Goal: Obtain resource: Download file/media

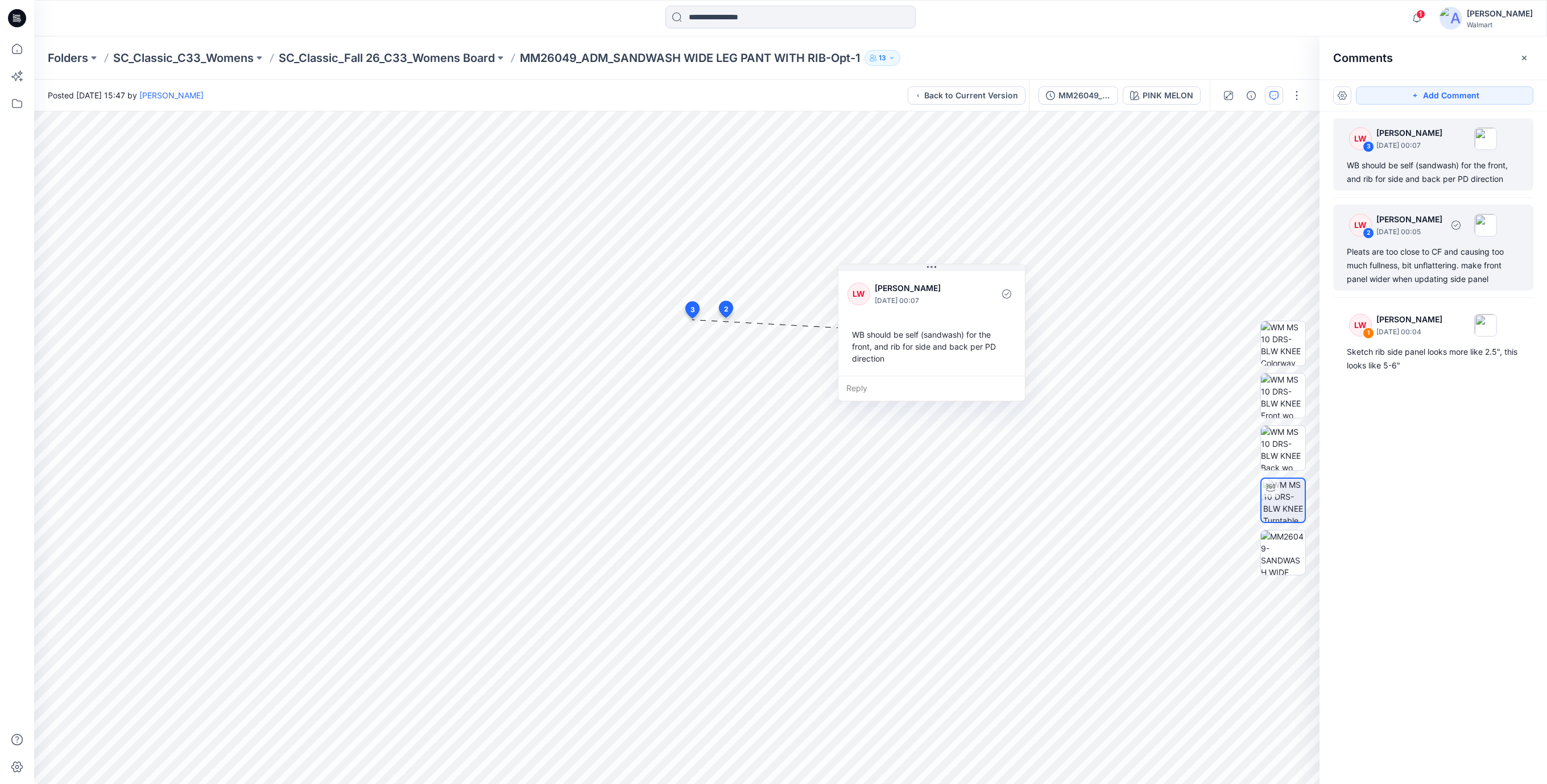
click at [1412, 257] on div "Pleats are too close to CF and causing too much fullness, bit unflattering. mak…" at bounding box center [1433, 265] width 173 height 41
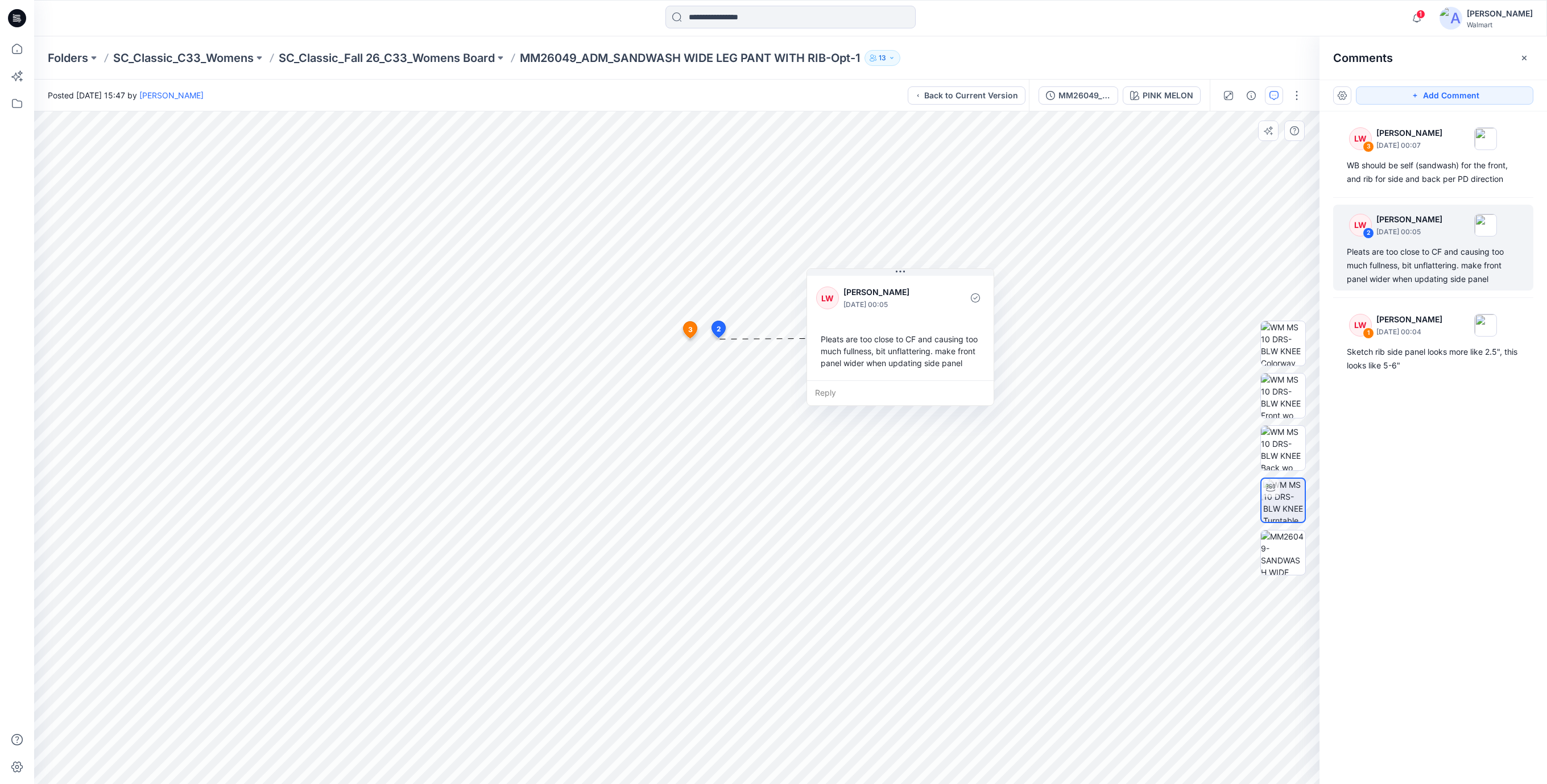
drag, startPoint x: 824, startPoint y: 380, endPoint x: 893, endPoint y: 326, distance: 87.6
click at [893, 326] on div "LW Libby Wilson September 05, 2025 00:05 Pleats are too close to CF and causing…" at bounding box center [901, 327] width 186 height 107
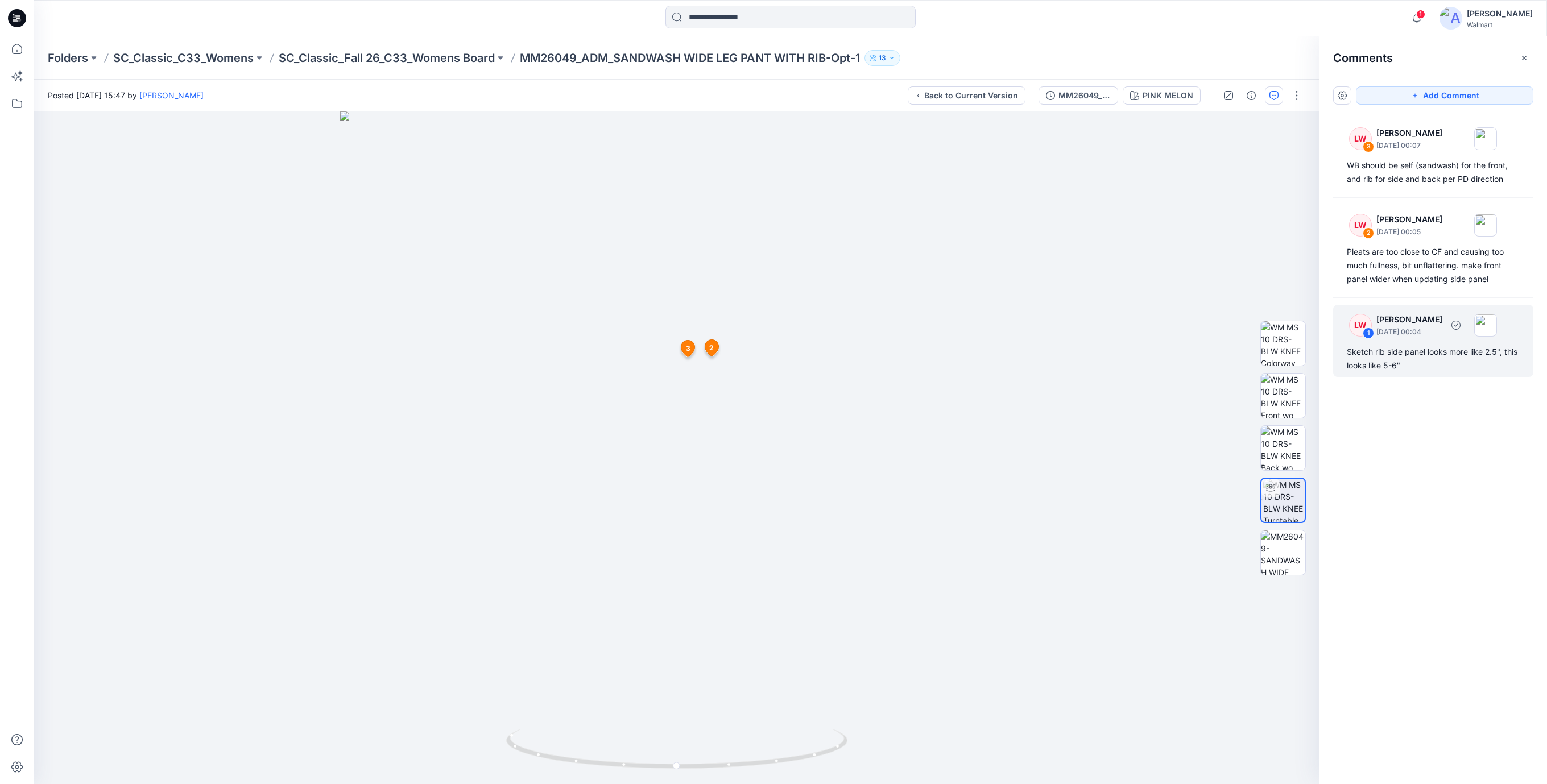
click at [1400, 351] on div "Sketch rib side panel looks more like 2.5", this looks like 5-6"" at bounding box center [1433, 359] width 173 height 27
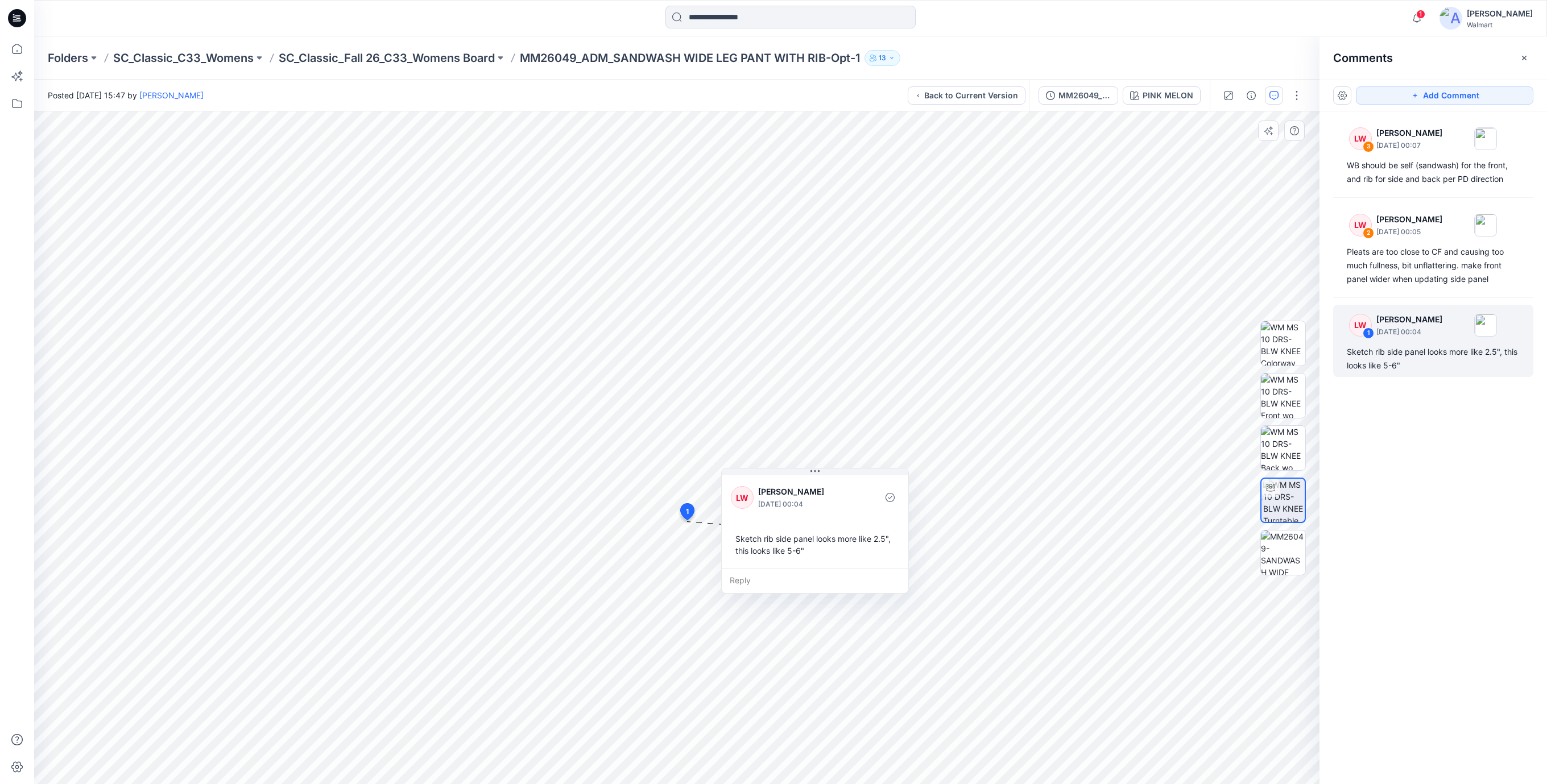
drag, startPoint x: 842, startPoint y: 548, endPoint x: 901, endPoint y: 481, distance: 89.3
click at [861, 519] on div "LW Libby Wilson September 05, 2025 00:04 Sketch rib side panel looks more like …" at bounding box center [815, 520] width 186 height 95
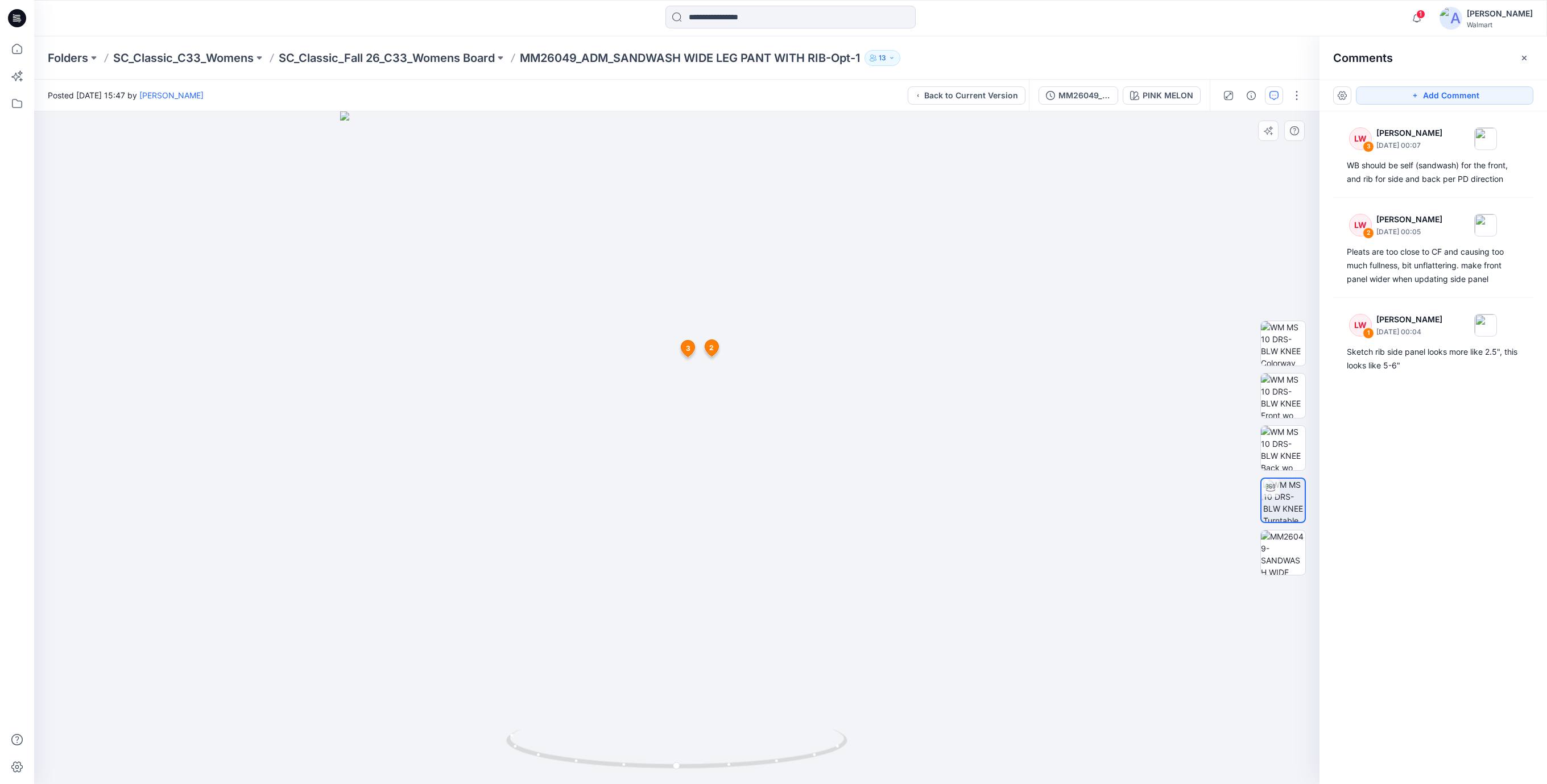
click at [494, 192] on img at bounding box center [676, 448] width 673 height 673
click at [16, 16] on icon at bounding box center [18, 15] width 5 height 1
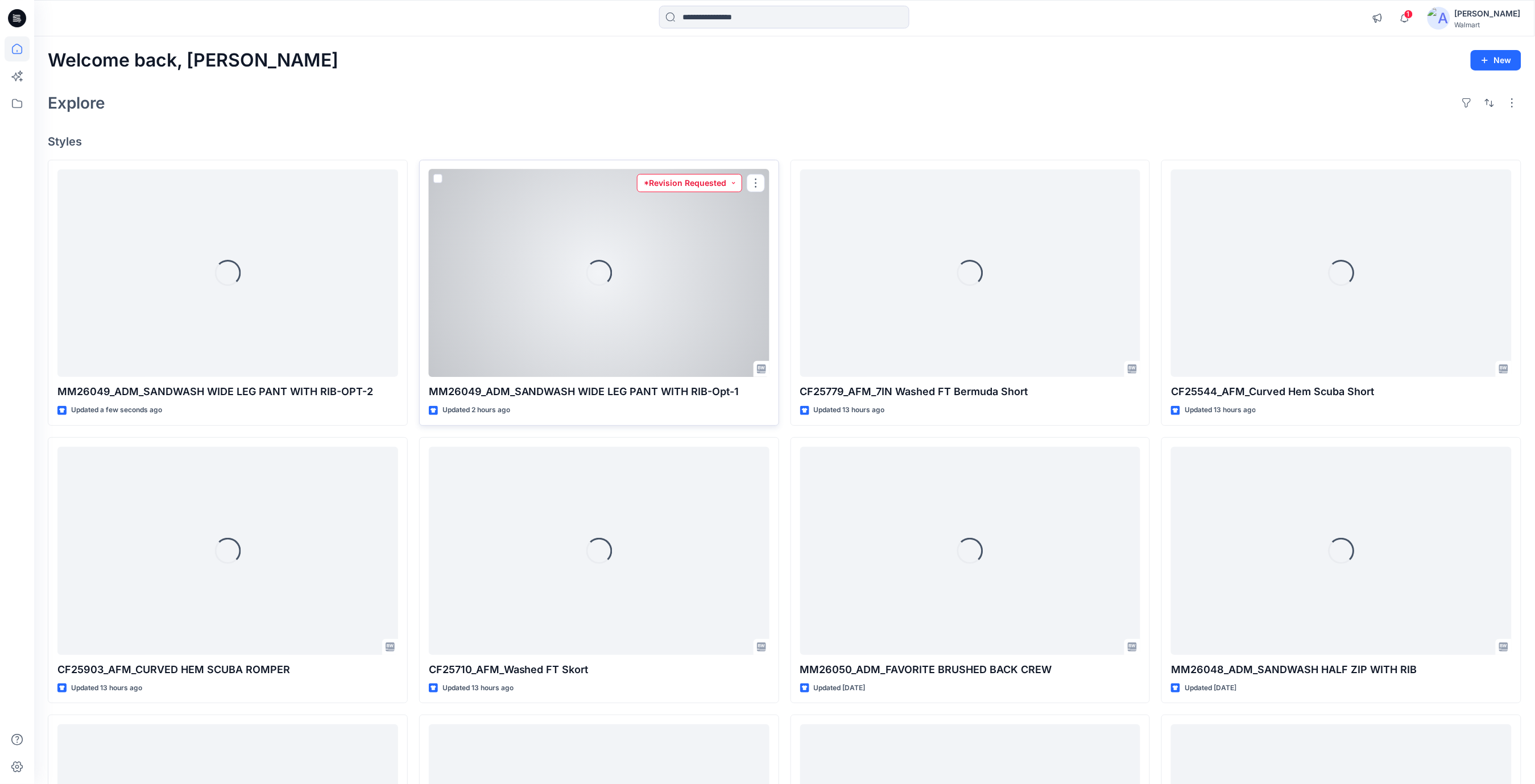
click at [736, 182] on button "*Revision Requested" at bounding box center [690, 183] width 105 height 18
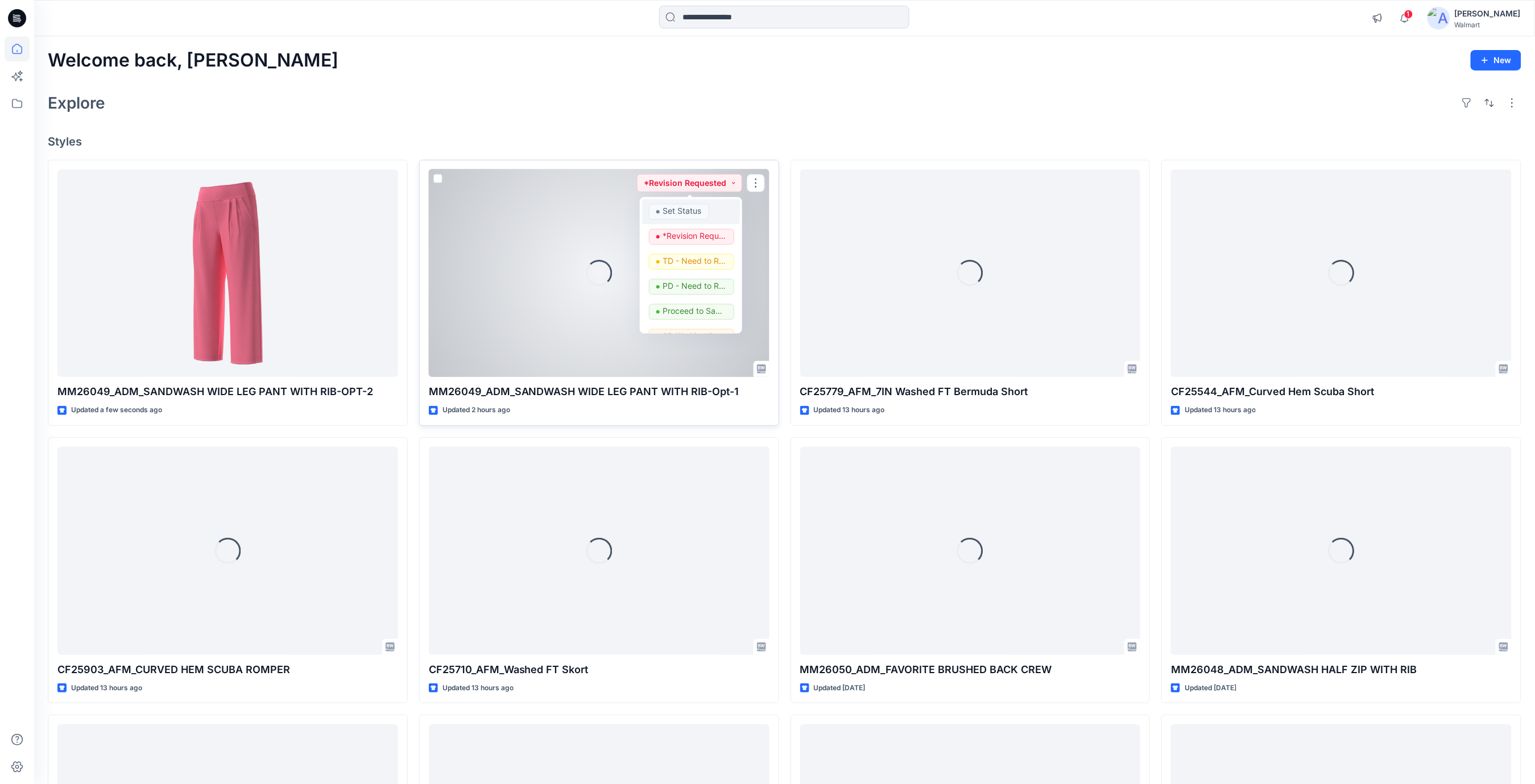
click at [689, 210] on p "Set Status" at bounding box center [682, 211] width 39 height 15
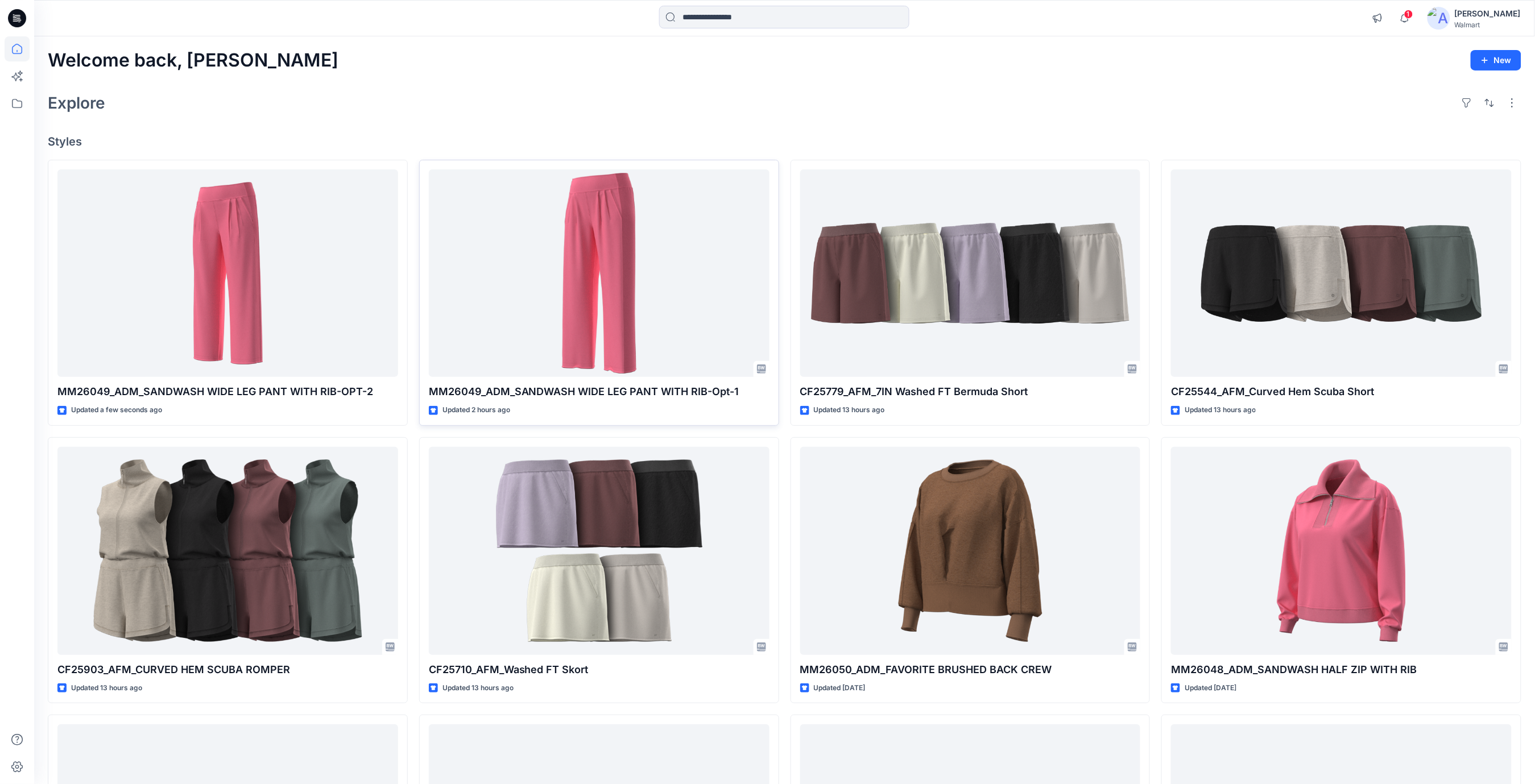
click at [425, 102] on div "Explore" at bounding box center [784, 103] width 1474 height 27
click at [420, 112] on div "Explore" at bounding box center [784, 103] width 1474 height 27
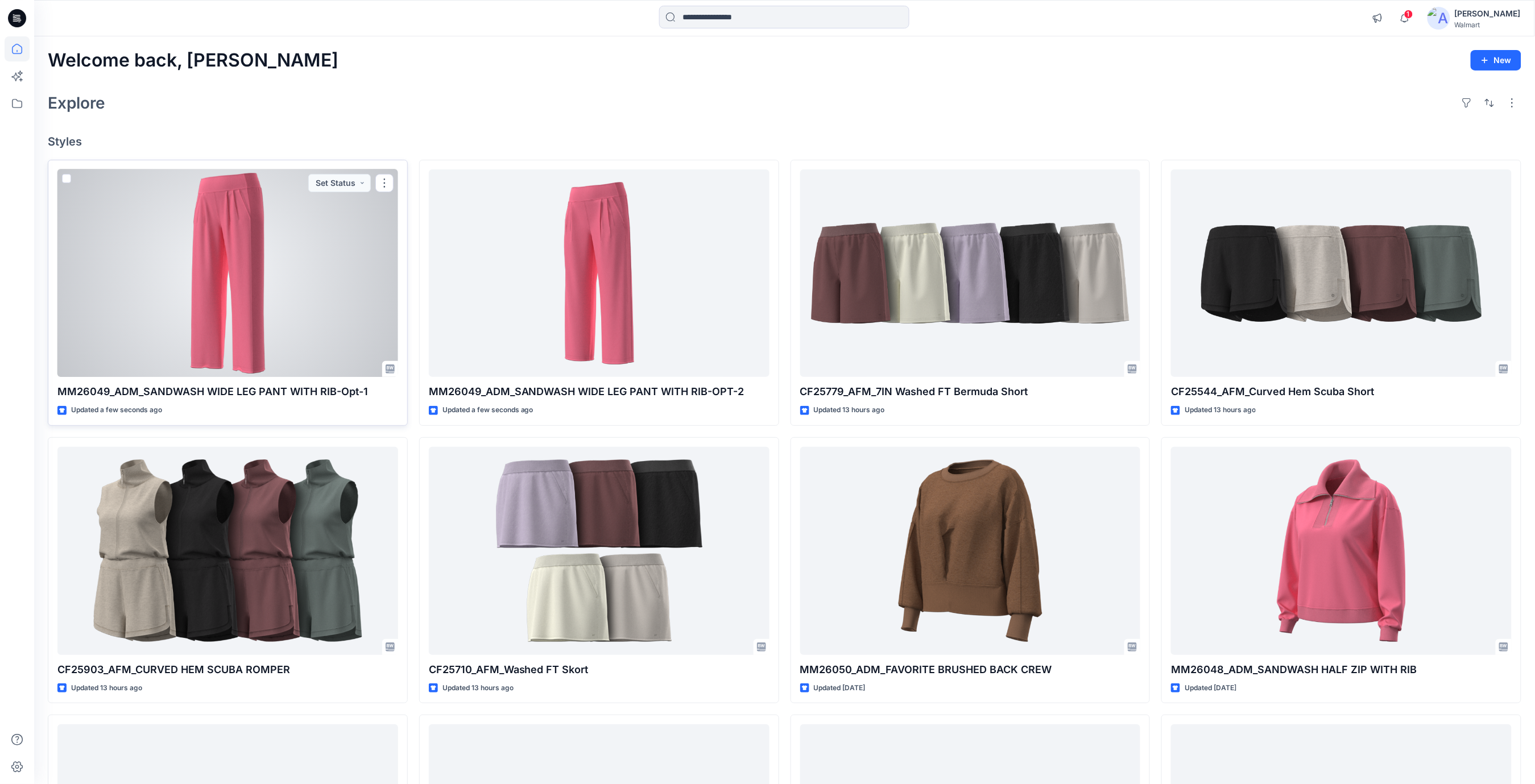
click at [231, 261] on div at bounding box center [228, 273] width 341 height 208
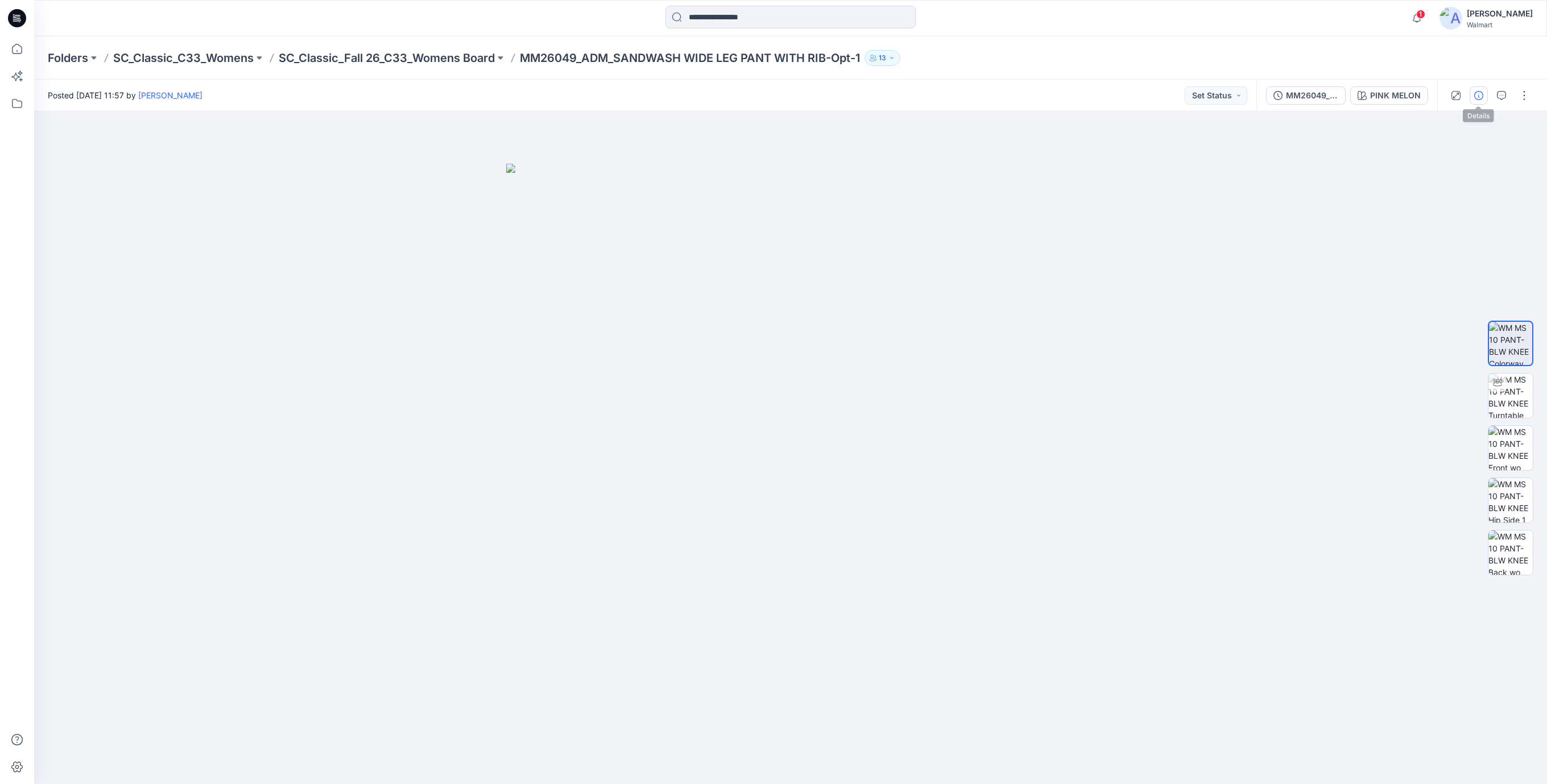
click at [1479, 93] on icon "button" at bounding box center [1478, 95] width 9 height 9
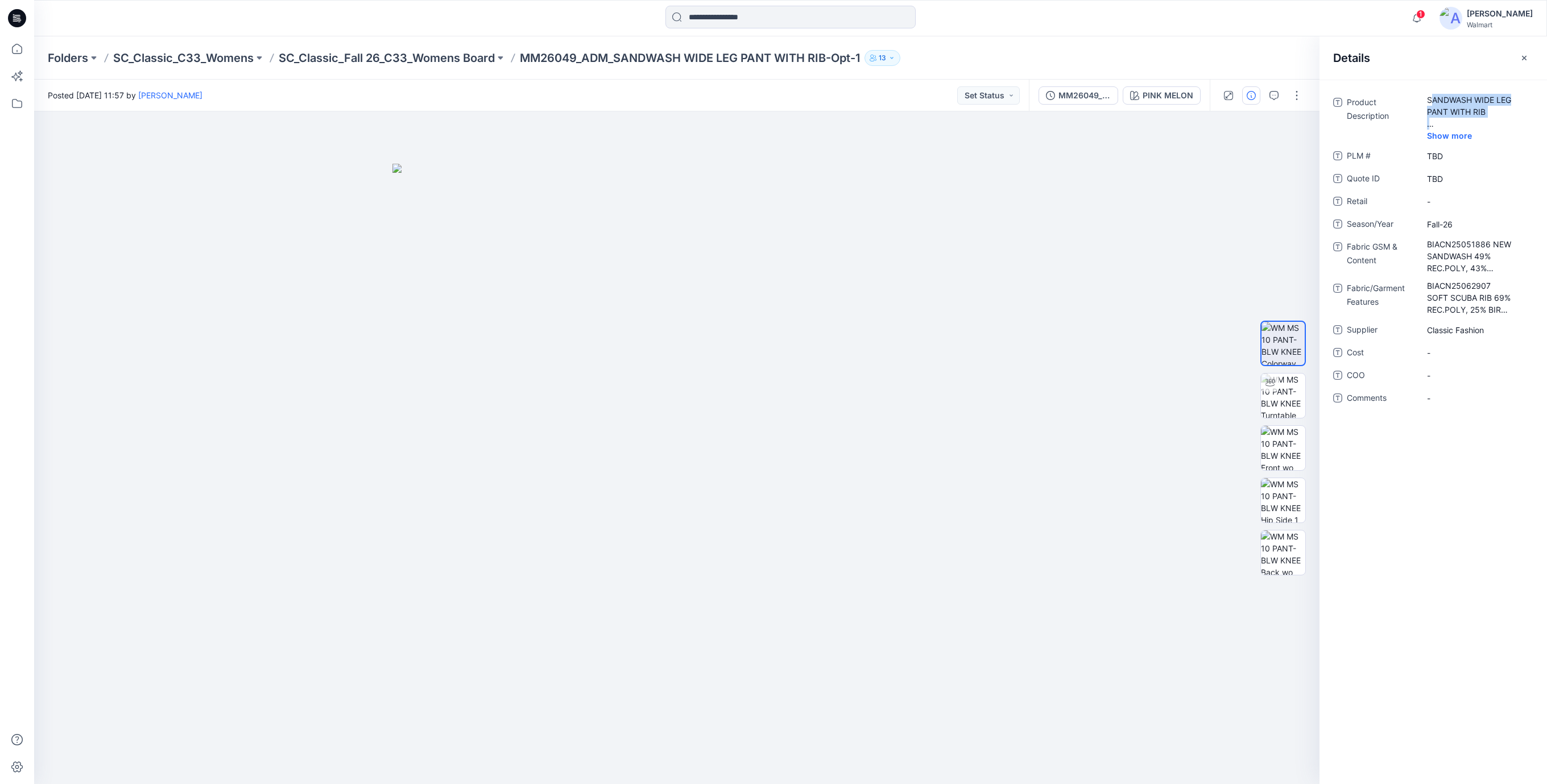
drag, startPoint x: 1429, startPoint y: 98, endPoint x: 1545, endPoint y: 134, distance: 121.5
click at [1545, 134] on div "Product Description SANDWASH WIDE LEG PANT WITH RIB Show more PLM # TBD Quote I…" at bounding box center [1433, 257] width 228 height 328
drag, startPoint x: 1545, startPoint y: 134, endPoint x: 1440, endPoint y: 114, distance: 106.9
click at [1440, 114] on Description "SANDWASH WIDE LEG PANT WITH RIB" at bounding box center [1476, 111] width 99 height 36
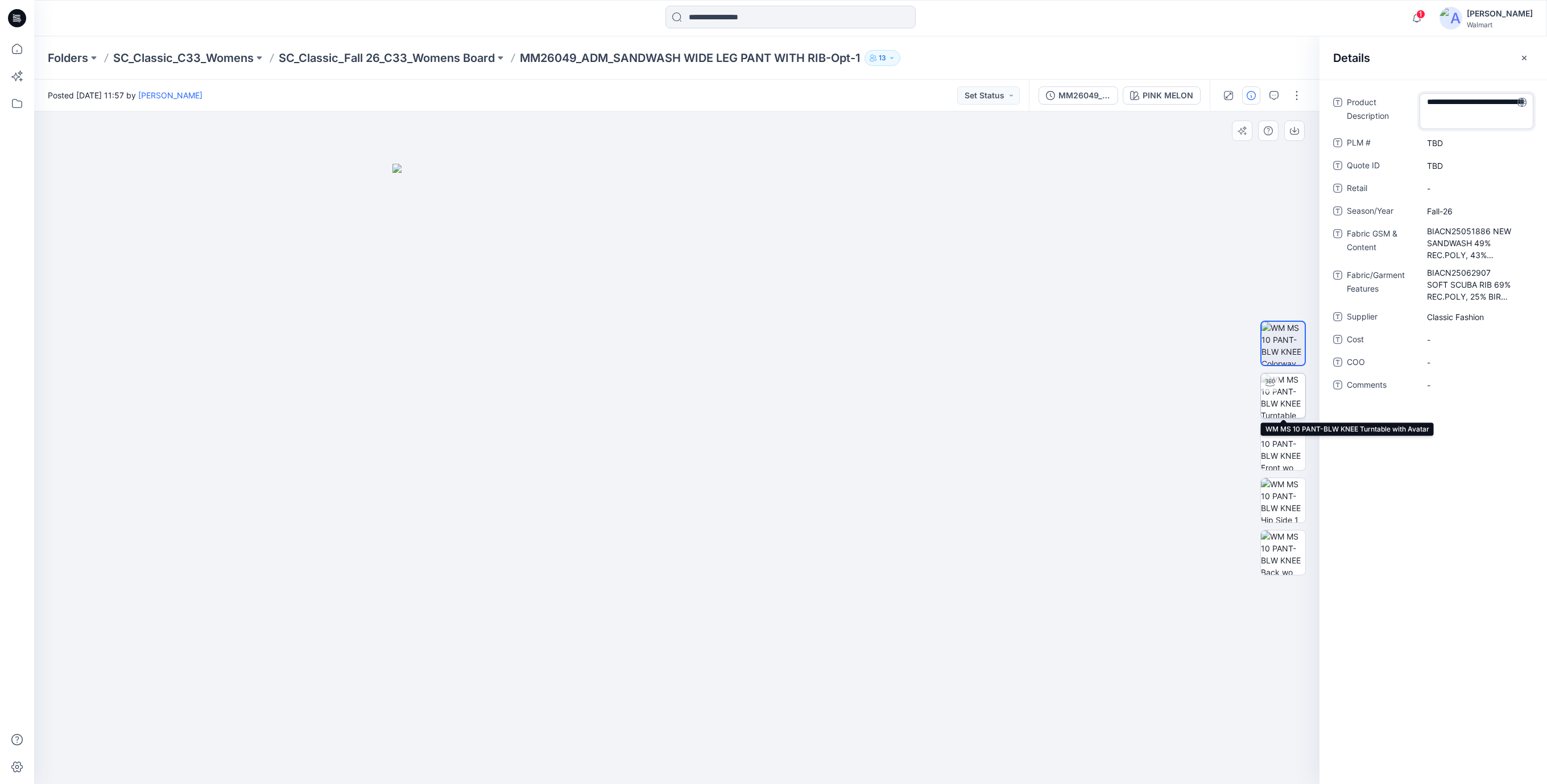
click at [1290, 394] on img at bounding box center [1283, 396] width 45 height 45
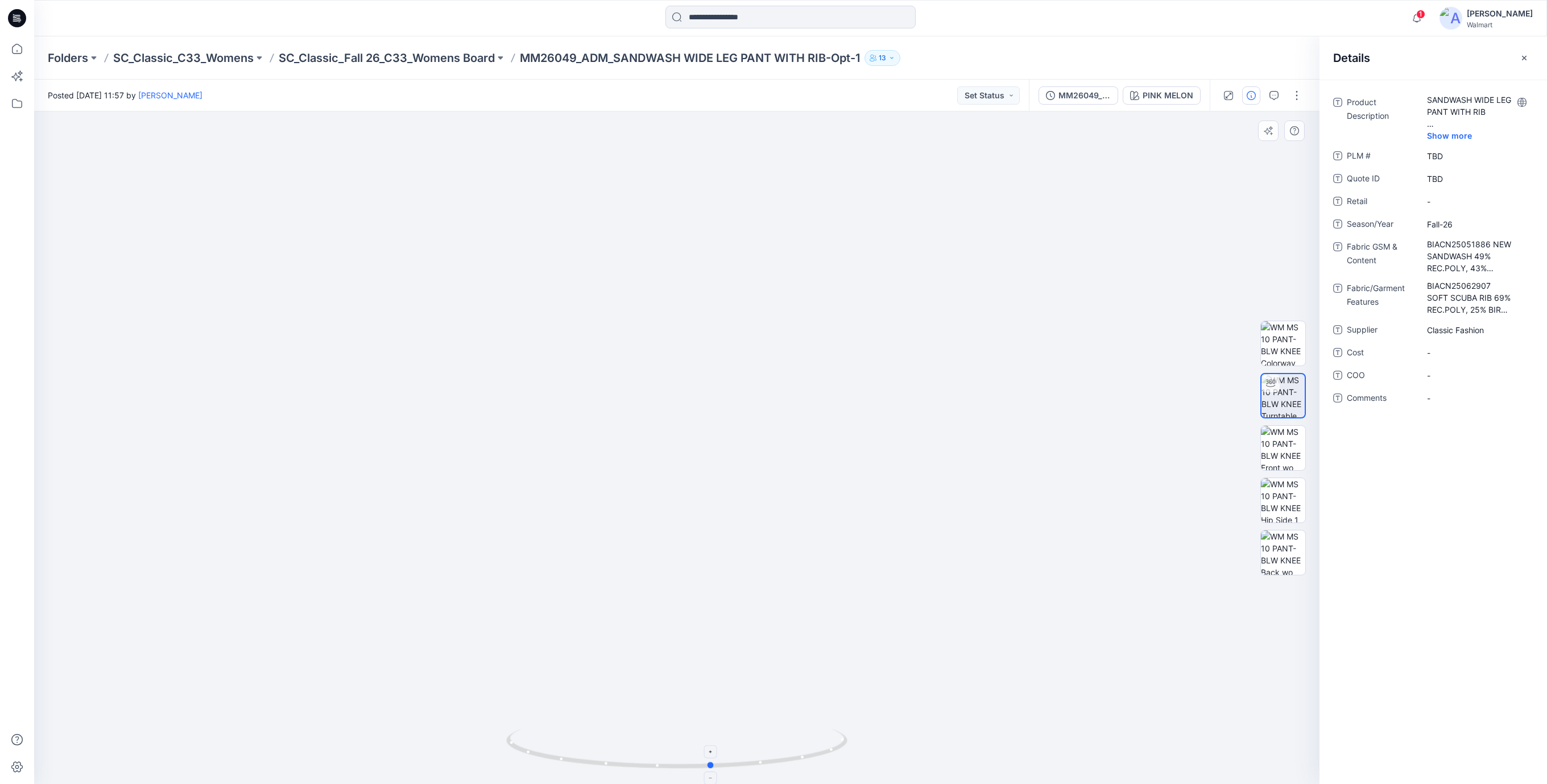
drag, startPoint x: 789, startPoint y: 756, endPoint x: 824, endPoint y: 767, distance: 36.7
click at [824, 767] on icon at bounding box center [678, 750] width 344 height 43
click at [16, 16] on icon at bounding box center [18, 15] width 5 height 1
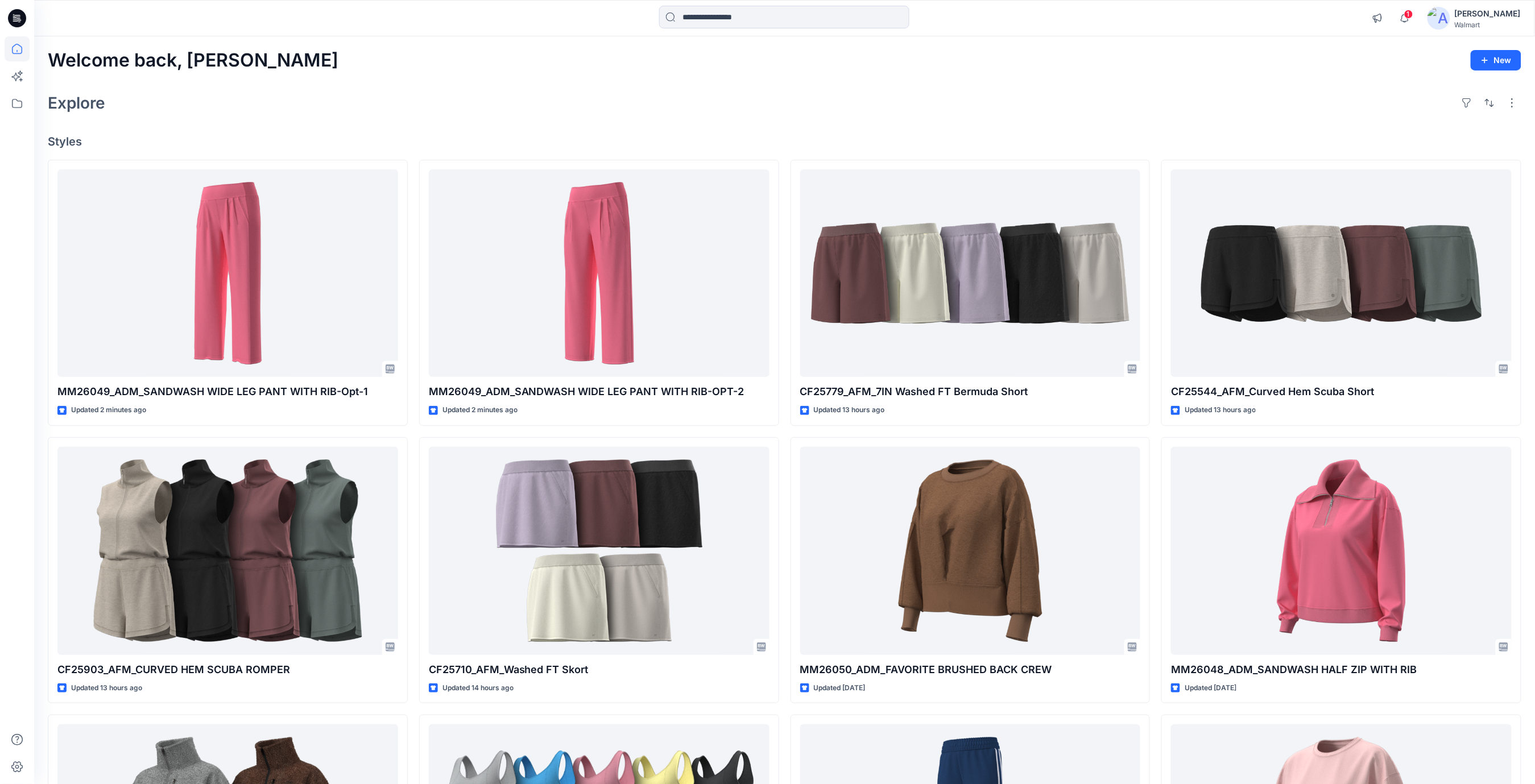
click at [549, 103] on div "Explore" at bounding box center [784, 103] width 1474 height 27
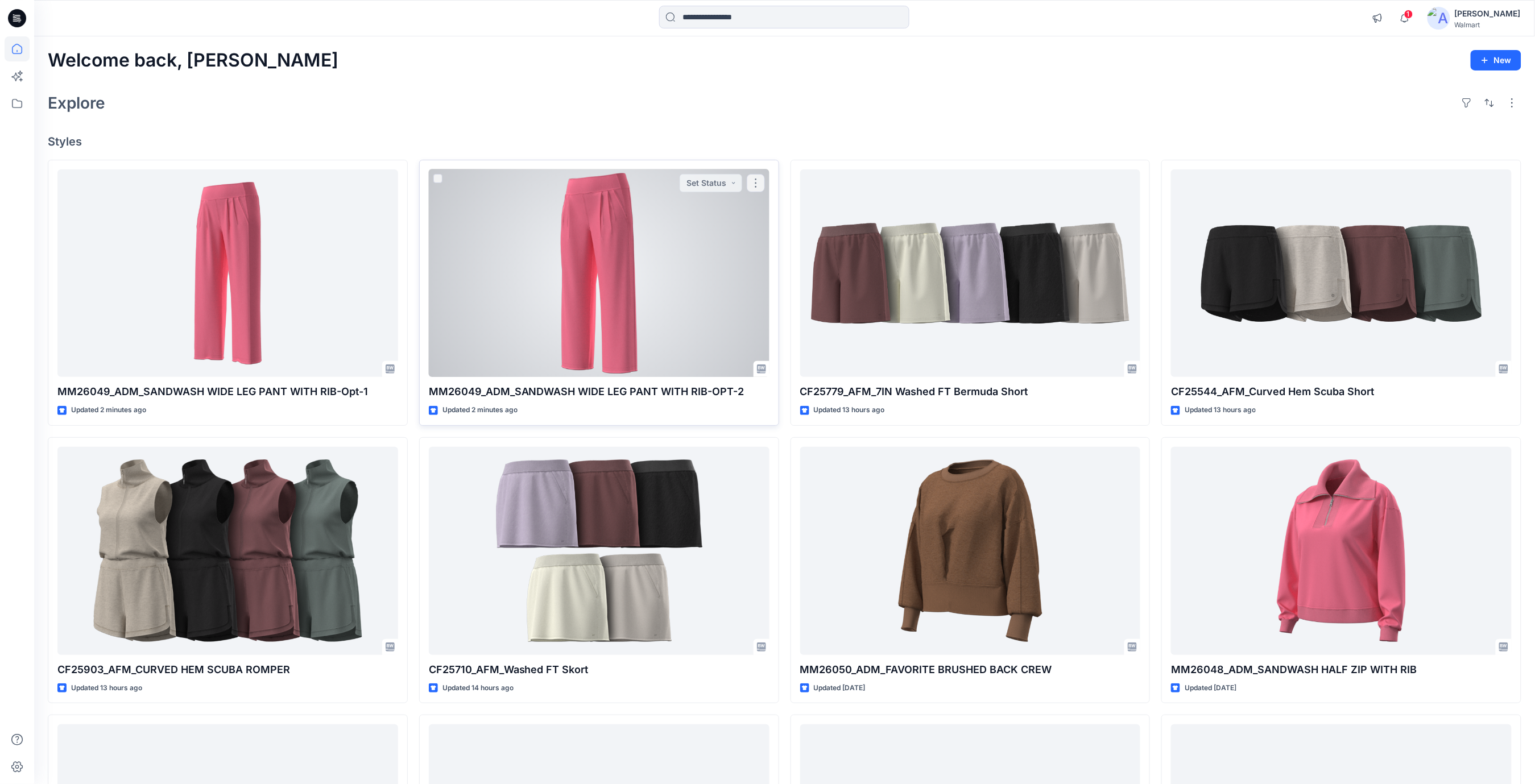
click at [559, 247] on div at bounding box center [599, 273] width 341 height 208
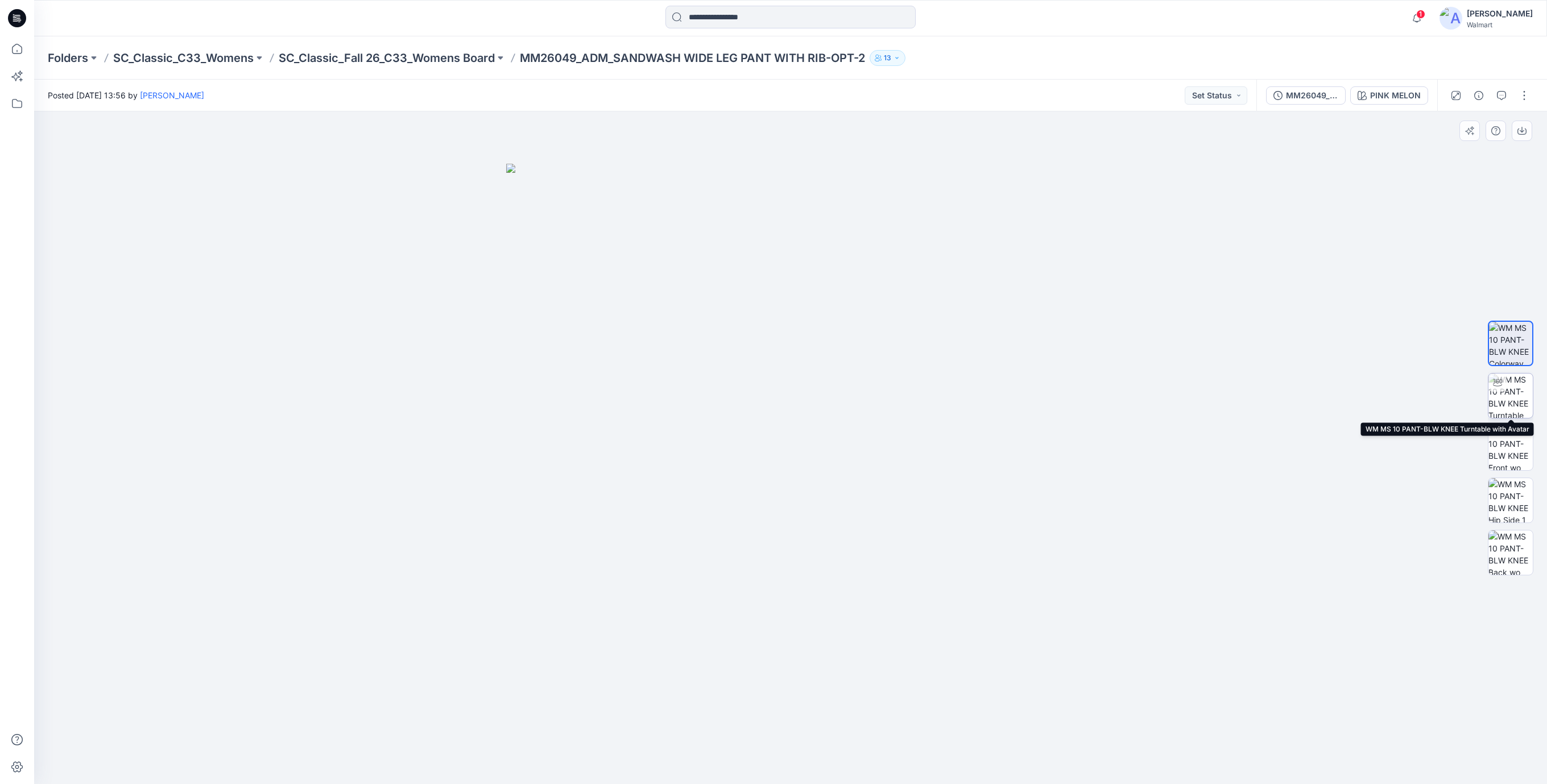
click at [1512, 402] on img at bounding box center [1511, 396] width 45 height 45
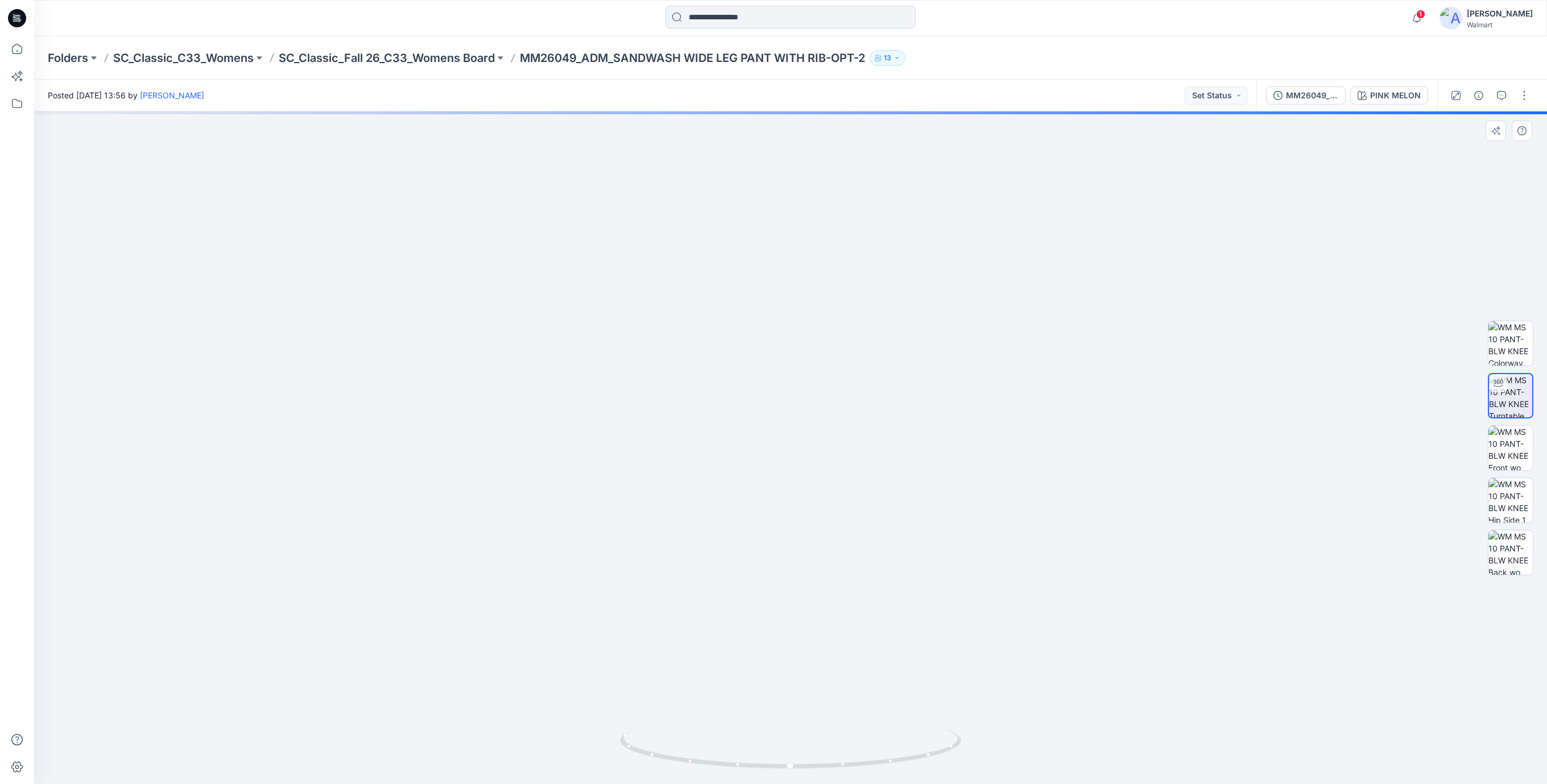
drag, startPoint x: 807, startPoint y: 531, endPoint x: 835, endPoint y: 375, distance: 158.5
click at [835, 375] on img at bounding box center [790, 343] width 882 height 881
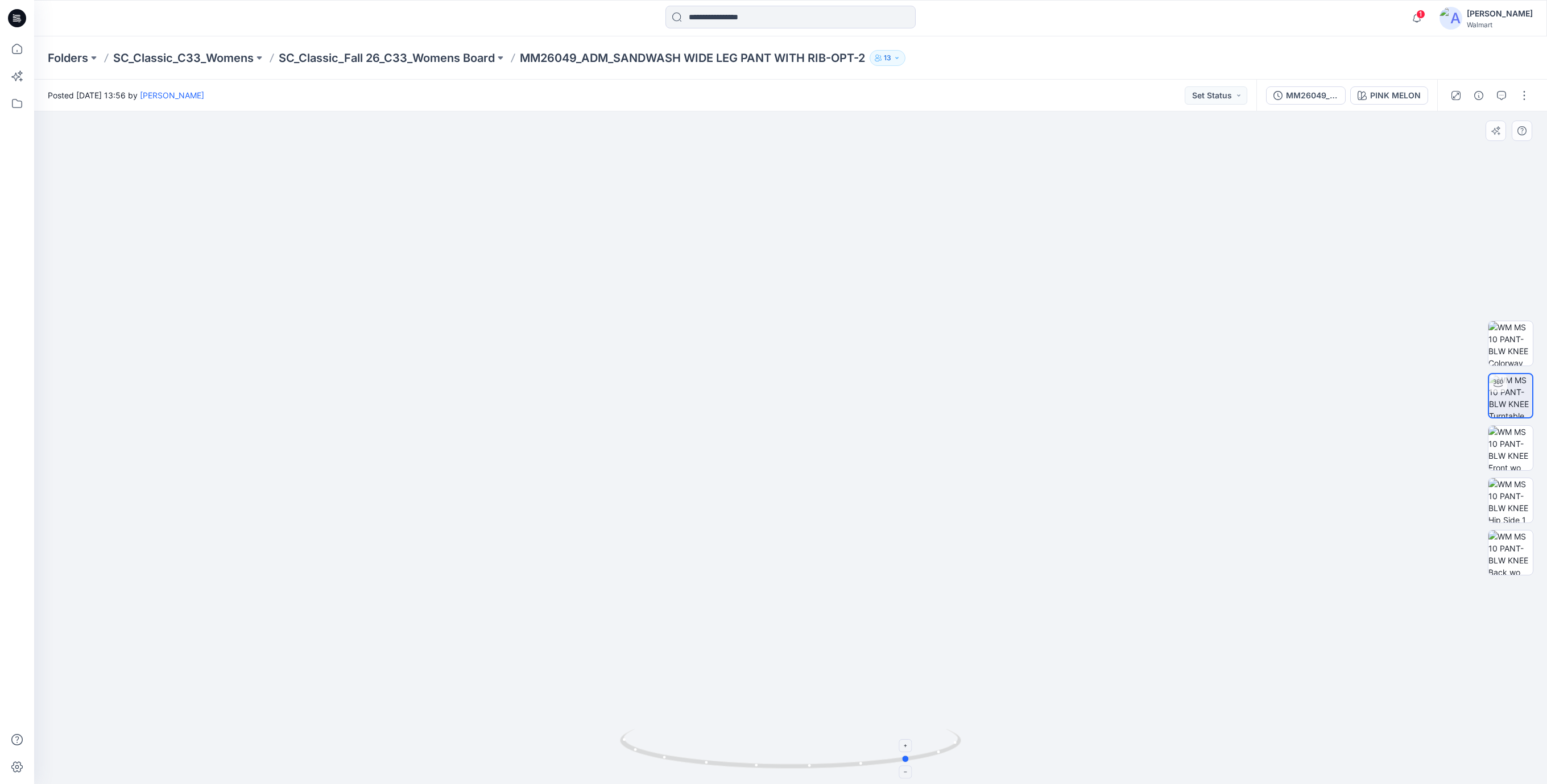
drag, startPoint x: 905, startPoint y: 756, endPoint x: 683, endPoint y: 739, distance: 222.6
click at [683, 739] on icon at bounding box center [792, 750] width 344 height 43
drag, startPoint x: 1067, startPoint y: 681, endPoint x: 951, endPoint y: 680, distance: 116.0
click at [951, 680] on img at bounding box center [790, 343] width 882 height 881
drag, startPoint x: 1044, startPoint y: 563, endPoint x: 819, endPoint y: 567, distance: 225.0
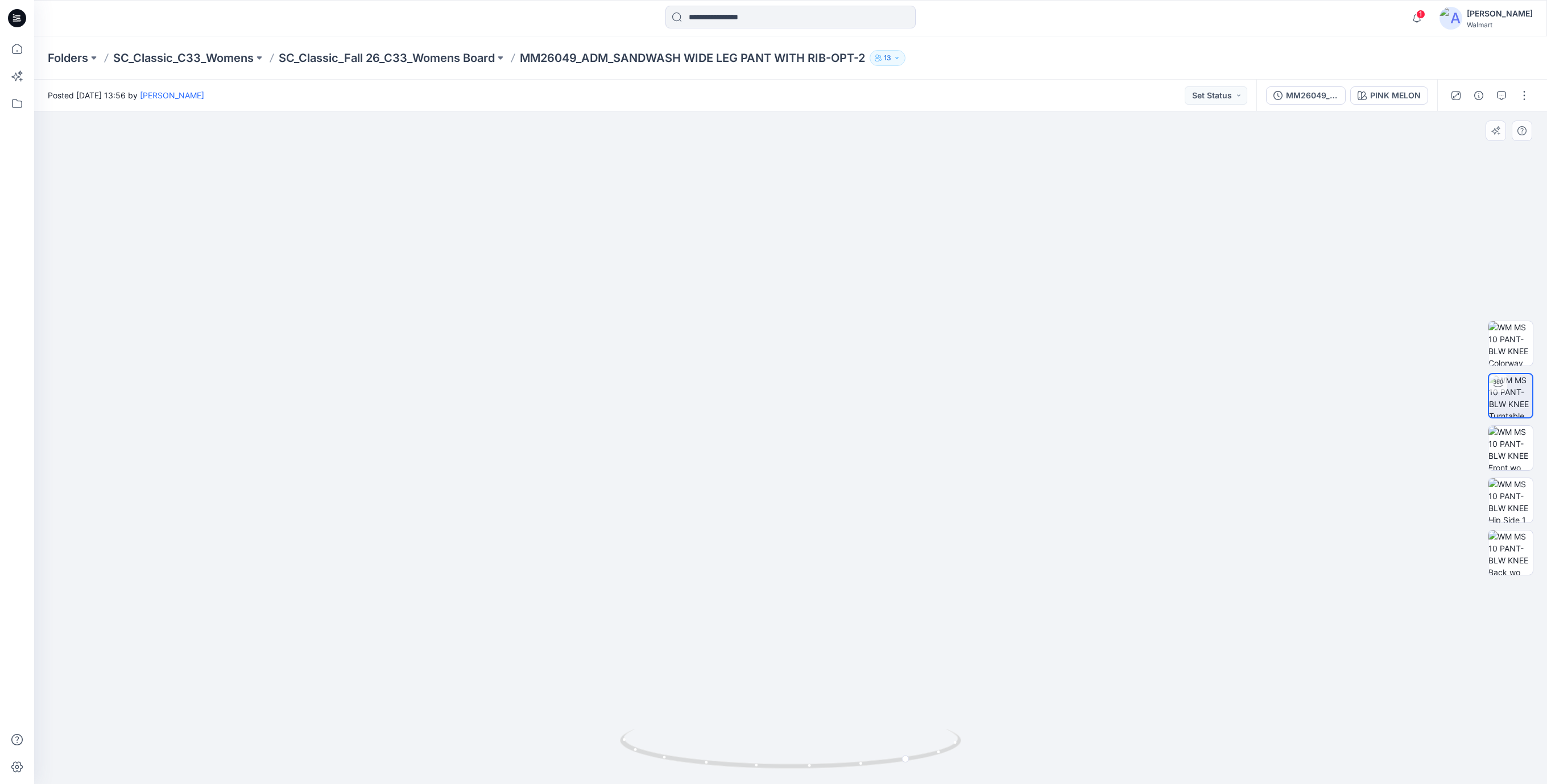
click at [819, 567] on img at bounding box center [790, 344] width 882 height 881
drag, startPoint x: 911, startPoint y: 754, endPoint x: 811, endPoint y: 756, distance: 100.0
click at [811, 756] on icon at bounding box center [792, 750] width 344 height 43
drag, startPoint x: 829, startPoint y: 767, endPoint x: 1195, endPoint y: 757, distance: 366.1
click at [1195, 757] on div at bounding box center [790, 448] width 1513 height 673
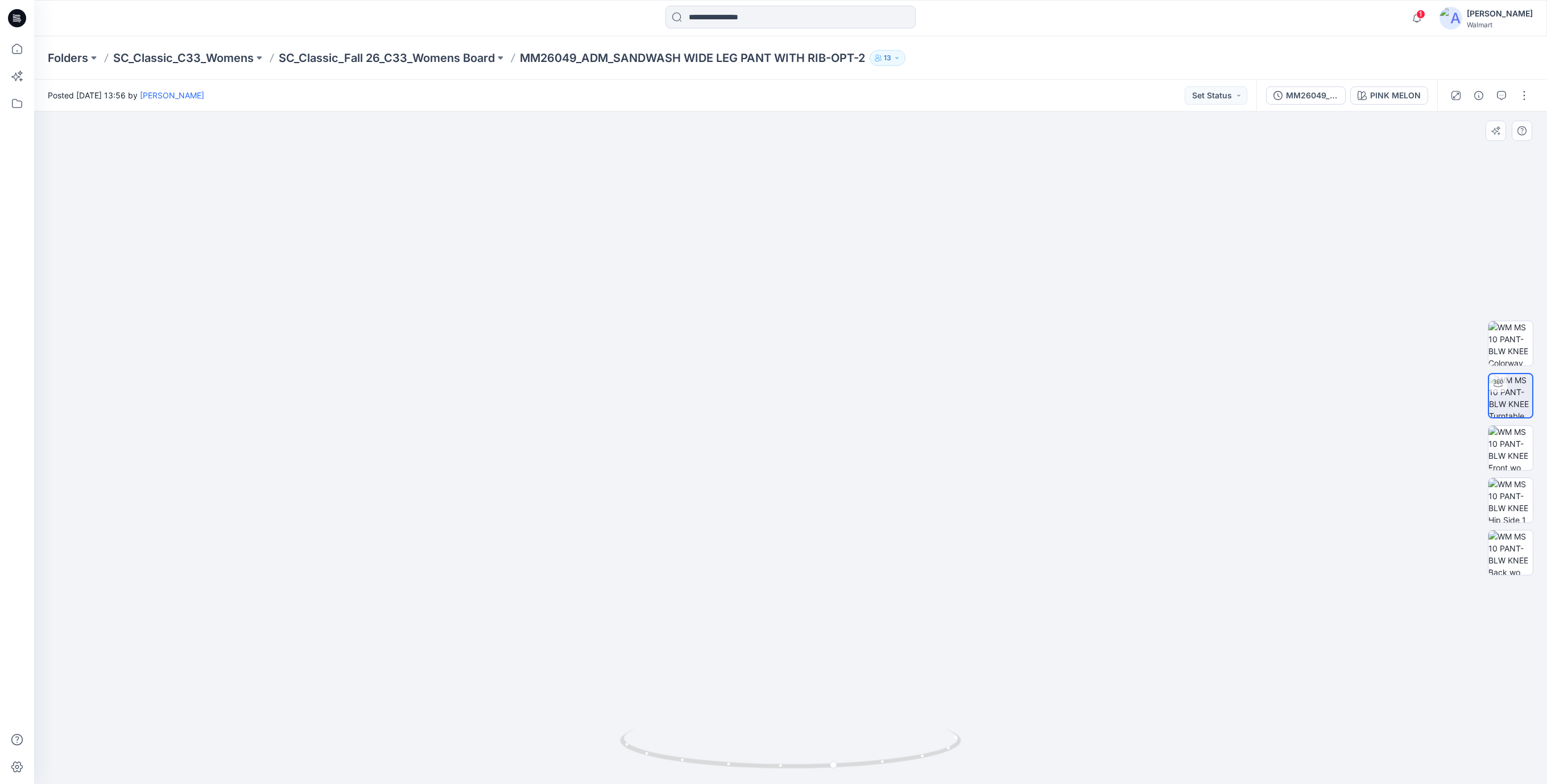
click at [460, 246] on img at bounding box center [790, 434] width 702 height 701
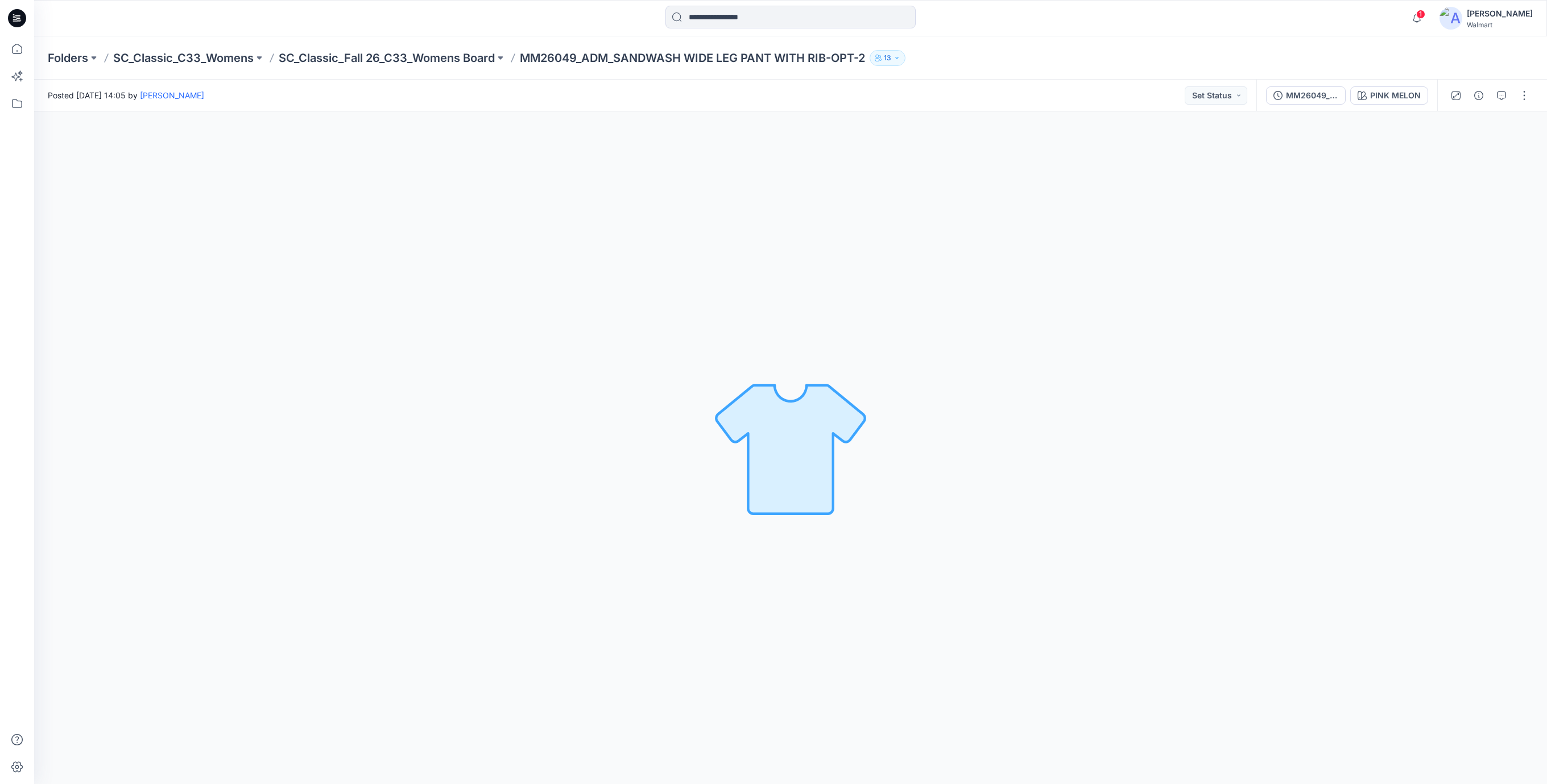
click at [9, 17] on icon at bounding box center [17, 18] width 18 height 18
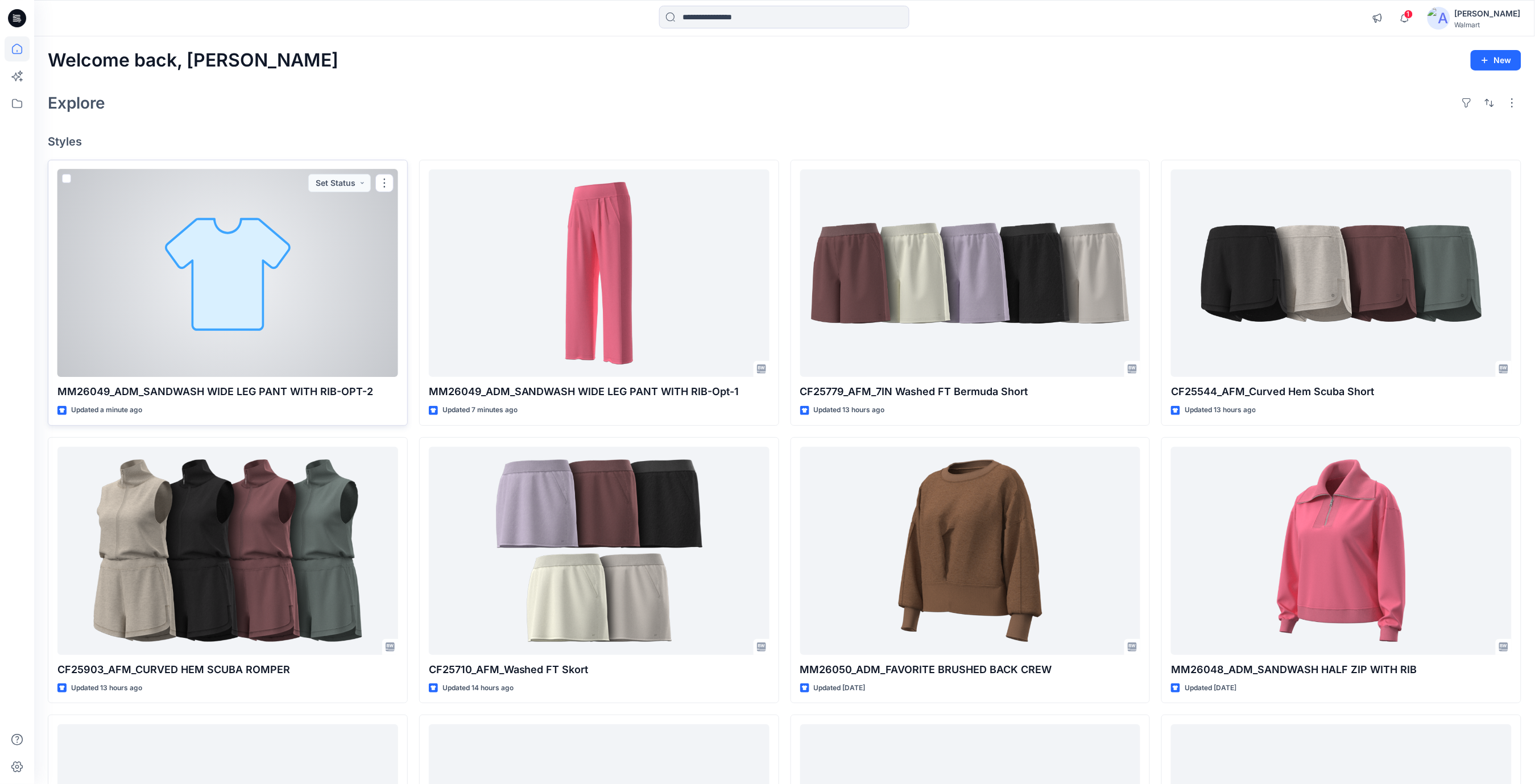
click at [263, 230] on div at bounding box center [228, 273] width 341 height 208
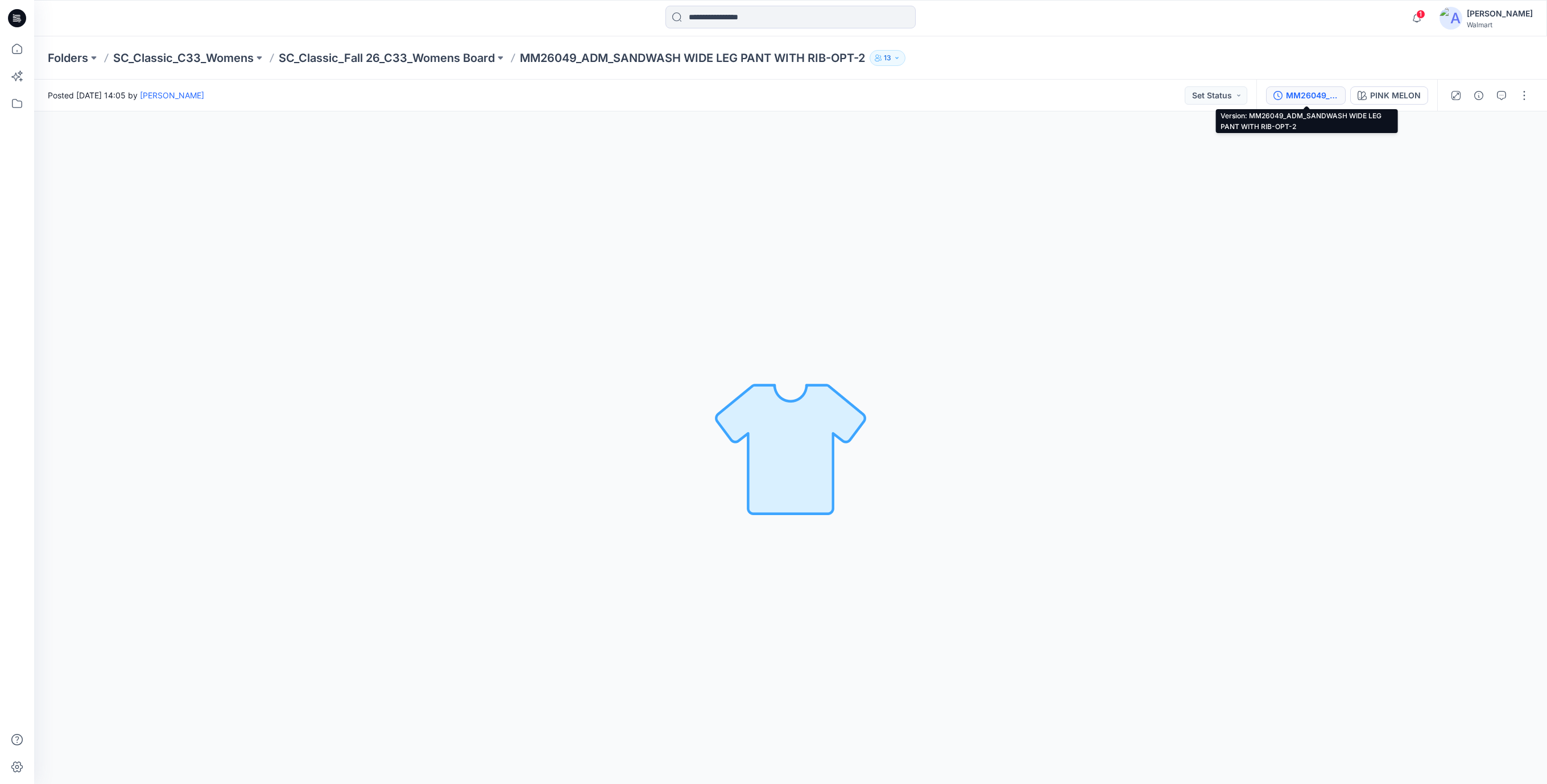
click at [1313, 96] on div "MM26049_ADM_SANDWASH WIDE LEG PANT WITH RIB-OPT-2" at bounding box center [1311, 95] width 52 height 13
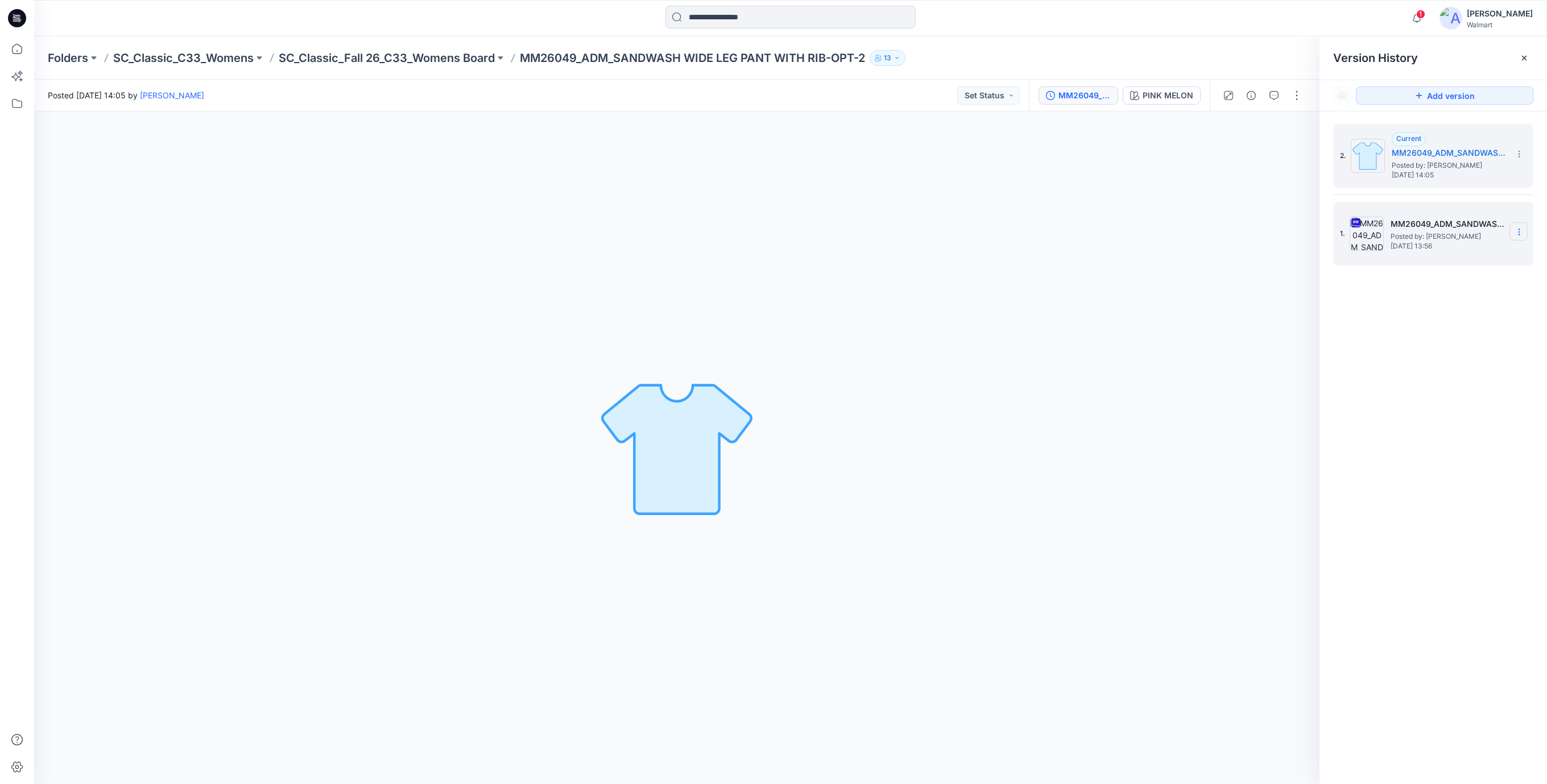
click at [1519, 234] on icon at bounding box center [1519, 232] width 9 height 9
click at [1425, 348] on span "Delete Version" at bounding box center [1440, 350] width 53 height 14
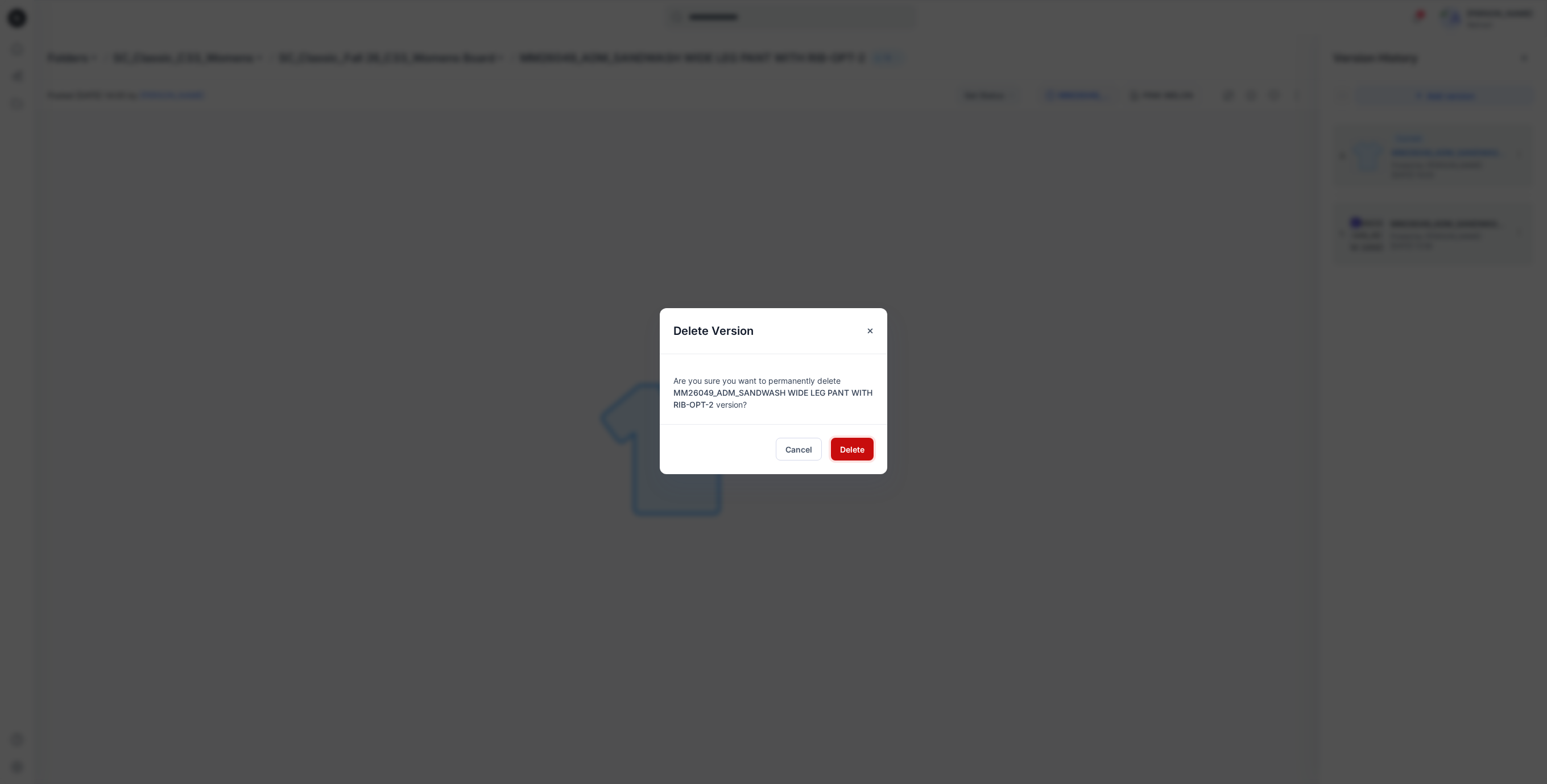
click at [847, 446] on span "Delete" at bounding box center [852, 450] width 24 height 12
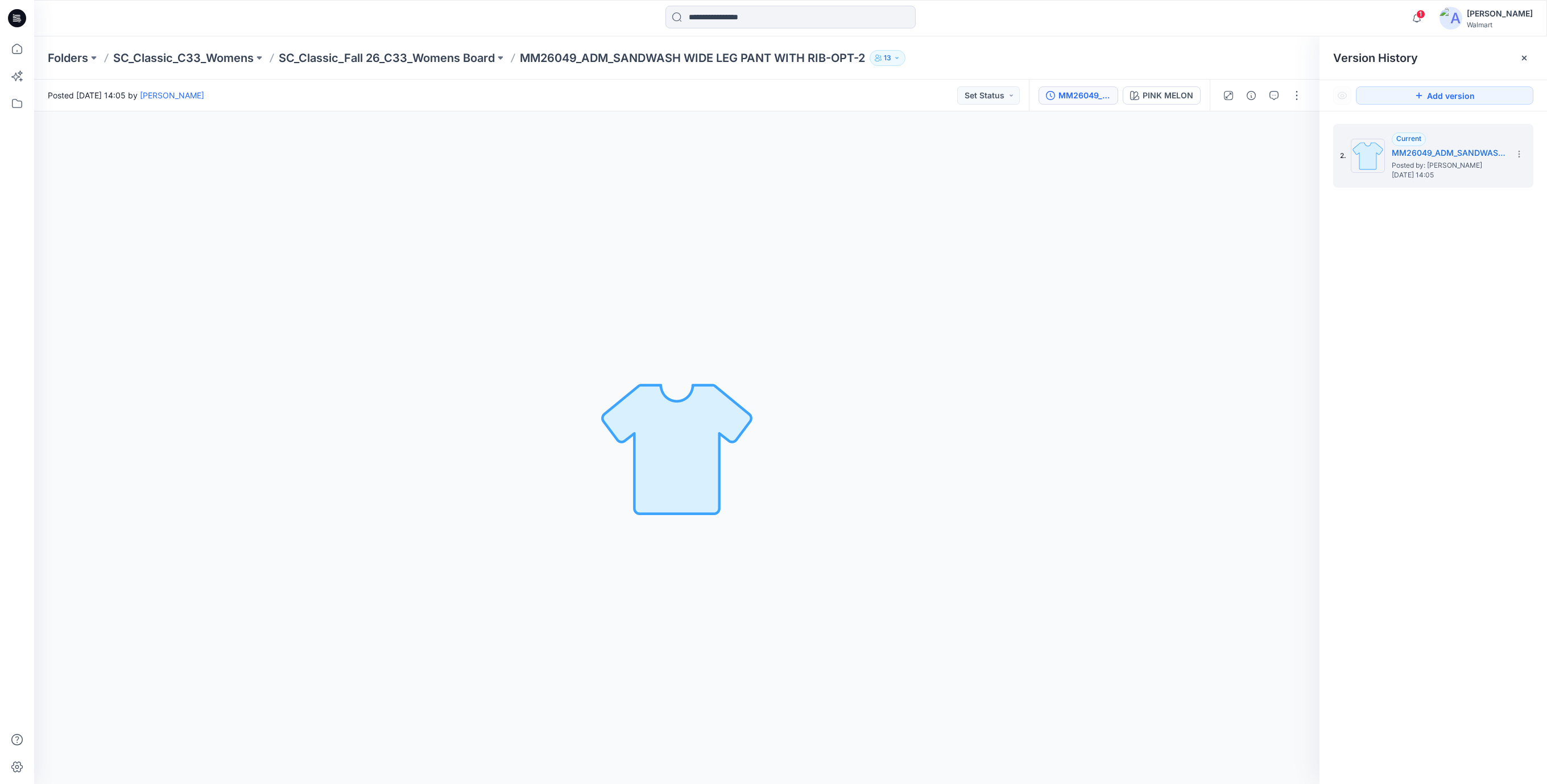
click at [13, 13] on icon at bounding box center [17, 18] width 18 height 18
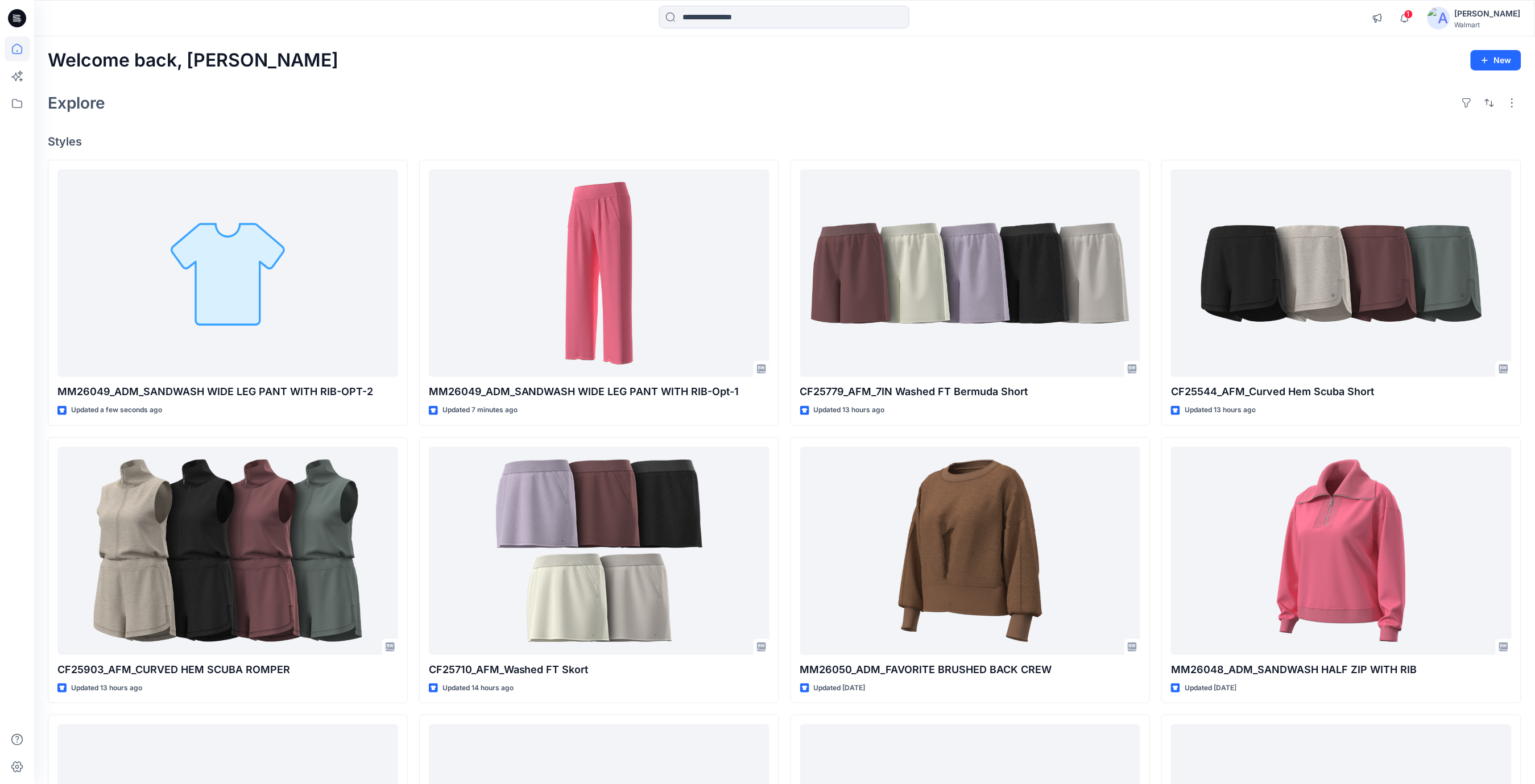
click at [349, 123] on div "Welcome back, Rajesh New Explore Styles MM26049_ADM_SANDWASH WIDE LEG PANT WITH…" at bounding box center [785, 536] width 1501 height 999
click at [443, 102] on div "Explore" at bounding box center [784, 103] width 1474 height 27
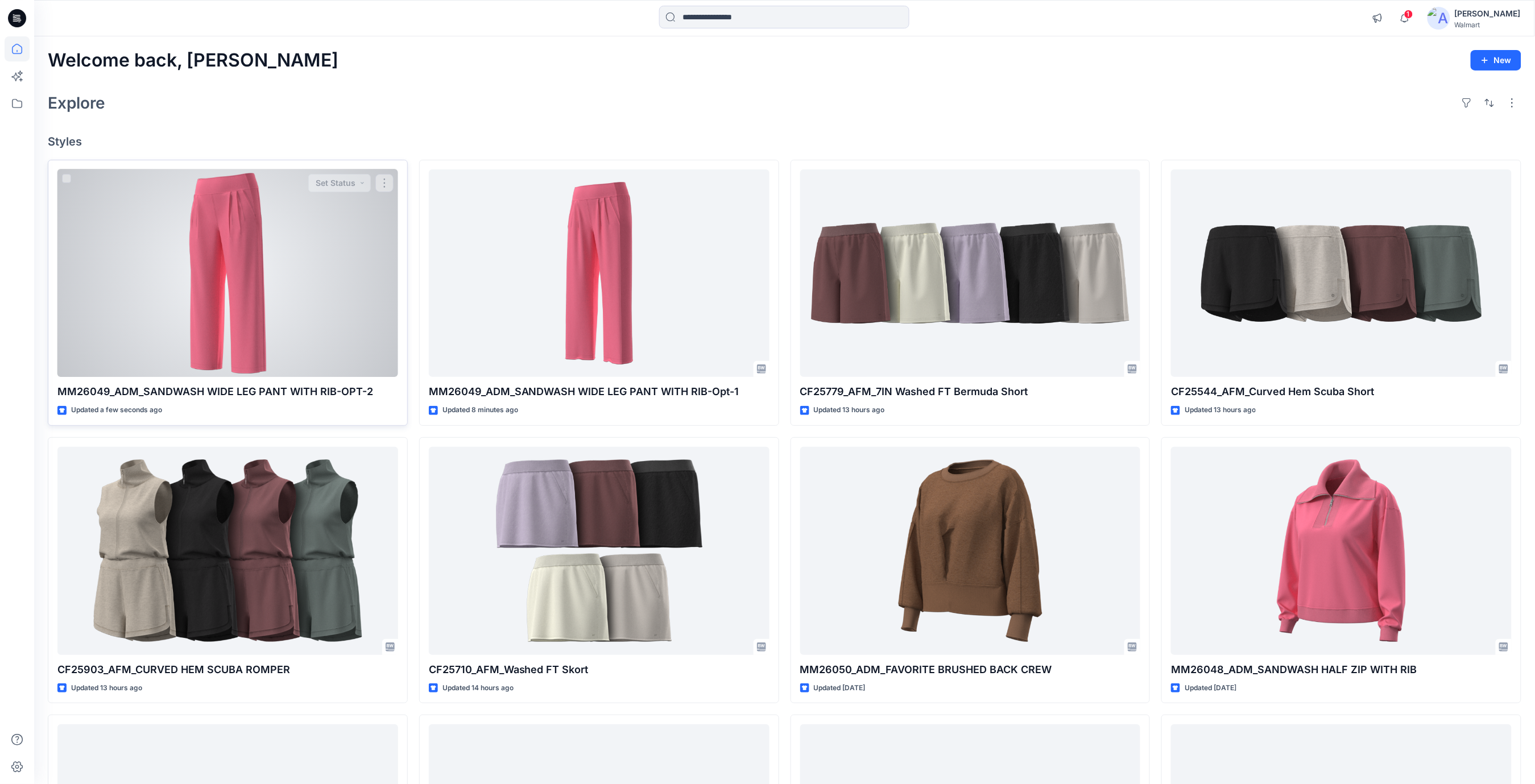
click at [332, 252] on div at bounding box center [228, 273] width 341 height 208
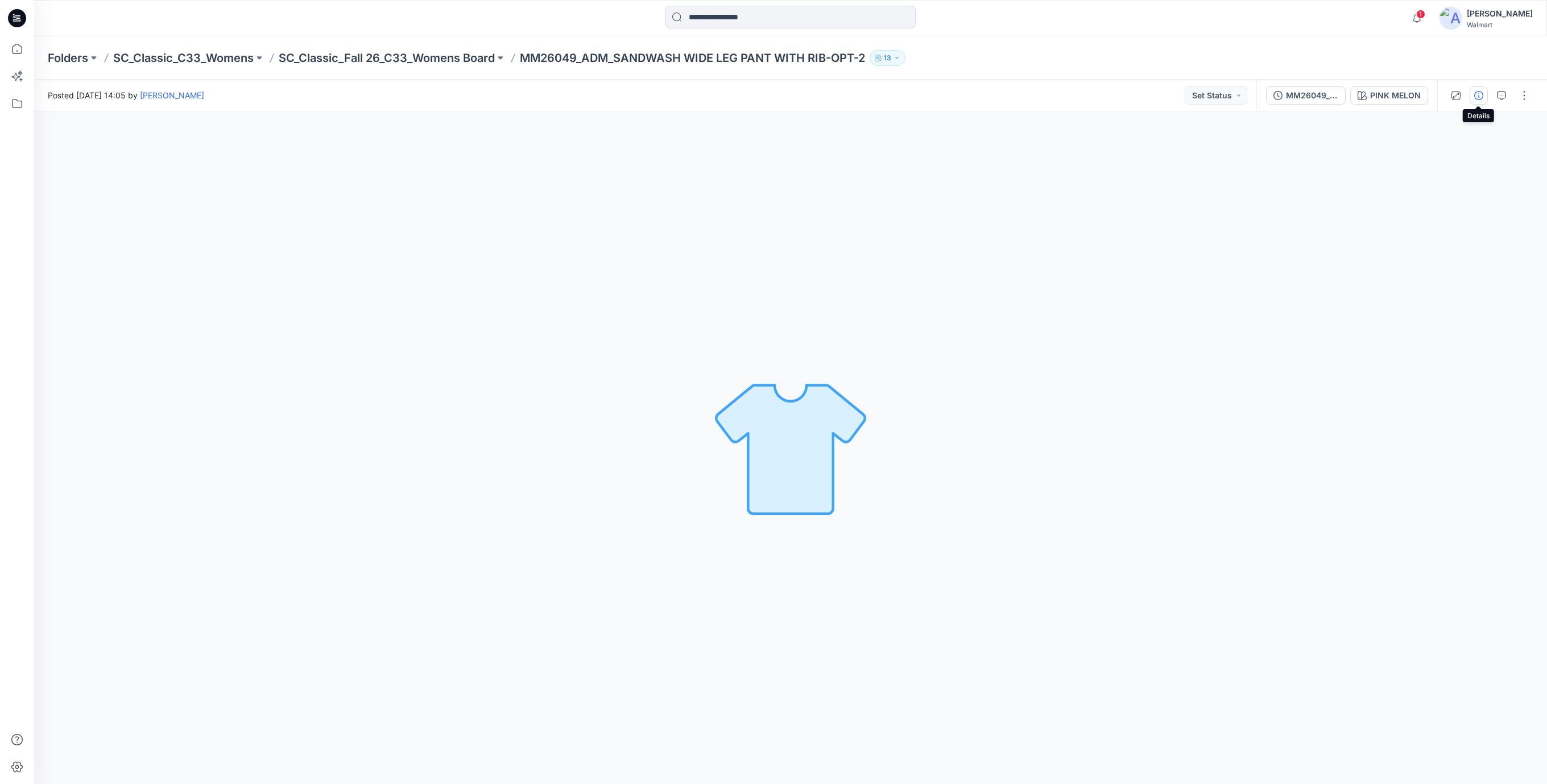
click at [1481, 92] on icon "button" at bounding box center [1478, 95] width 9 height 9
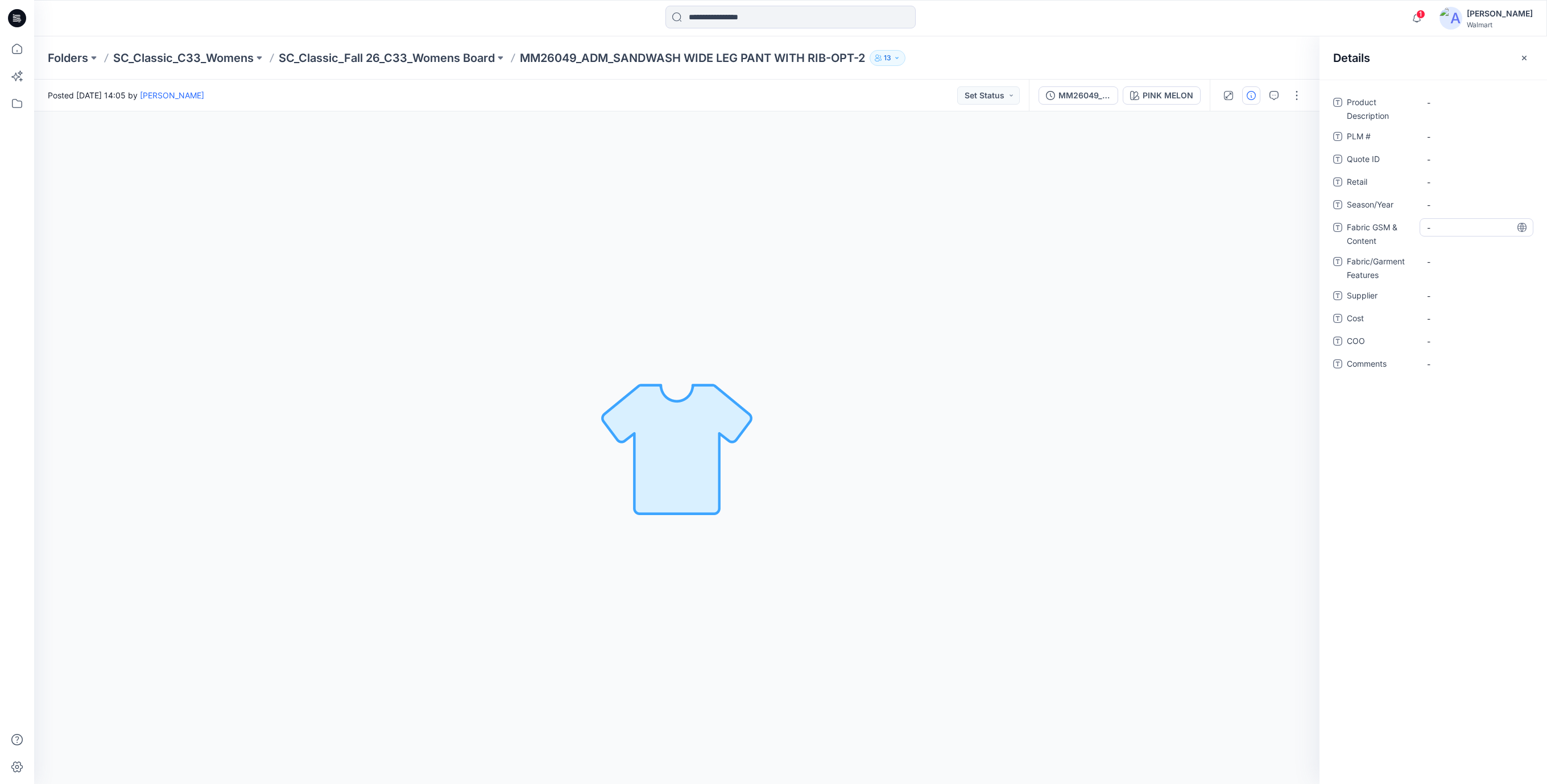
click at [1443, 230] on Content "-" at bounding box center [1476, 228] width 99 height 12
type textarea "**********"
click at [1442, 271] on Features "-" at bounding box center [1476, 269] width 99 height 12
type textarea "**********"
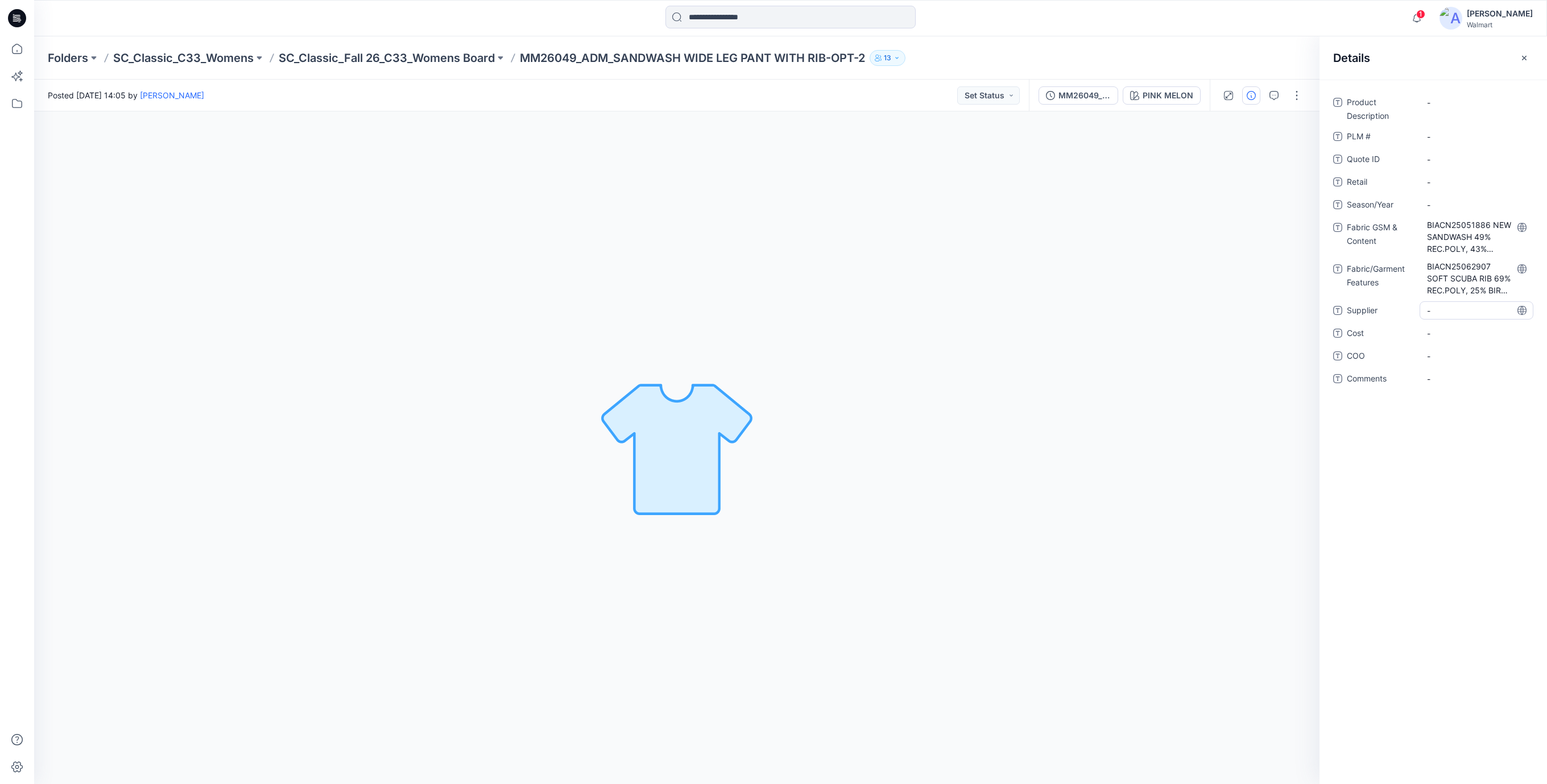
click at [1441, 309] on span "-" at bounding box center [1476, 311] width 99 height 12
type textarea "**********"
drag, startPoint x: 685, startPoint y: 256, endPoint x: 593, endPoint y: 187, distance: 115.0
click at [685, 255] on div "PINK MELON Loading... Material Properties Loading..." at bounding box center [677, 448] width 1286 height 673
drag, startPoint x: 522, startPoint y: 53, endPoint x: 946, endPoint y: 73, distance: 424.5
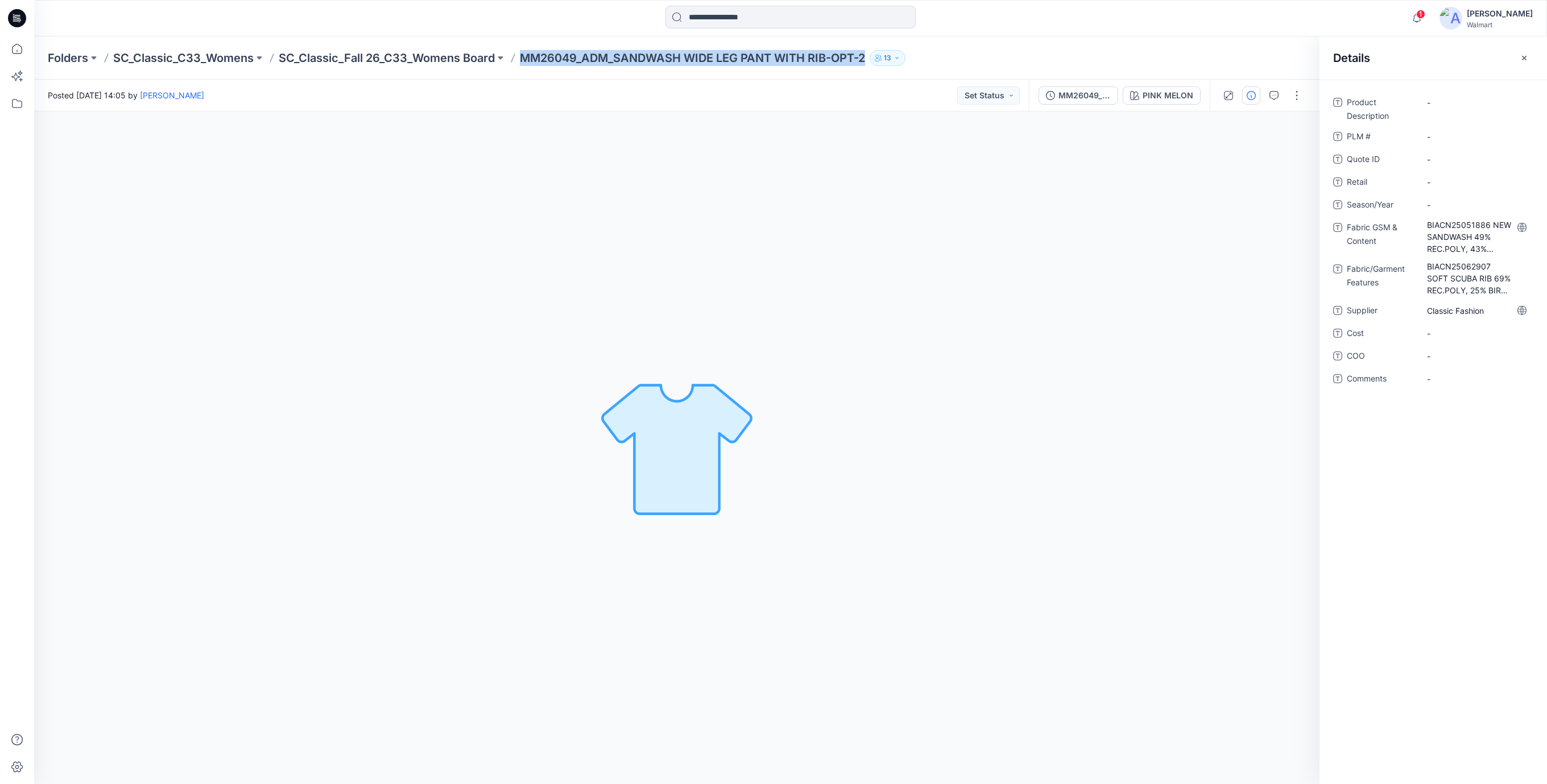
click at [946, 73] on div "Folders SC_Classic_C33_Womens SC_Classic_Fall 26_C33_Womens Board MM26049_ADM_S…" at bounding box center [790, 58] width 1513 height 43
copy div "MM26049_ADM_SANDWASH WIDE LEG PANT WITH RIB-OPT-2 13"
click at [1440, 118] on div "-" at bounding box center [1476, 108] width 113 height 30
click at [1444, 99] on Description "-" at bounding box center [1476, 103] width 99 height 12
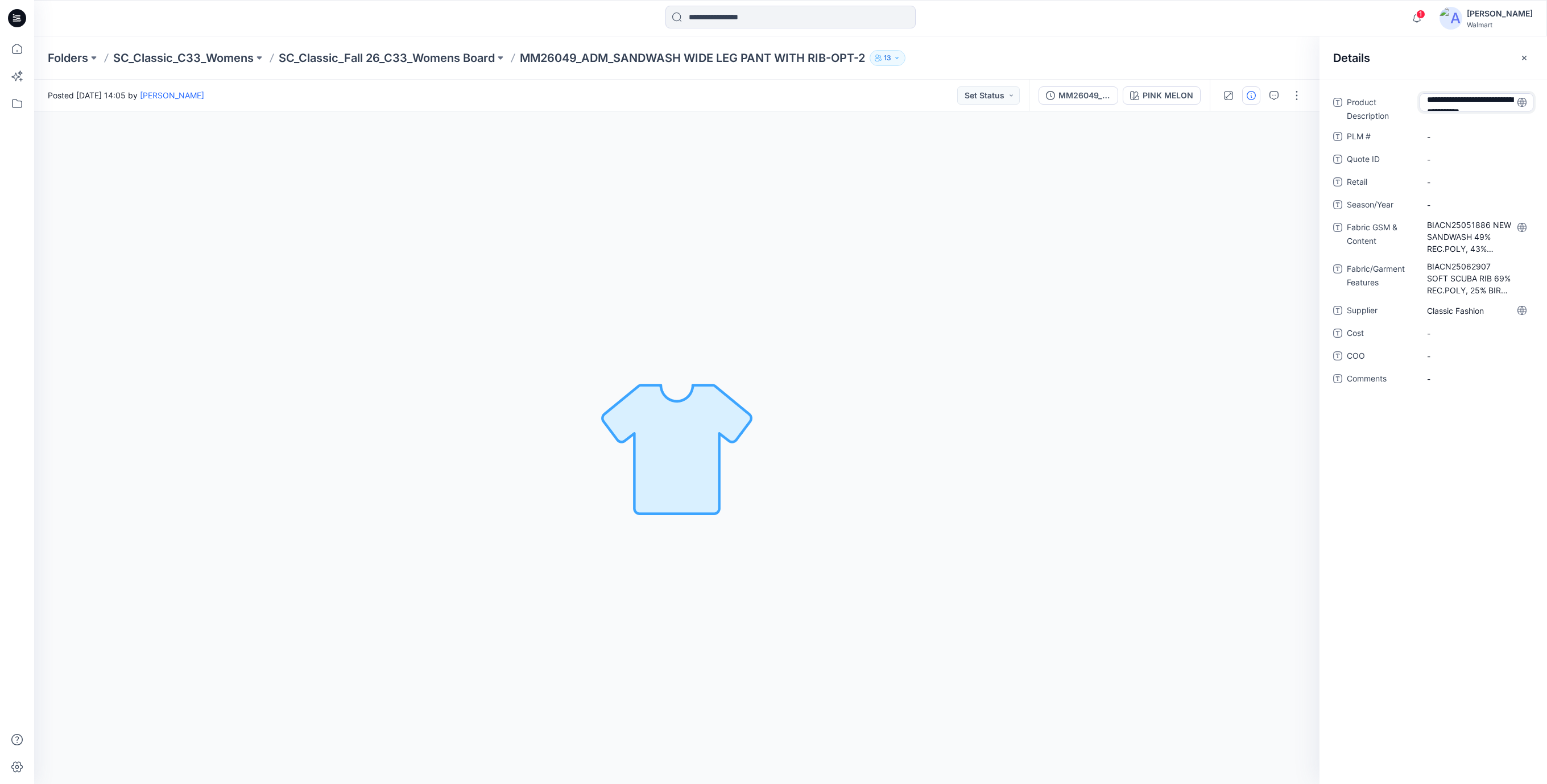
type textarea "**********"
click at [1442, 138] on div "**********" at bounding box center [1433, 247] width 200 height 308
click at [1442, 161] on \ "-" at bounding box center [1476, 156] width 99 height 12
type textarea "***"
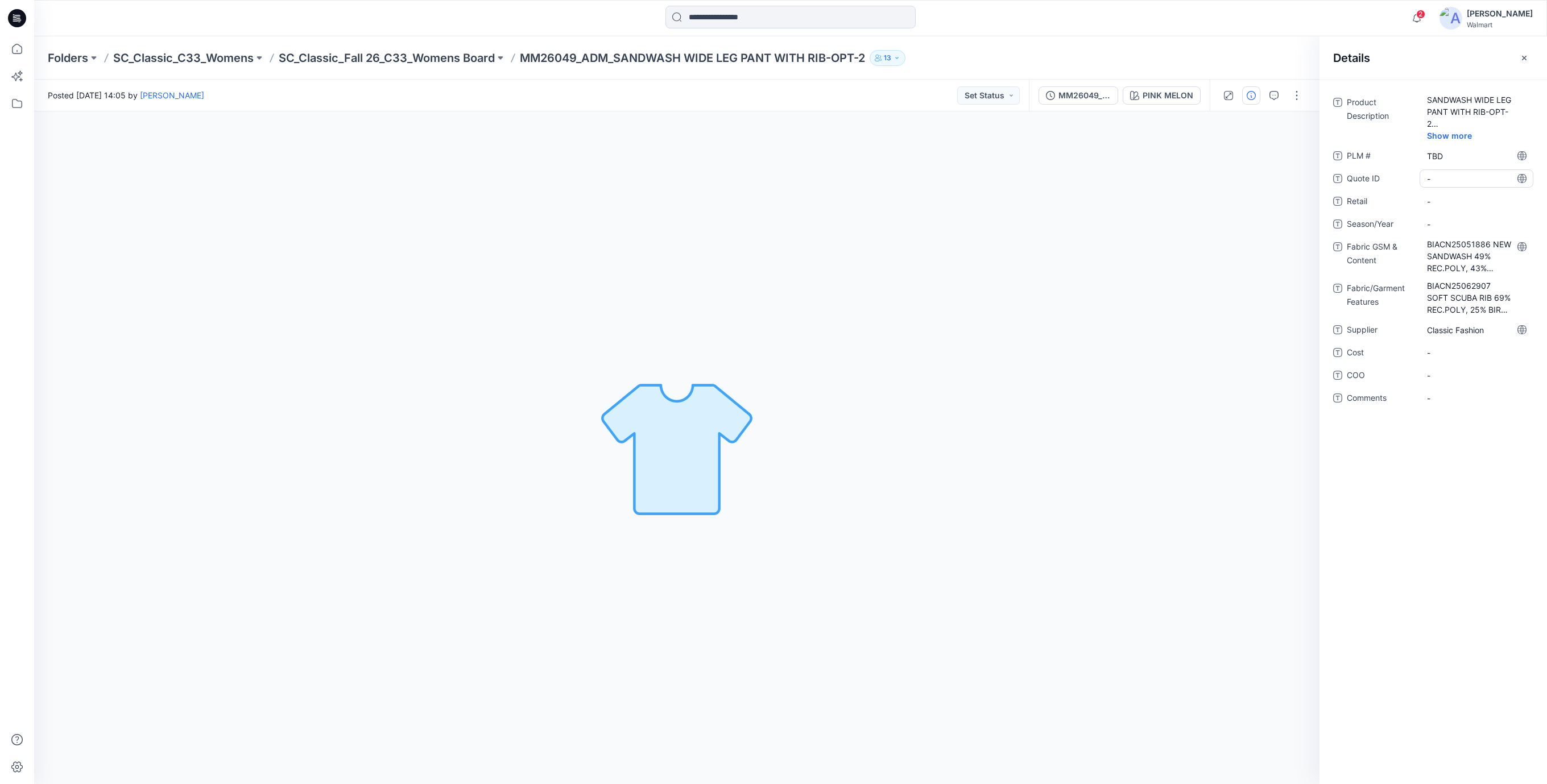
click at [1443, 178] on ID "-" at bounding box center [1476, 179] width 99 height 12
type textarea "***"
click at [1440, 205] on span "-" at bounding box center [1476, 202] width 99 height 12
click at [1446, 228] on span "-" at bounding box center [1476, 224] width 99 height 12
type textarea "*******"
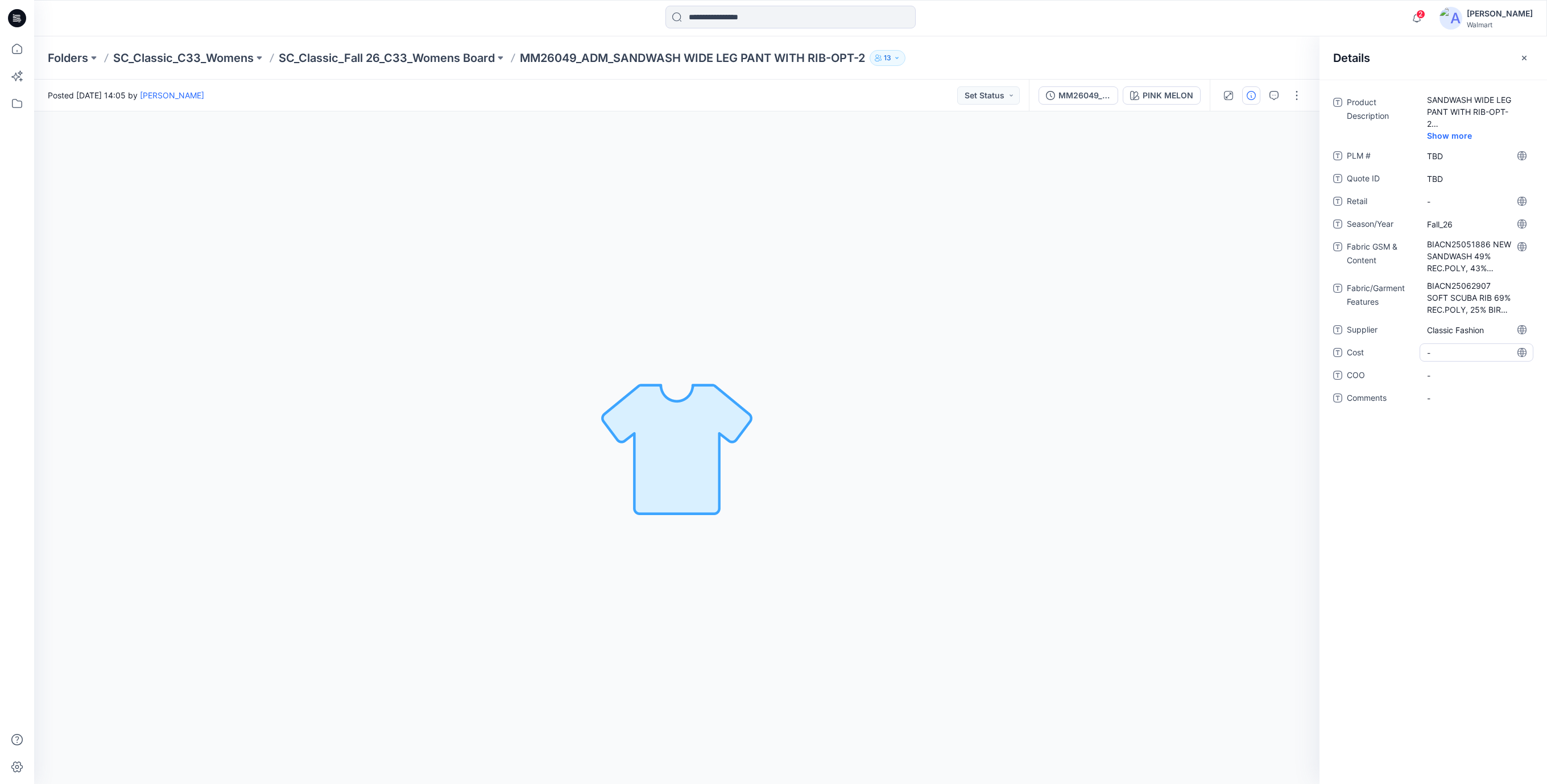
click at [1444, 344] on div "-" at bounding box center [1476, 352] width 113 height 18
click at [1458, 203] on span "-" at bounding box center [1476, 202] width 99 height 12
click at [1463, 221] on span "Fall_26" at bounding box center [1476, 224] width 99 height 12
click at [1453, 154] on \ "TBD" at bounding box center [1476, 156] width 99 height 12
click at [1456, 183] on ID "TBD" at bounding box center [1476, 179] width 99 height 12
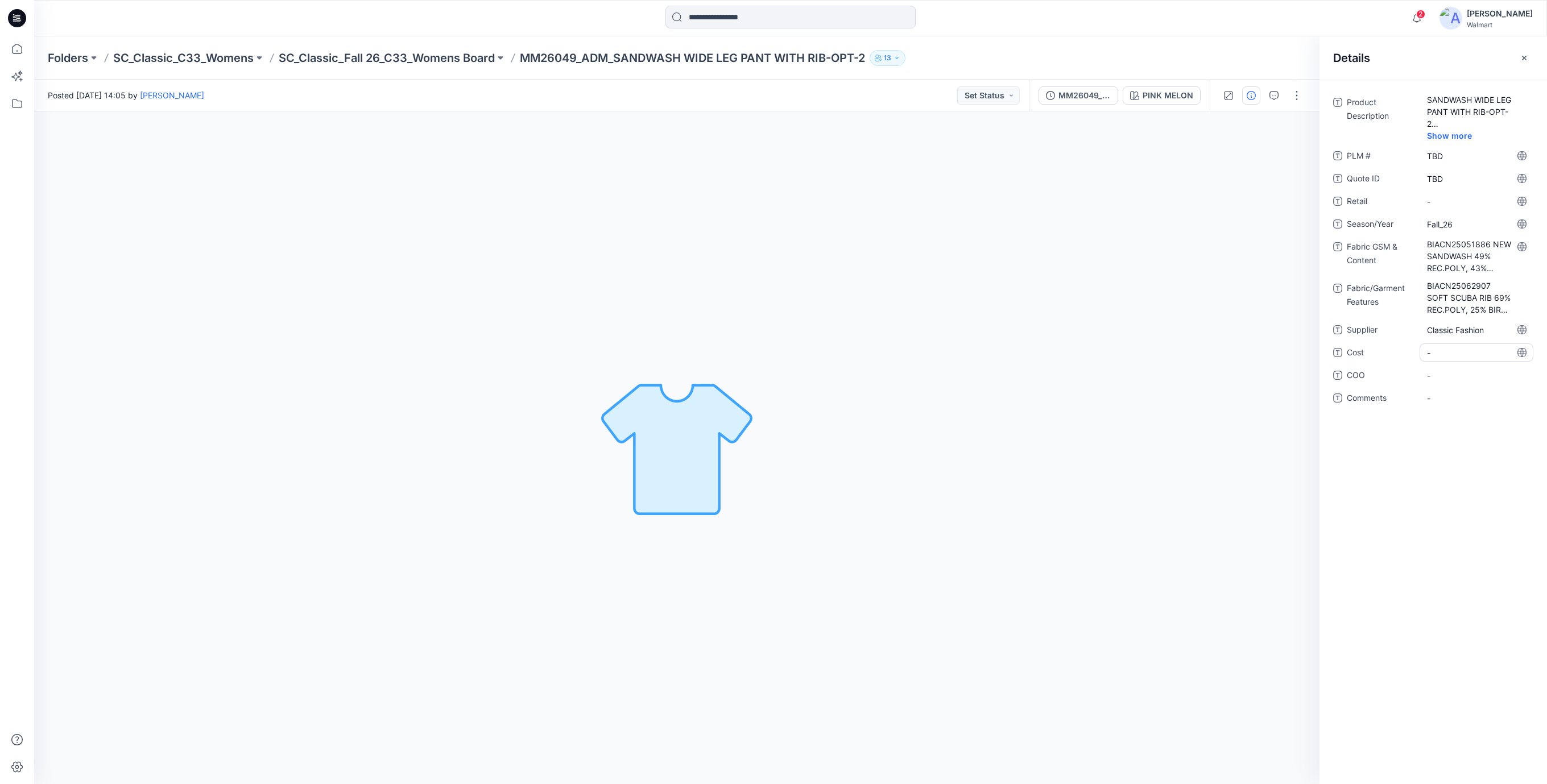
click at [1447, 348] on span "-" at bounding box center [1476, 353] width 99 height 12
click at [1453, 408] on div "Product Description SANDWASH WIDE LEG PANT WITH RIB-OPT-2 Show more PLM # TBD Q…" at bounding box center [1433, 257] width 200 height 328
drag, startPoint x: 901, startPoint y: 182, endPoint x: 884, endPoint y: 188, distance: 18.0
click at [894, 185] on div "PINK MELON Loading... Material Properties Loading..." at bounding box center [677, 448] width 1286 height 673
click at [9, 16] on icon at bounding box center [17, 18] width 18 height 18
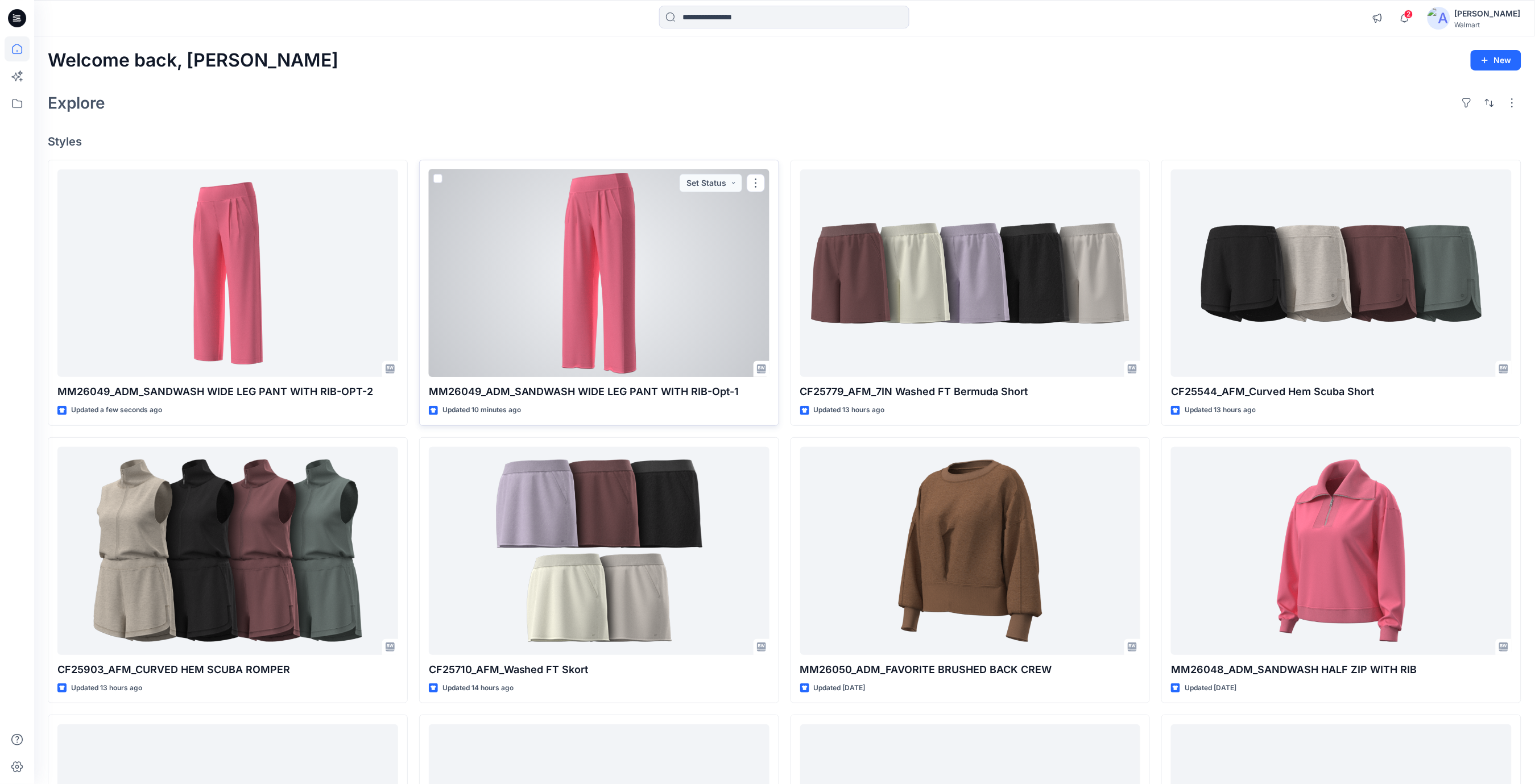
click at [678, 302] on div at bounding box center [599, 273] width 341 height 208
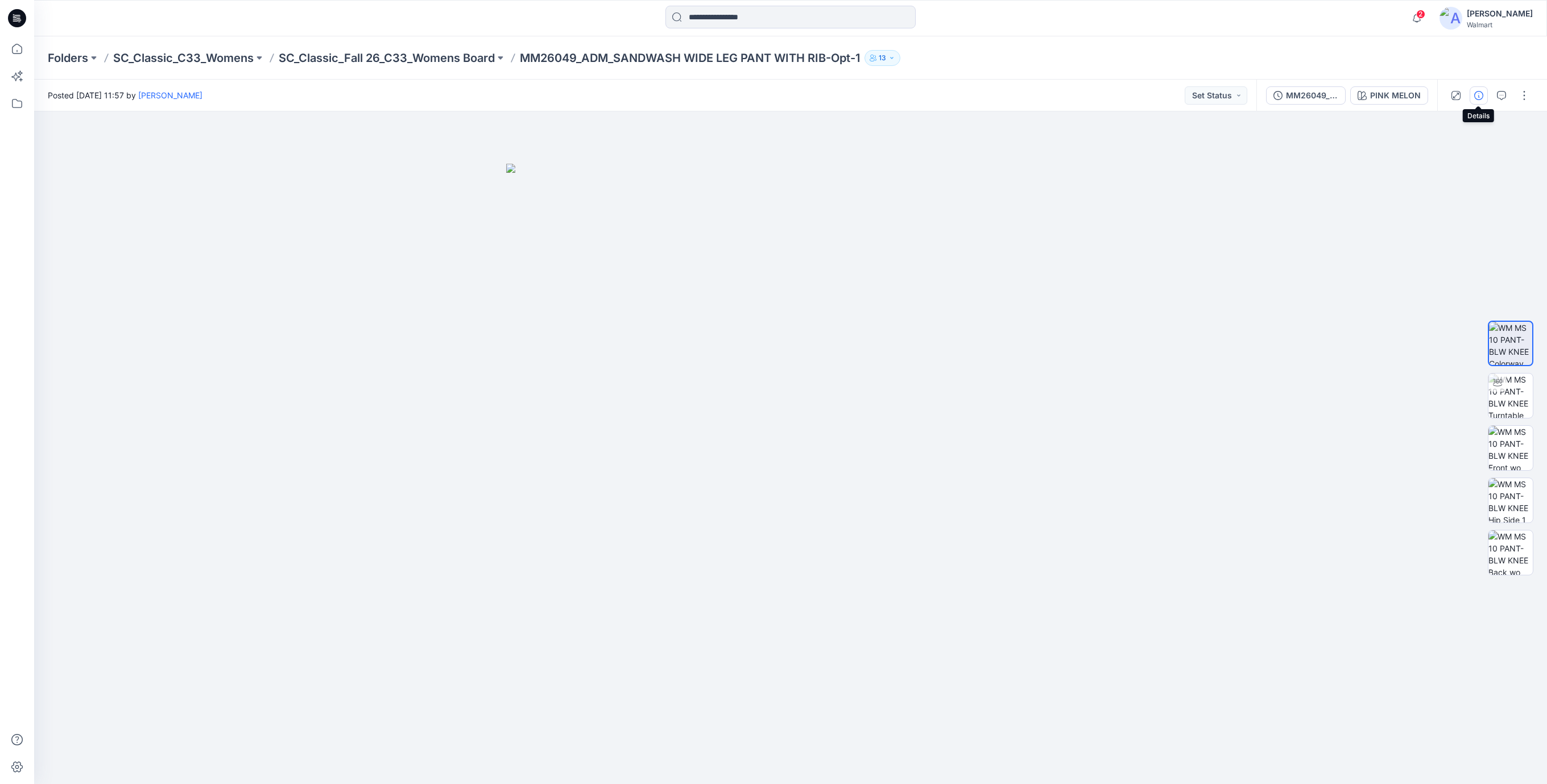
click at [1479, 95] on icon "button" at bounding box center [1478, 95] width 9 height 9
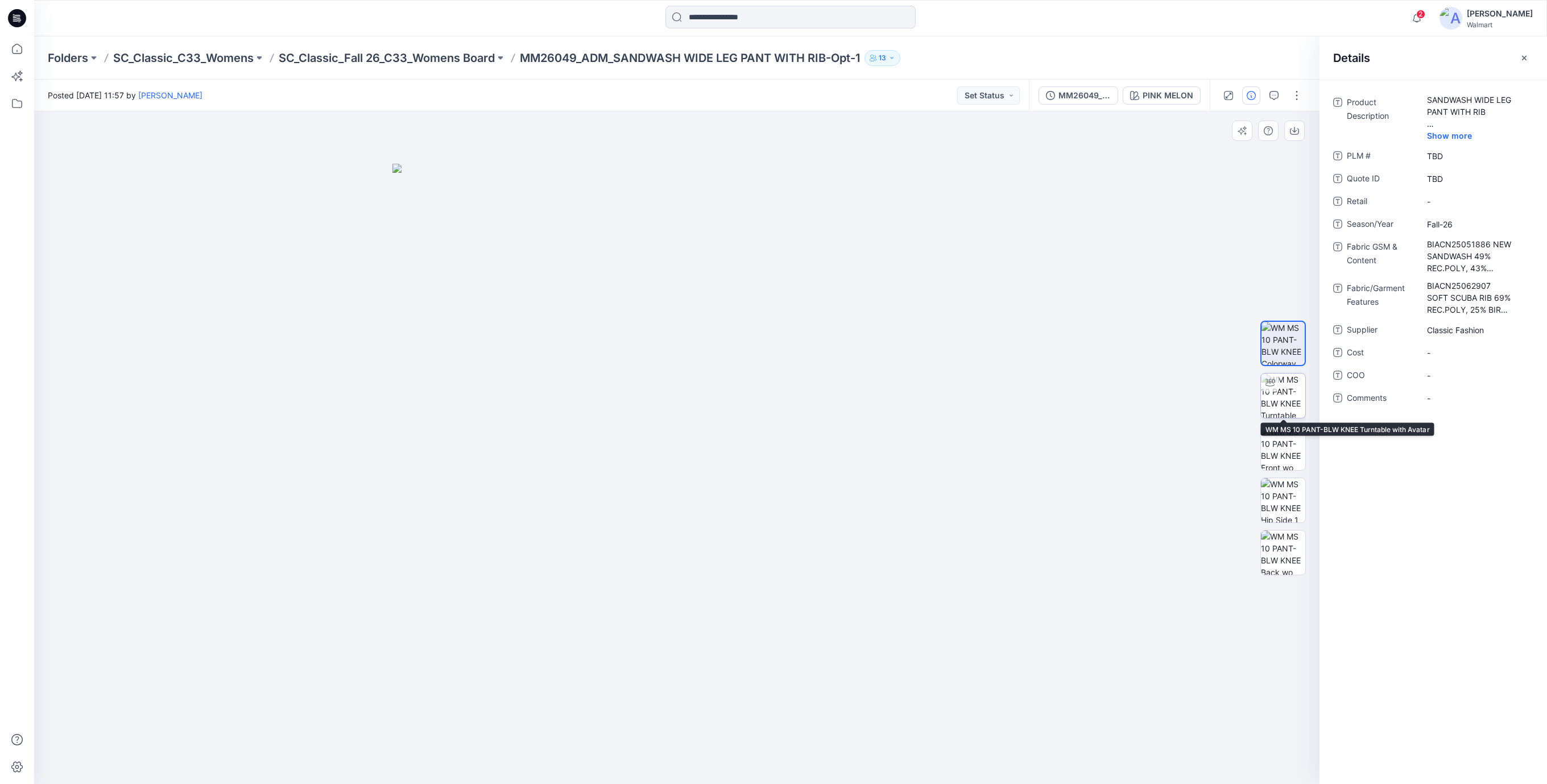
click at [1274, 404] on img at bounding box center [1283, 396] width 45 height 45
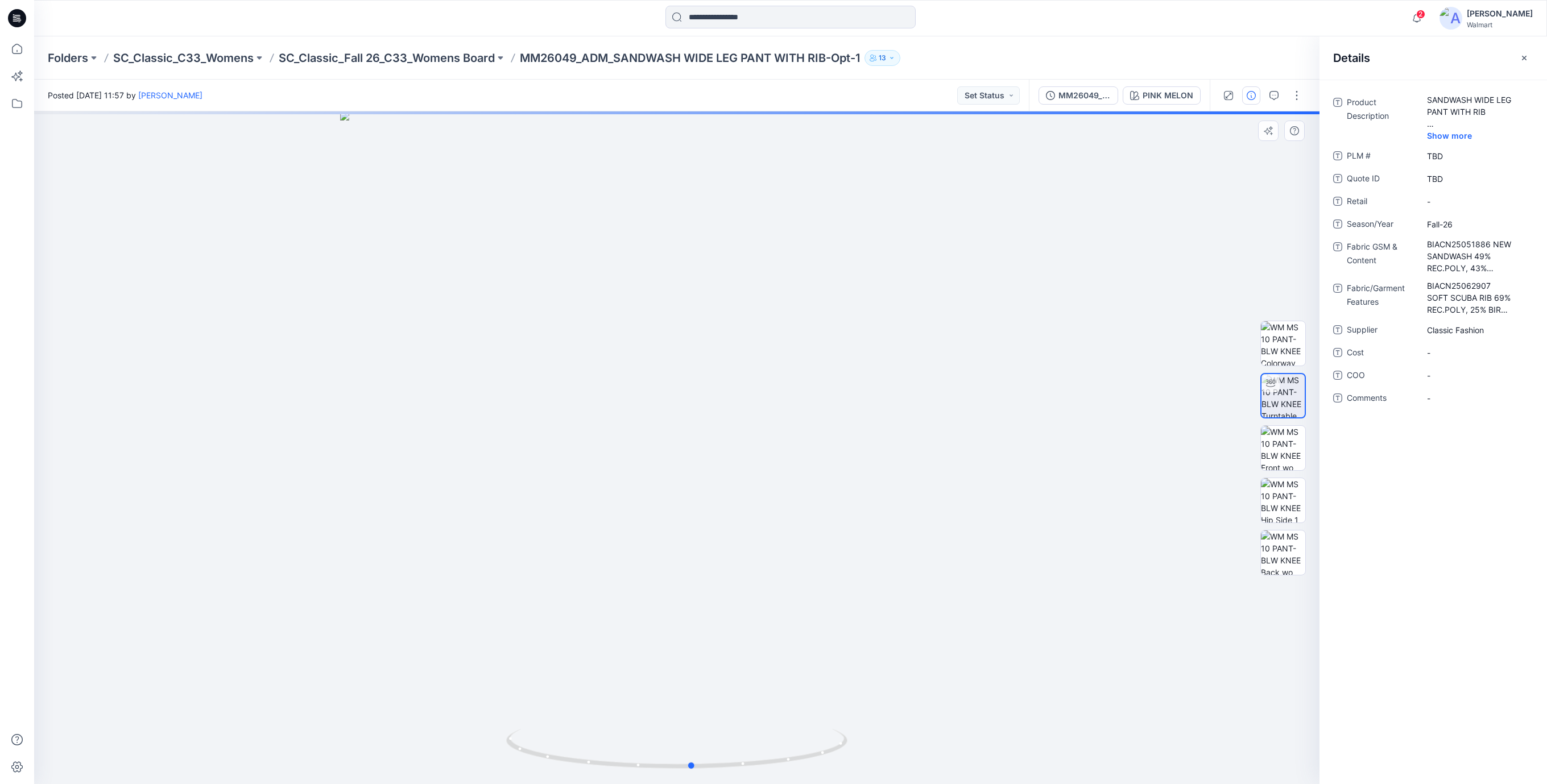
drag, startPoint x: 832, startPoint y: 664, endPoint x: 846, endPoint y: 677, distance: 19.1
click at [846, 677] on div at bounding box center [677, 448] width 1286 height 673
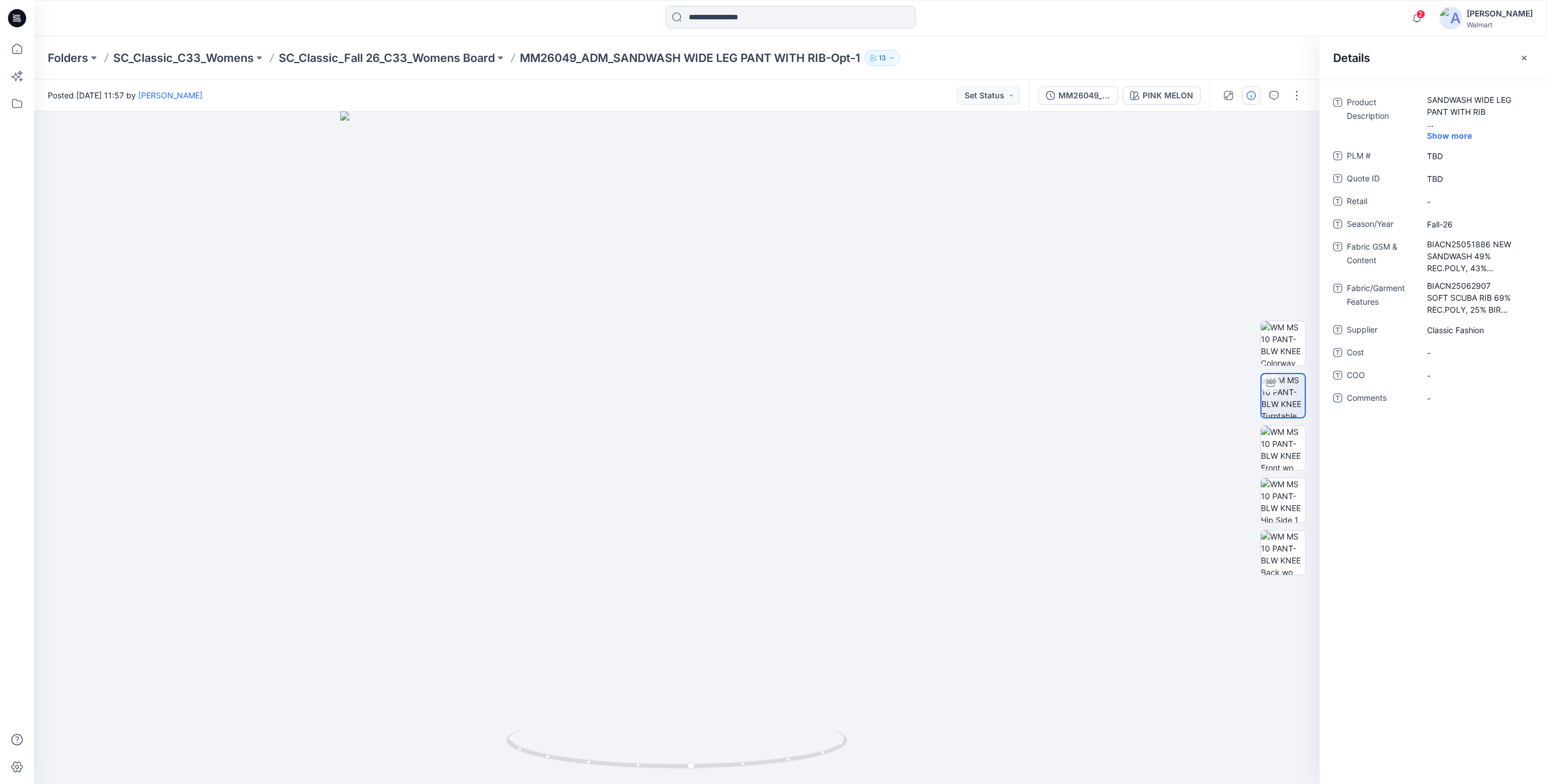
click at [16, 19] on icon at bounding box center [15, 19] width 4 height 1
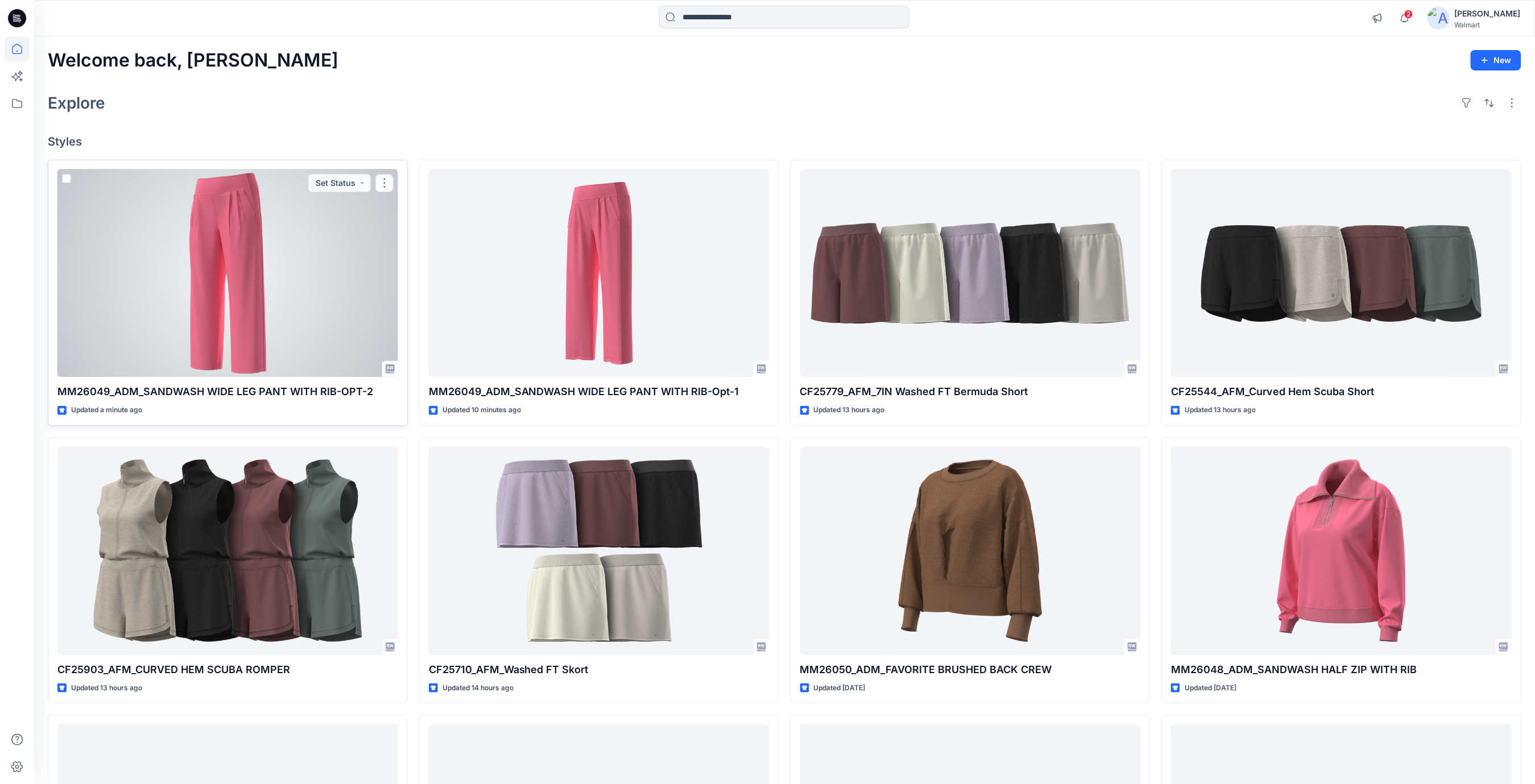
click at [326, 275] on div at bounding box center [228, 273] width 341 height 208
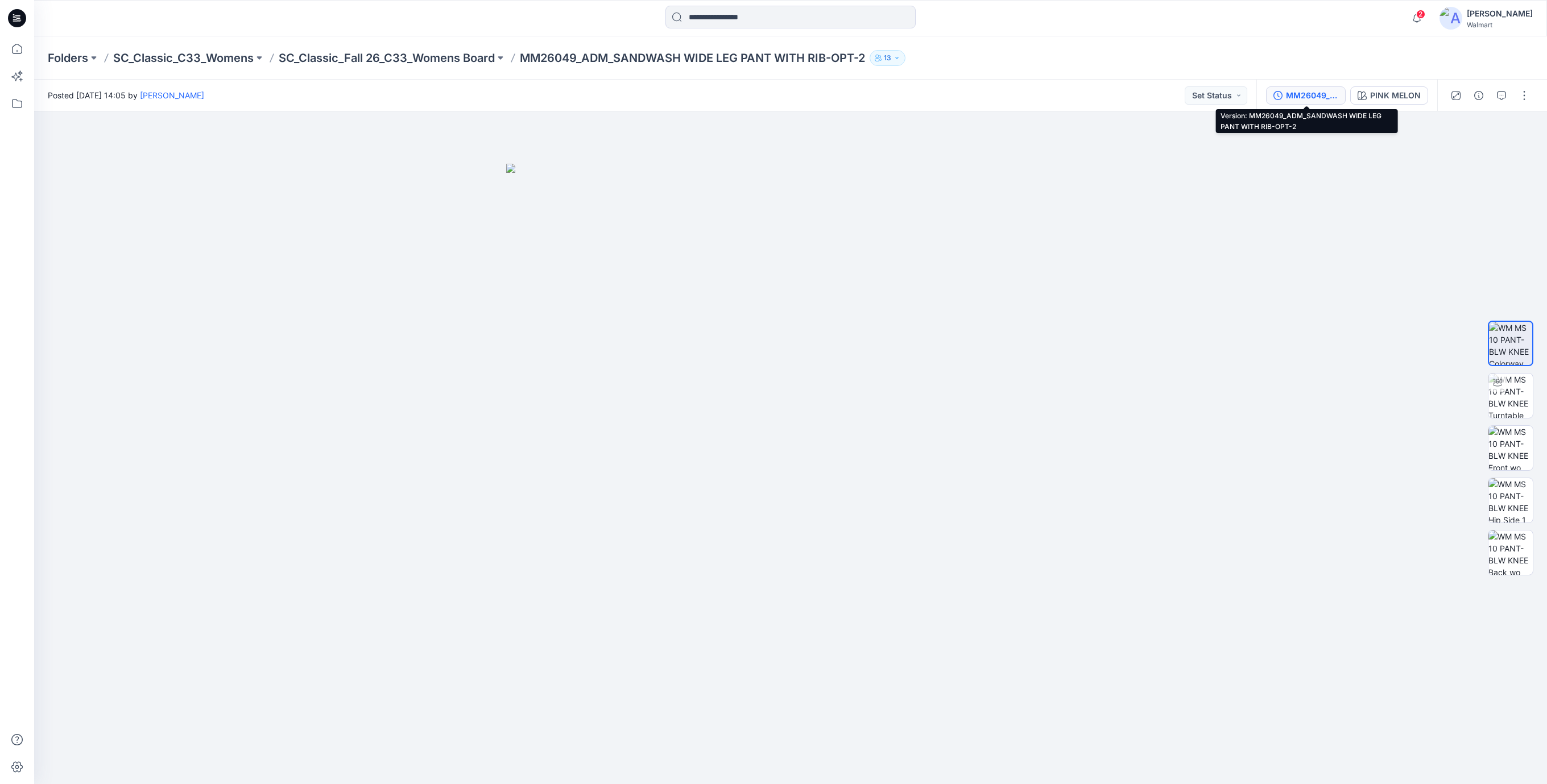
click at [1312, 96] on div "MM26049_ADM_SANDWASH WIDE LEG PANT WITH RIB-OPT-2" at bounding box center [1311, 95] width 52 height 13
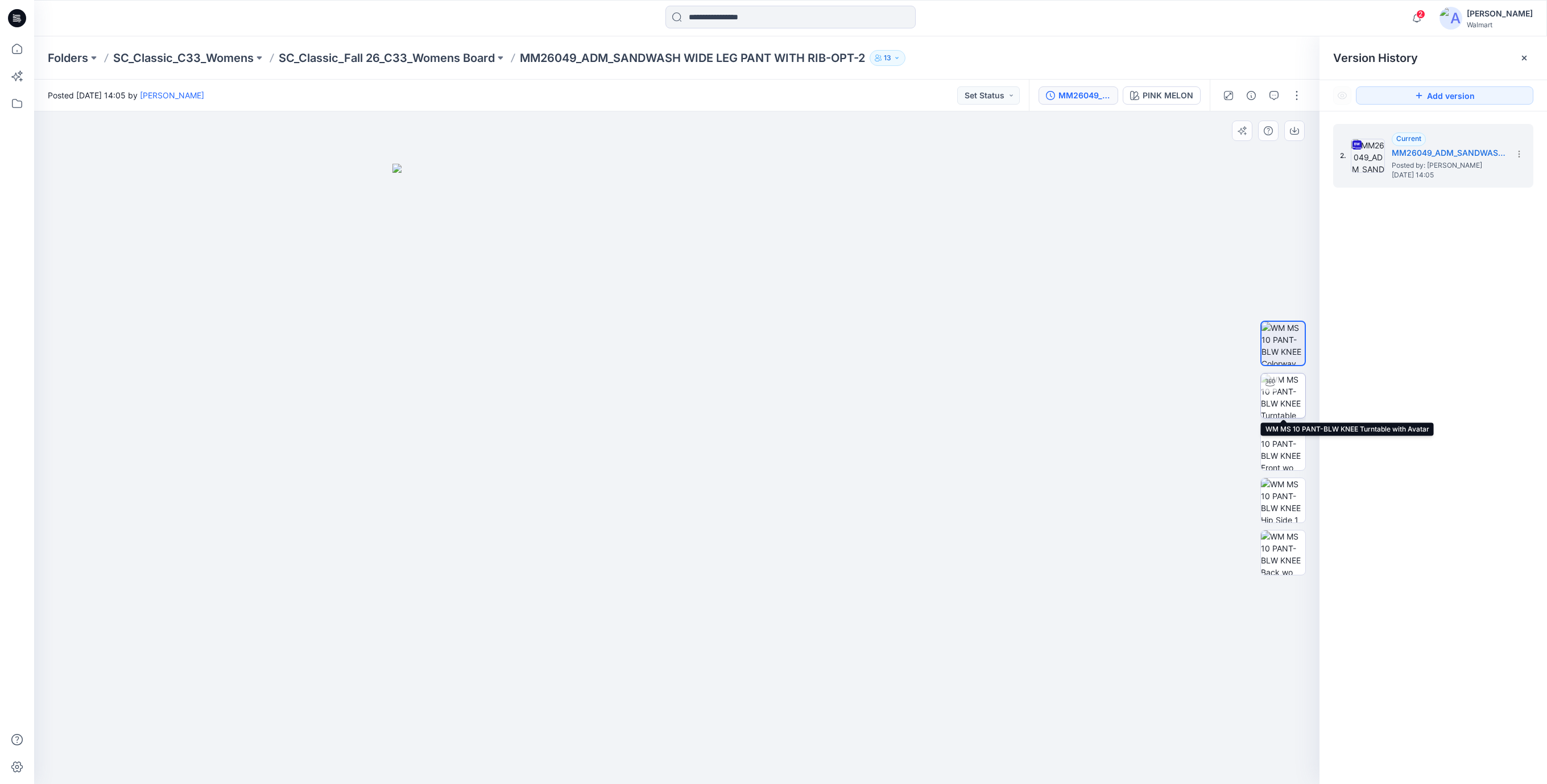
click at [1278, 392] on img at bounding box center [1283, 396] width 45 height 45
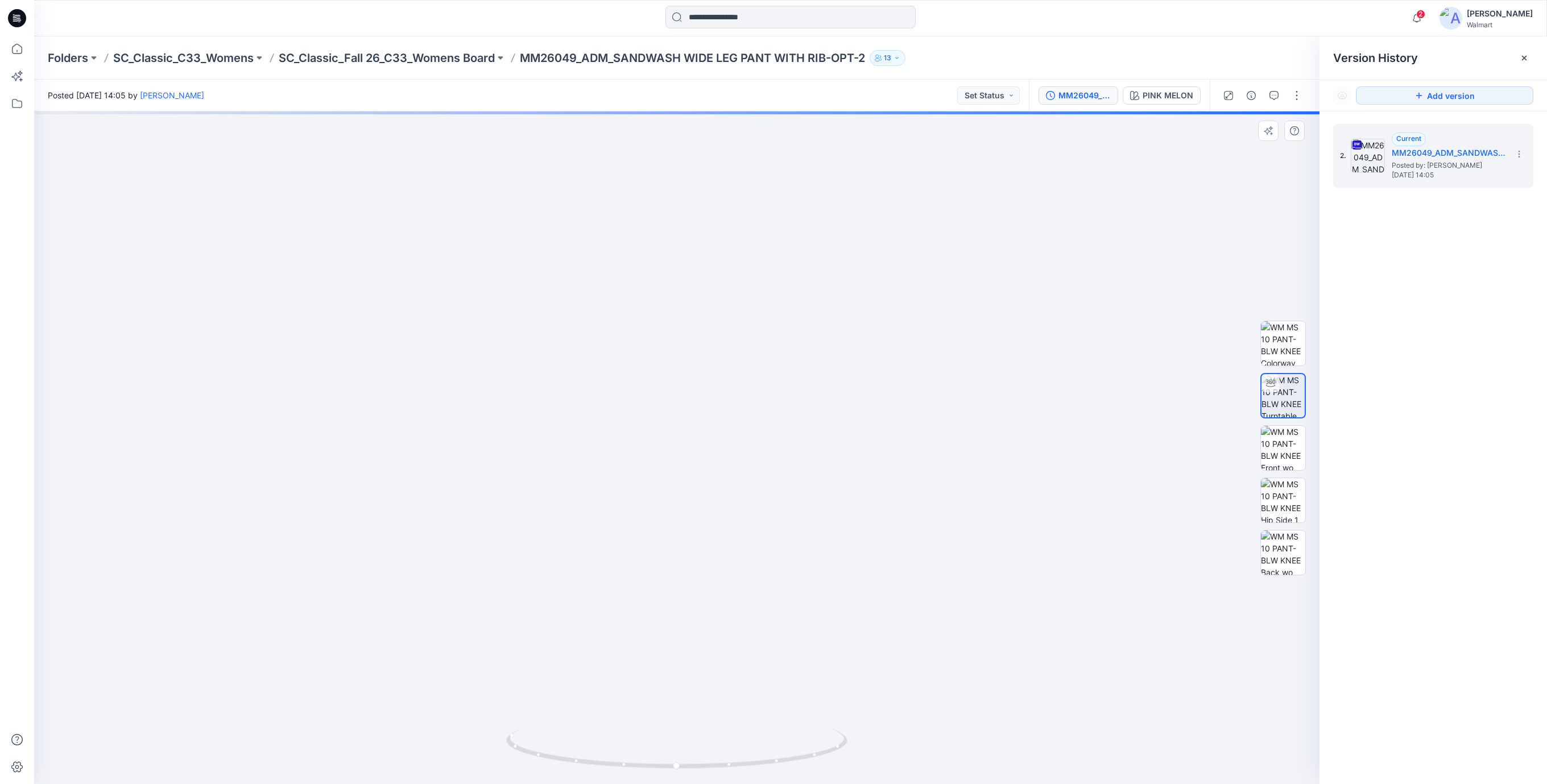
drag, startPoint x: 782, startPoint y: 580, endPoint x: 784, endPoint y: 533, distance: 47.0
click at [784, 533] on img at bounding box center [677, 374] width 836 height 819
drag, startPoint x: 761, startPoint y: 767, endPoint x: 1112, endPoint y: 738, distance: 352.2
click at [1112, 738] on div at bounding box center [677, 448] width 1286 height 673
drag, startPoint x: 733, startPoint y: 376, endPoint x: 516, endPoint y: 450, distance: 229.3
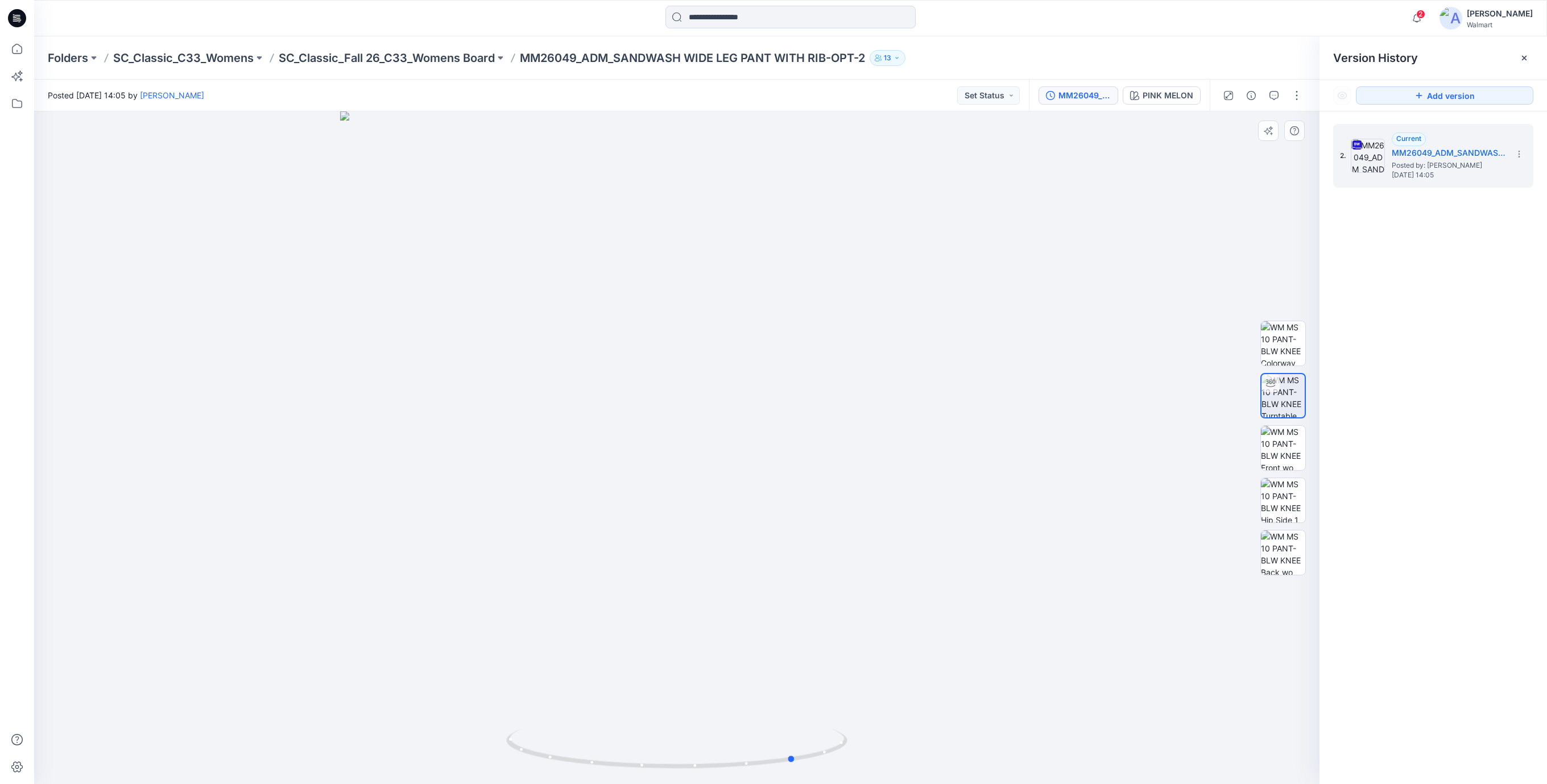
click at [516, 450] on div at bounding box center [677, 448] width 1286 height 673
click at [14, 20] on icon at bounding box center [16, 20] width 5 height 1
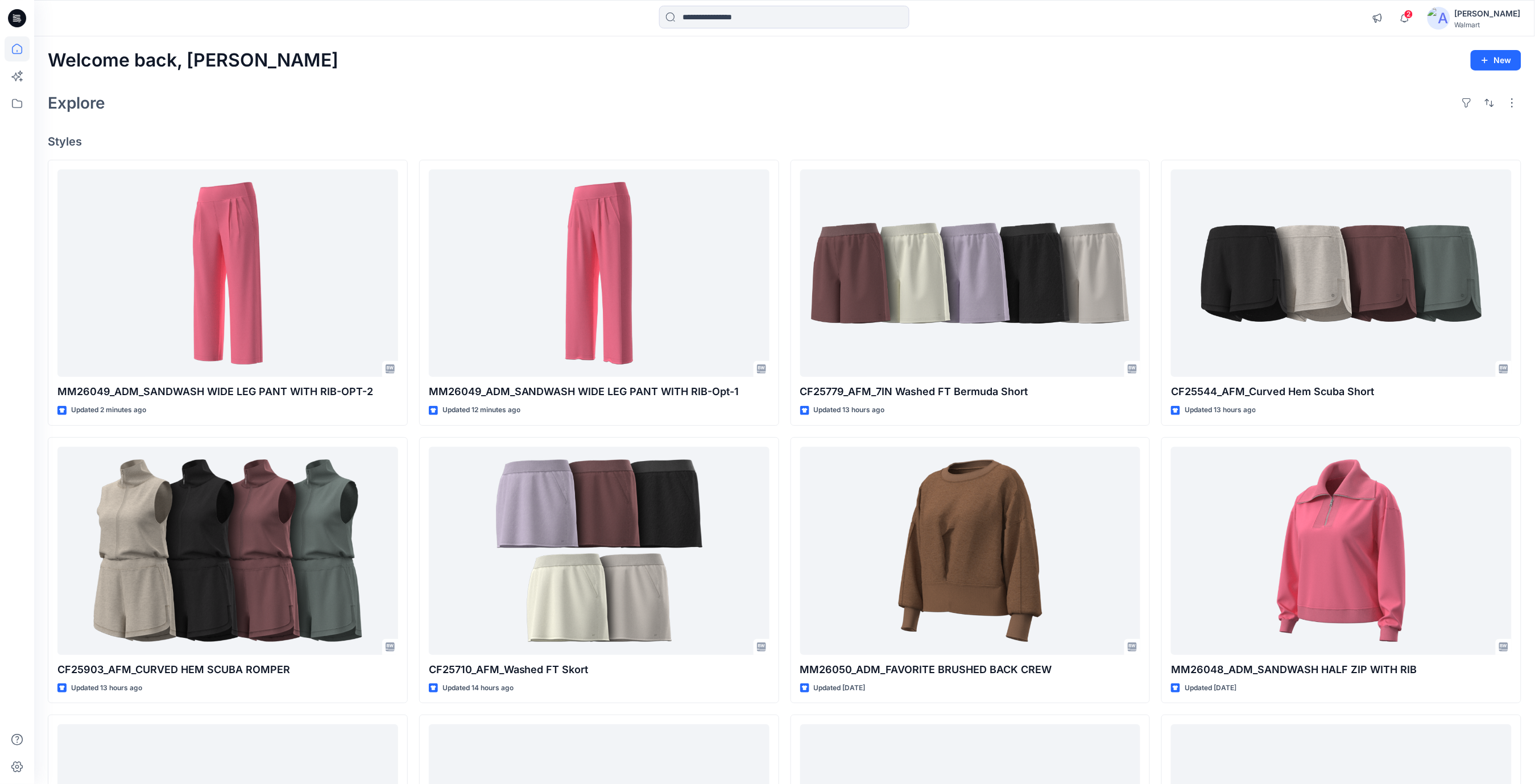
click at [758, 77] on div "Welcome back, Rajesh New Explore Styles MM26049_ADM_SANDWASH WIDE LEG PANT WITH…" at bounding box center [785, 536] width 1501 height 999
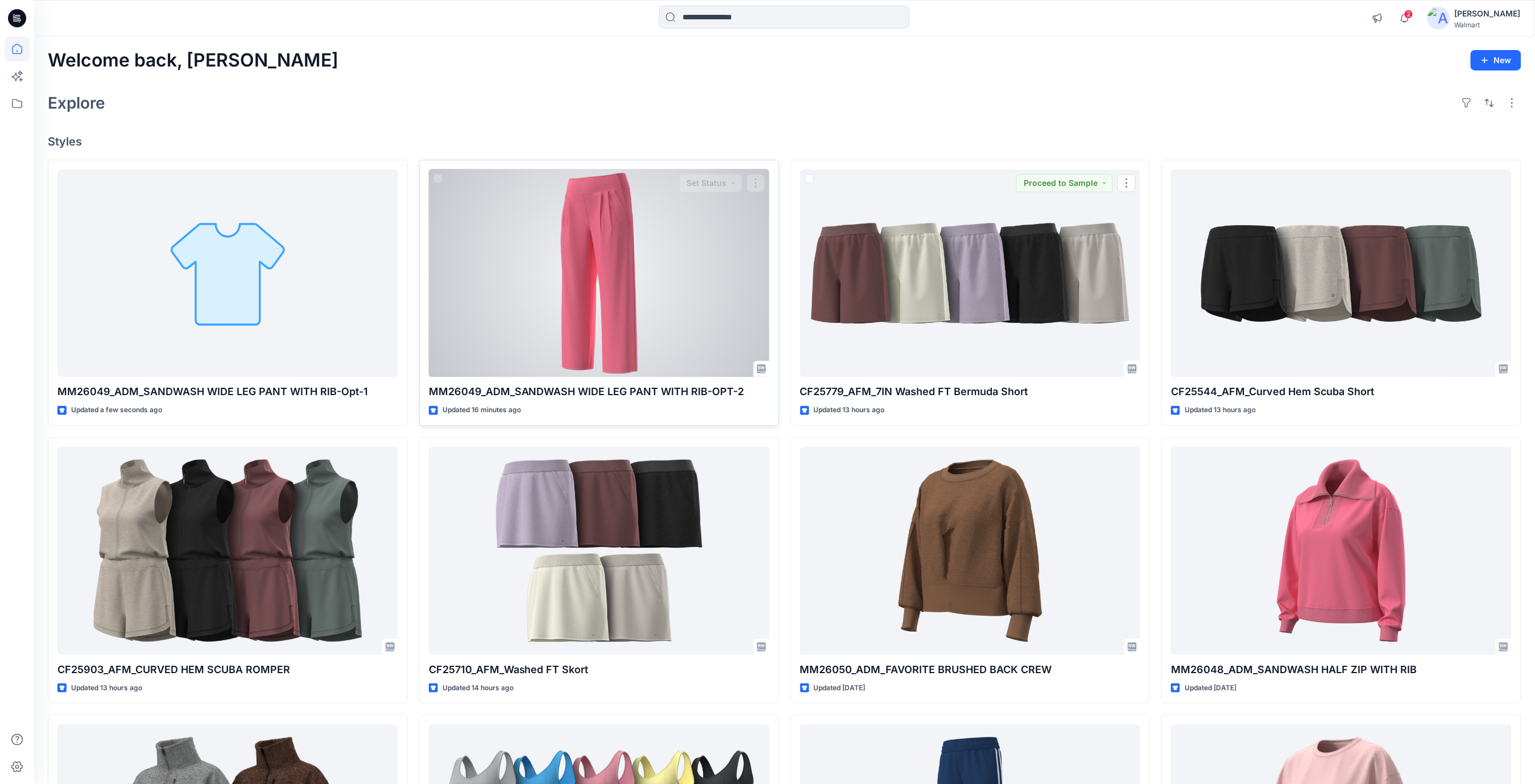
click at [617, 286] on div at bounding box center [599, 273] width 341 height 208
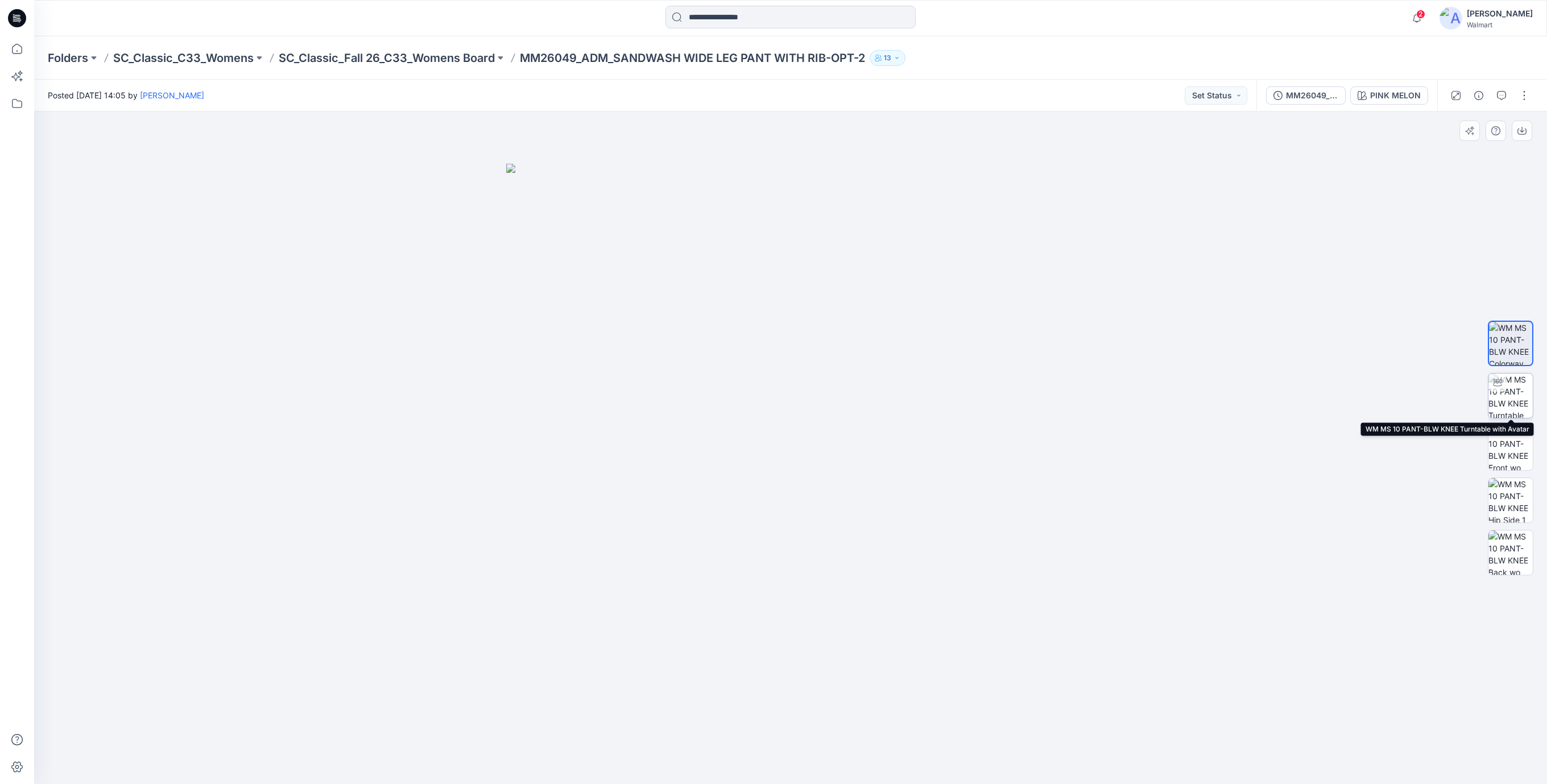
click at [1513, 386] on img at bounding box center [1511, 396] width 45 height 45
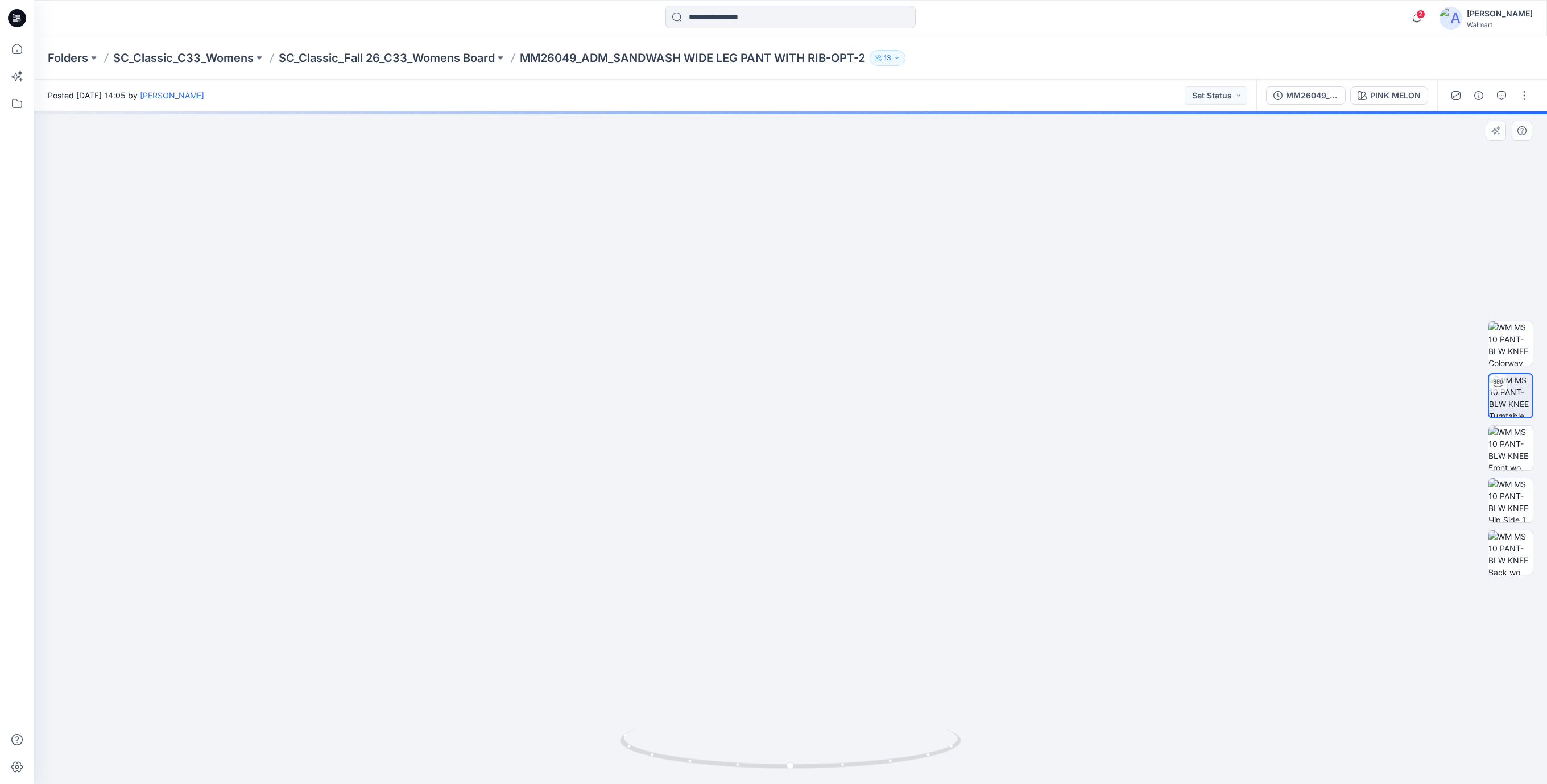
drag, startPoint x: 860, startPoint y: 505, endPoint x: 876, endPoint y: 419, distance: 87.5
click at [876, 419] on img at bounding box center [790, 355] width 859 height 858
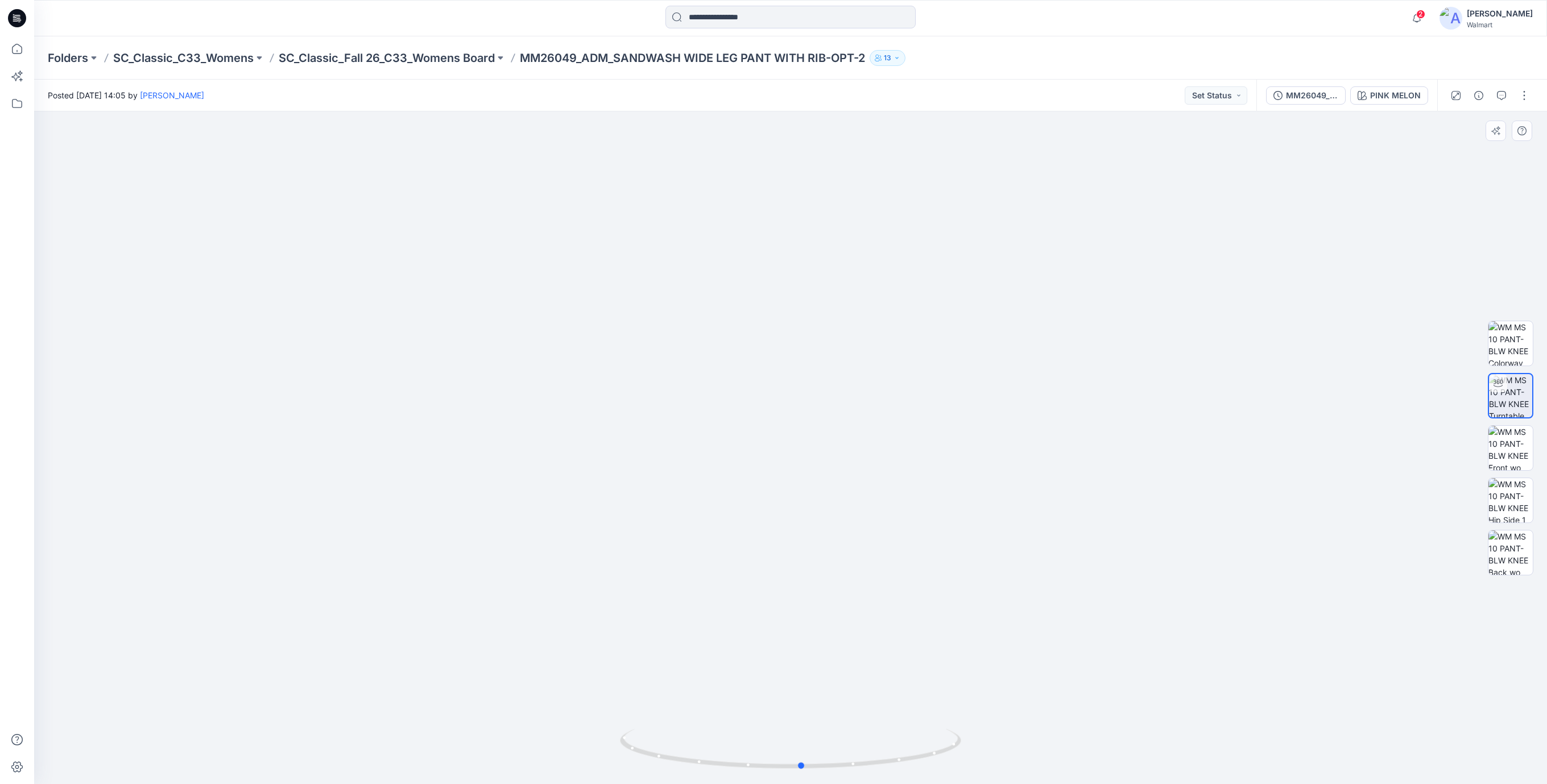
drag, startPoint x: 923, startPoint y: 756, endPoint x: 935, endPoint y: 692, distance: 65.1
click at [935, 692] on div at bounding box center [790, 448] width 1513 height 673
drag, startPoint x: 908, startPoint y: 763, endPoint x: 863, endPoint y: 773, distance: 46.1
click at [863, 773] on div at bounding box center [790, 448] width 1513 height 673
drag, startPoint x: 621, startPoint y: 656, endPoint x: 724, endPoint y: 642, distance: 103.9
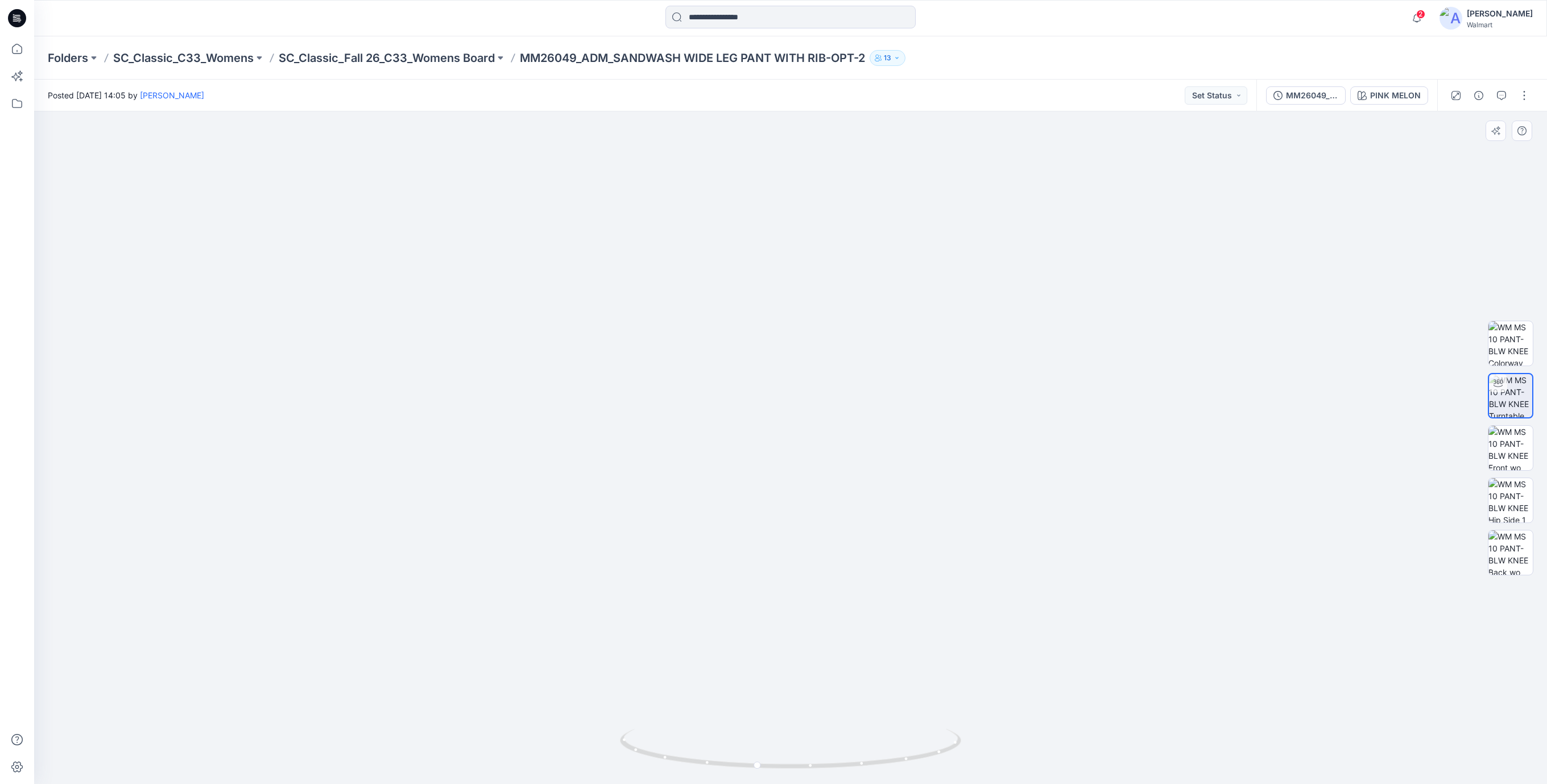
click at [724, 642] on img at bounding box center [790, 343] width 882 height 881
drag, startPoint x: 725, startPoint y: 762, endPoint x: 779, endPoint y: 755, distance: 54.5
click at [779, 755] on icon at bounding box center [792, 750] width 344 height 43
click at [16, 18] on icon at bounding box center [17, 18] width 18 height 18
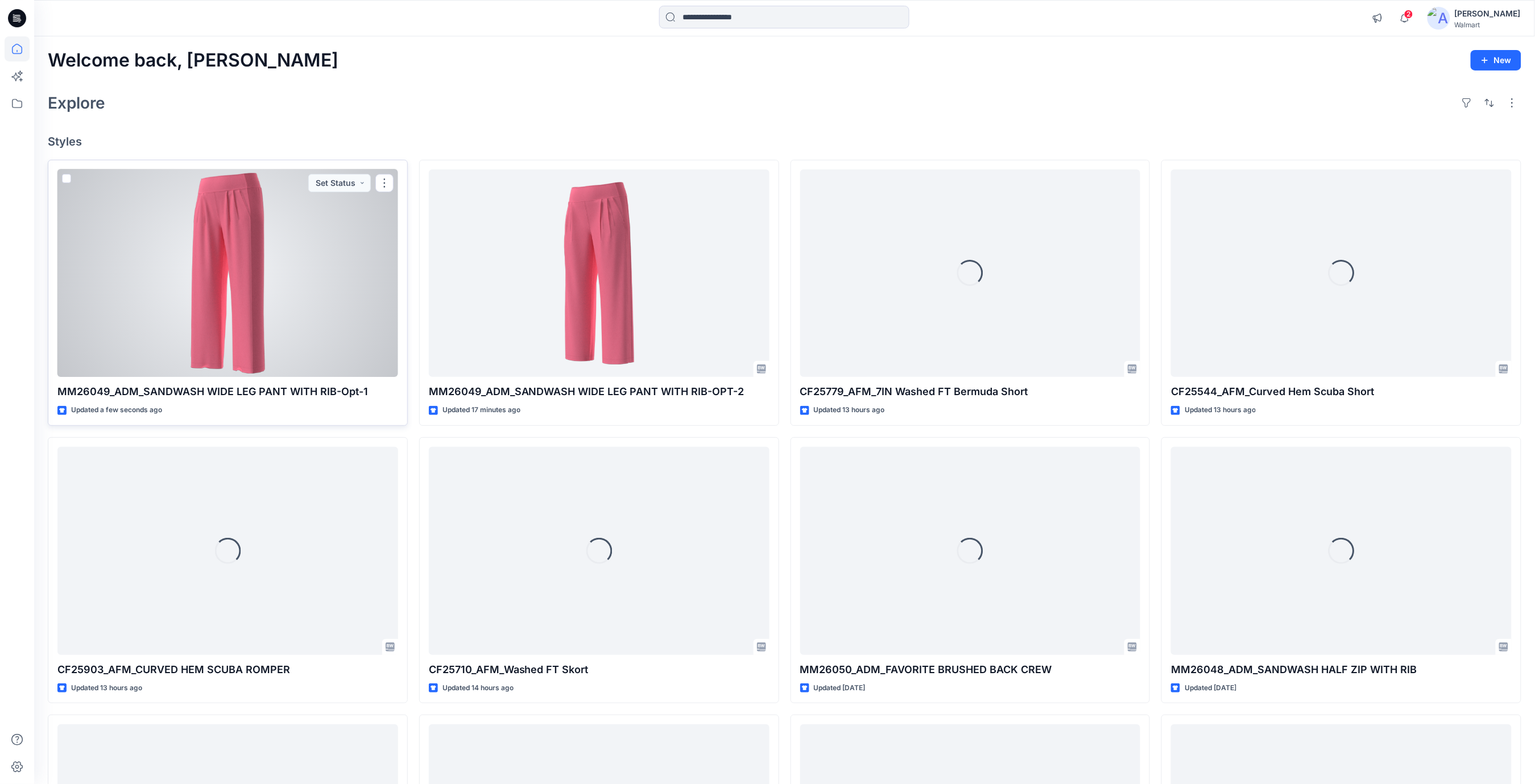
click at [344, 242] on div at bounding box center [228, 273] width 341 height 208
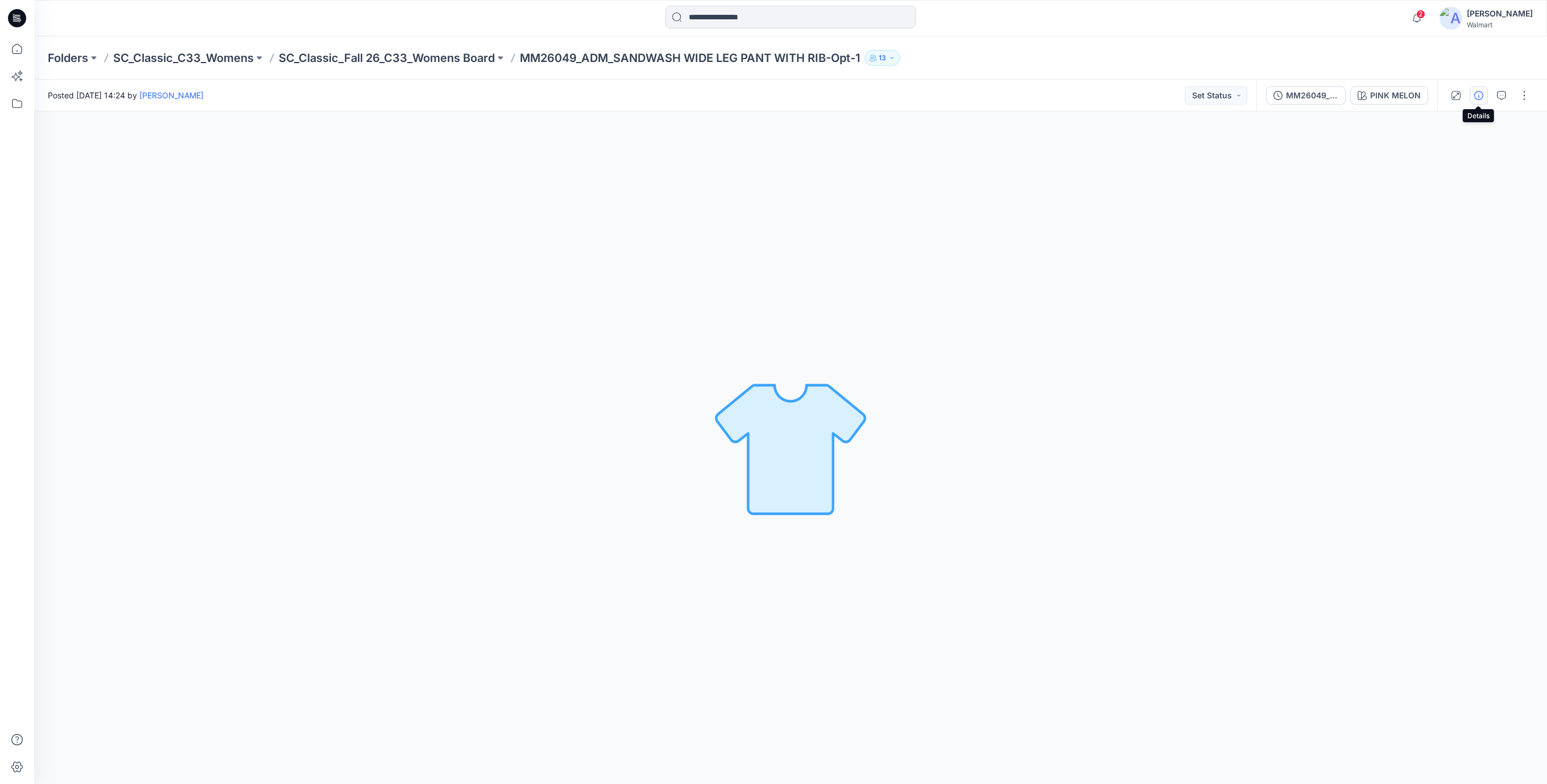
click at [1480, 97] on icon "button" at bounding box center [1478, 95] width 9 height 9
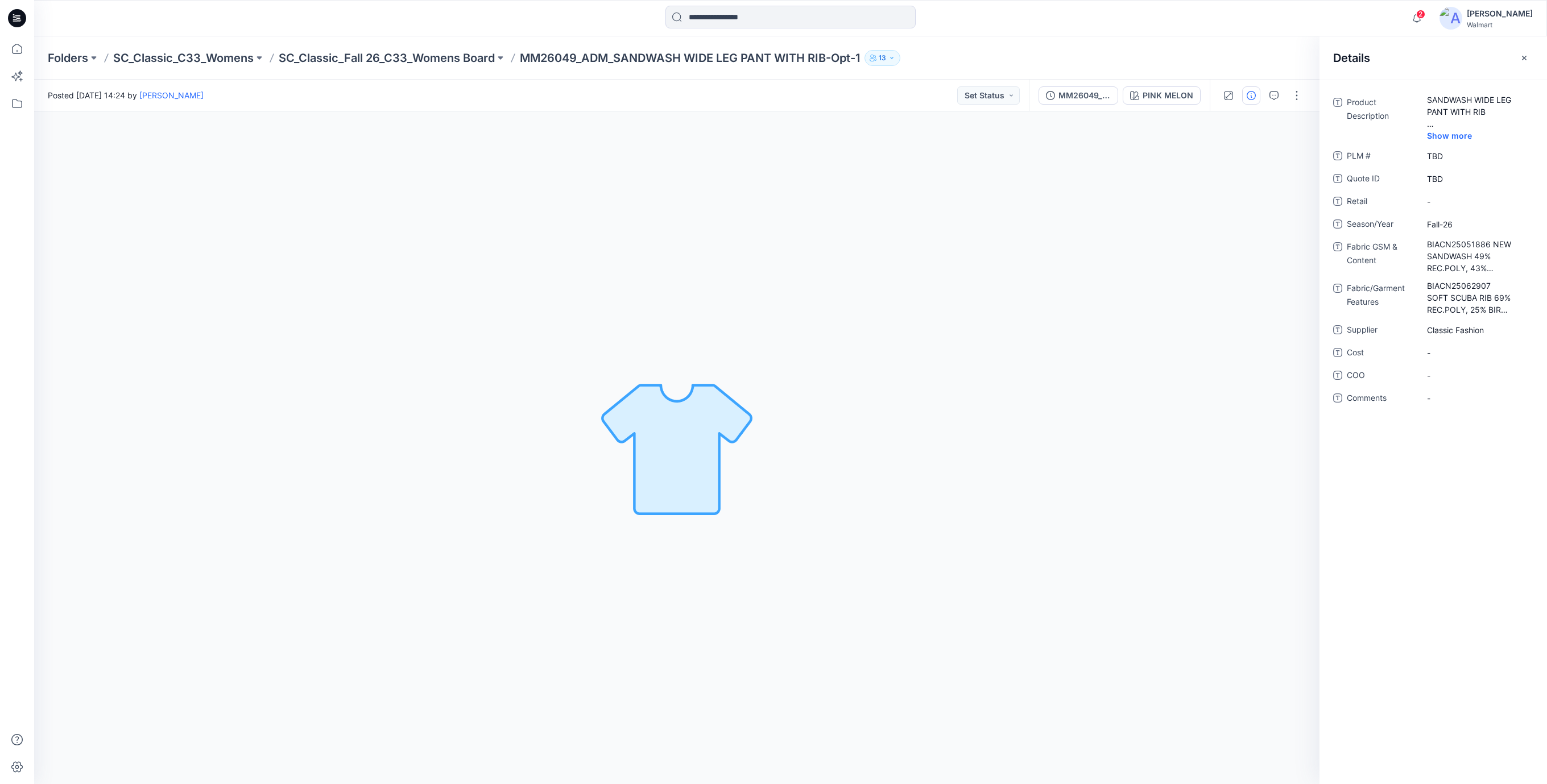
click at [14, 16] on icon at bounding box center [14, 16] width 2 height 1
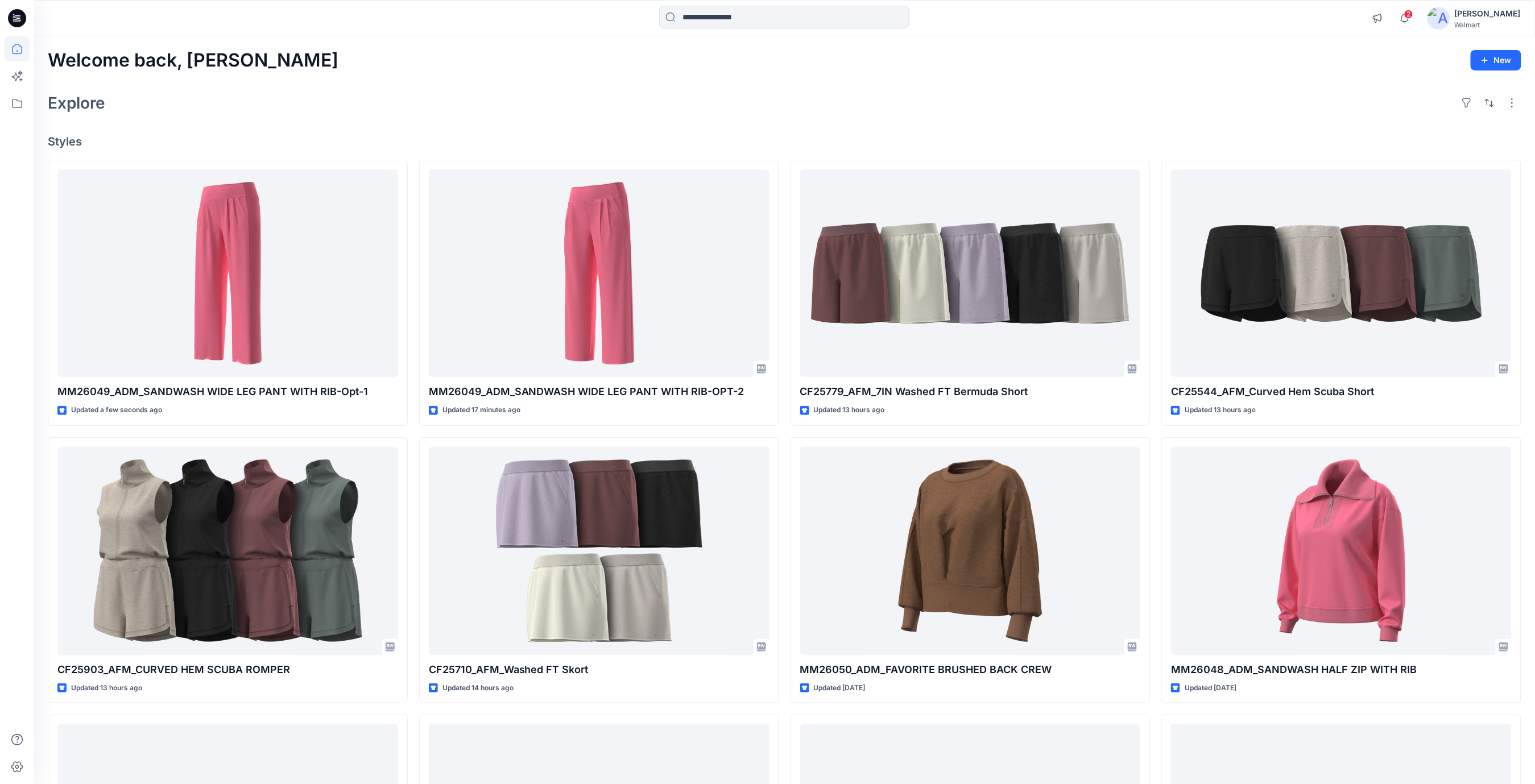
click at [774, 117] on div "Welcome back, [PERSON_NAME] New Explore Styles MM26049_ADM_SANDWASH WIDE LEG PA…" at bounding box center [785, 536] width 1501 height 999
click at [765, 100] on div "Explore" at bounding box center [784, 103] width 1474 height 27
click at [574, 99] on div "Explore" at bounding box center [784, 103] width 1474 height 27
click at [556, 66] on div "Welcome back, Rajesh New" at bounding box center [784, 60] width 1474 height 21
click at [792, 100] on div "Explore" at bounding box center [784, 103] width 1474 height 27
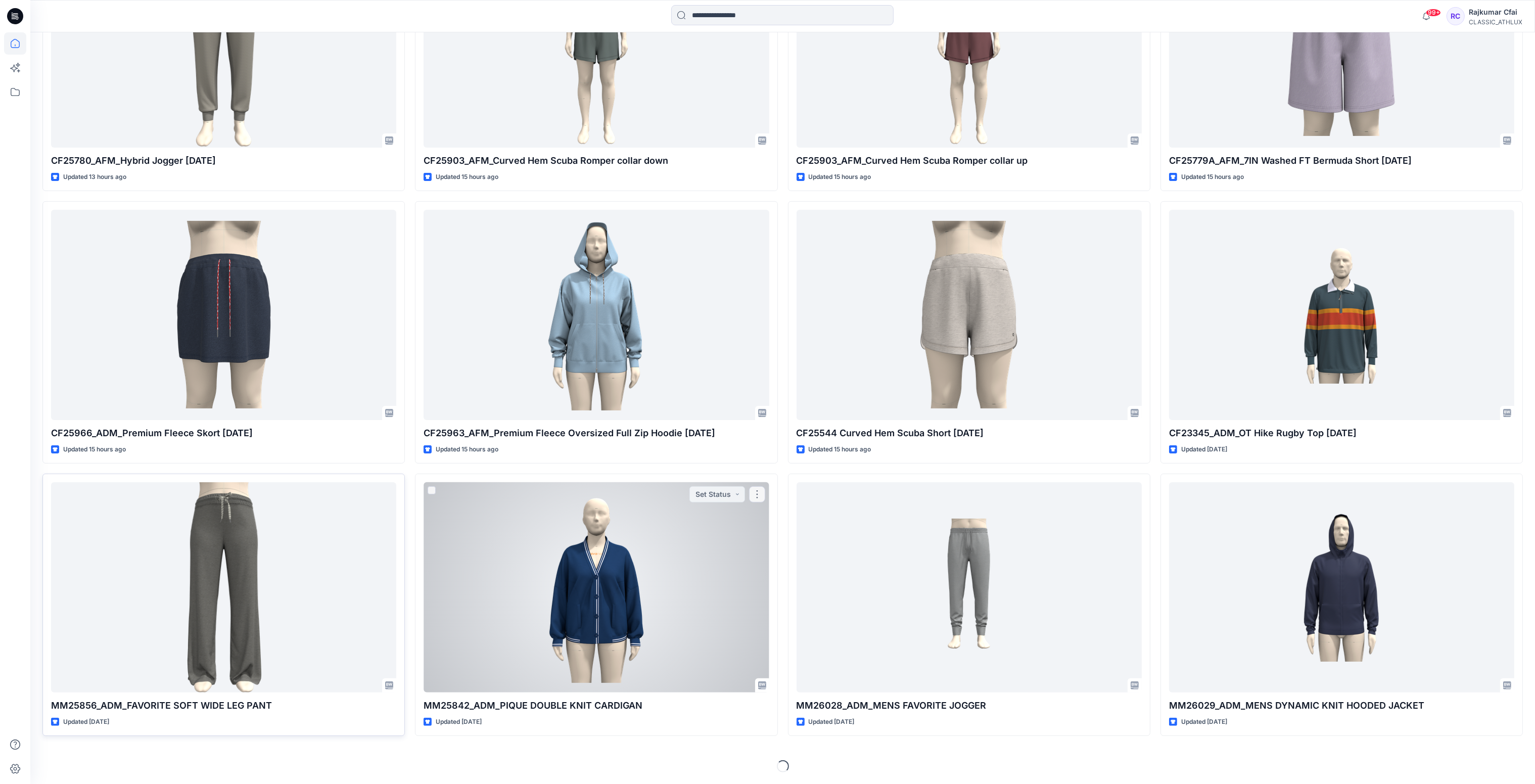
scroll to position [462, 0]
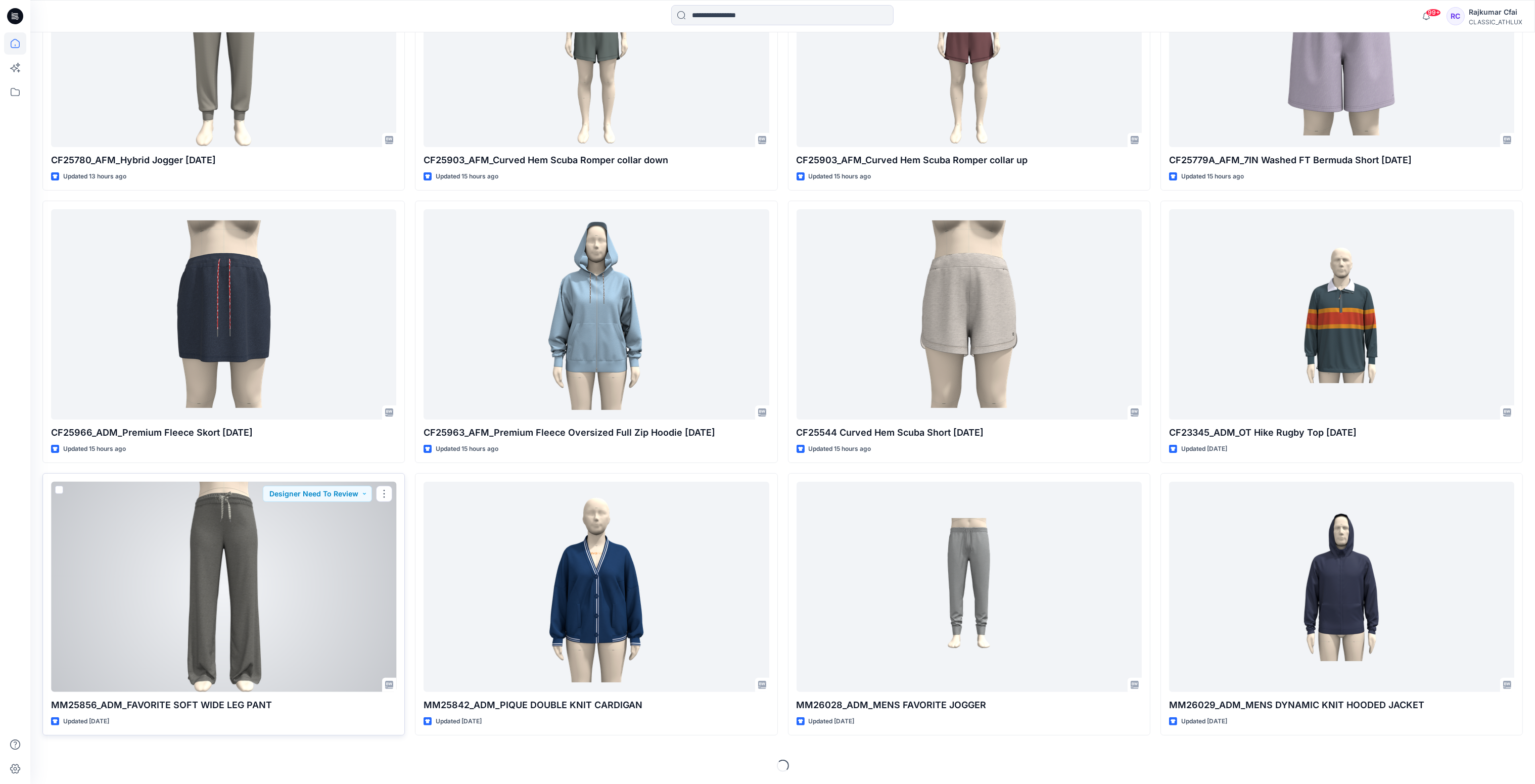
click at [285, 576] on div at bounding box center [223, 586] width 345 height 211
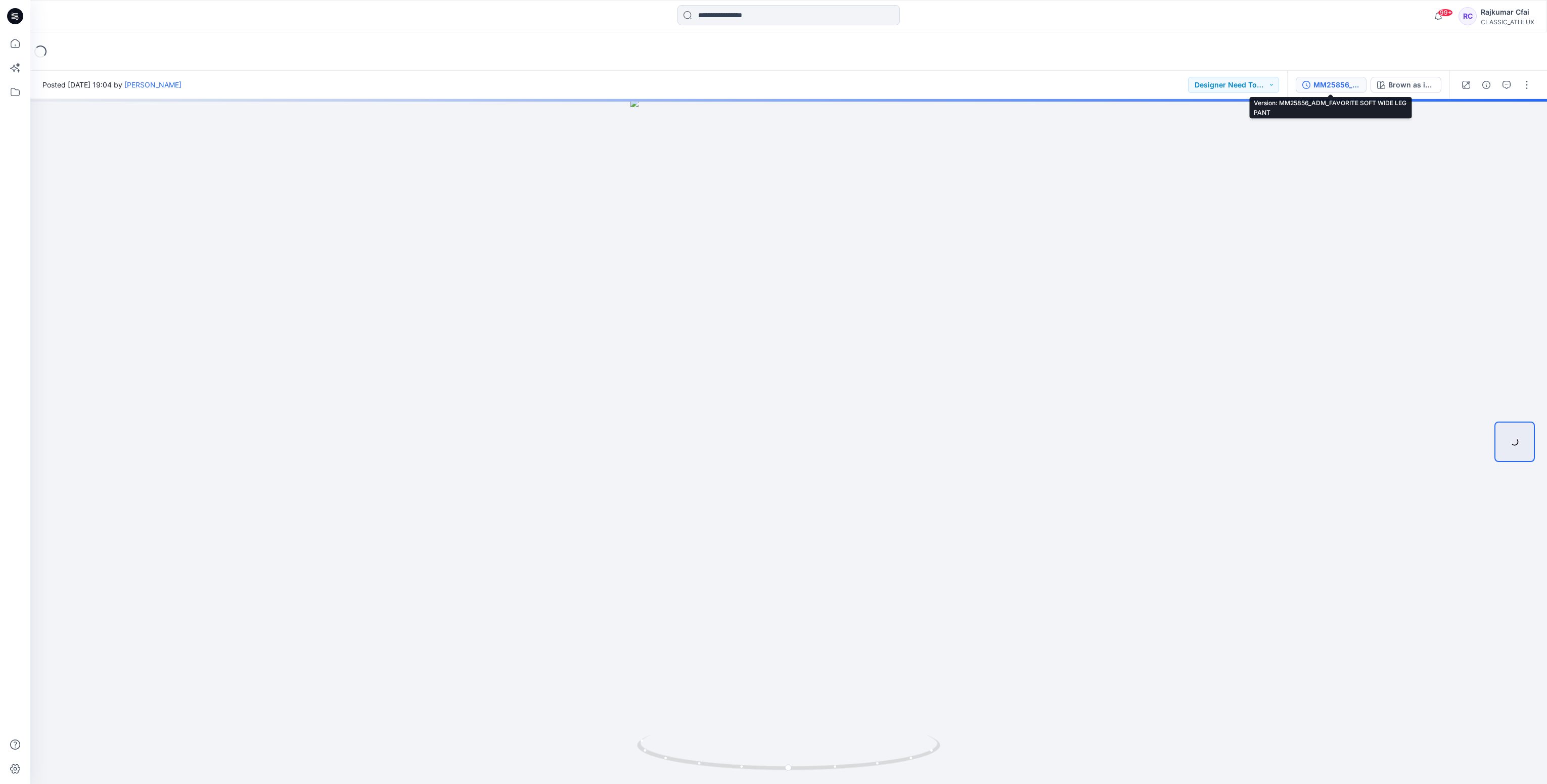
click at [1331, 89] on div "MM25856_ADM_FAVORITE SOFT WIDE LEG PANT" at bounding box center [1336, 85] width 46 height 11
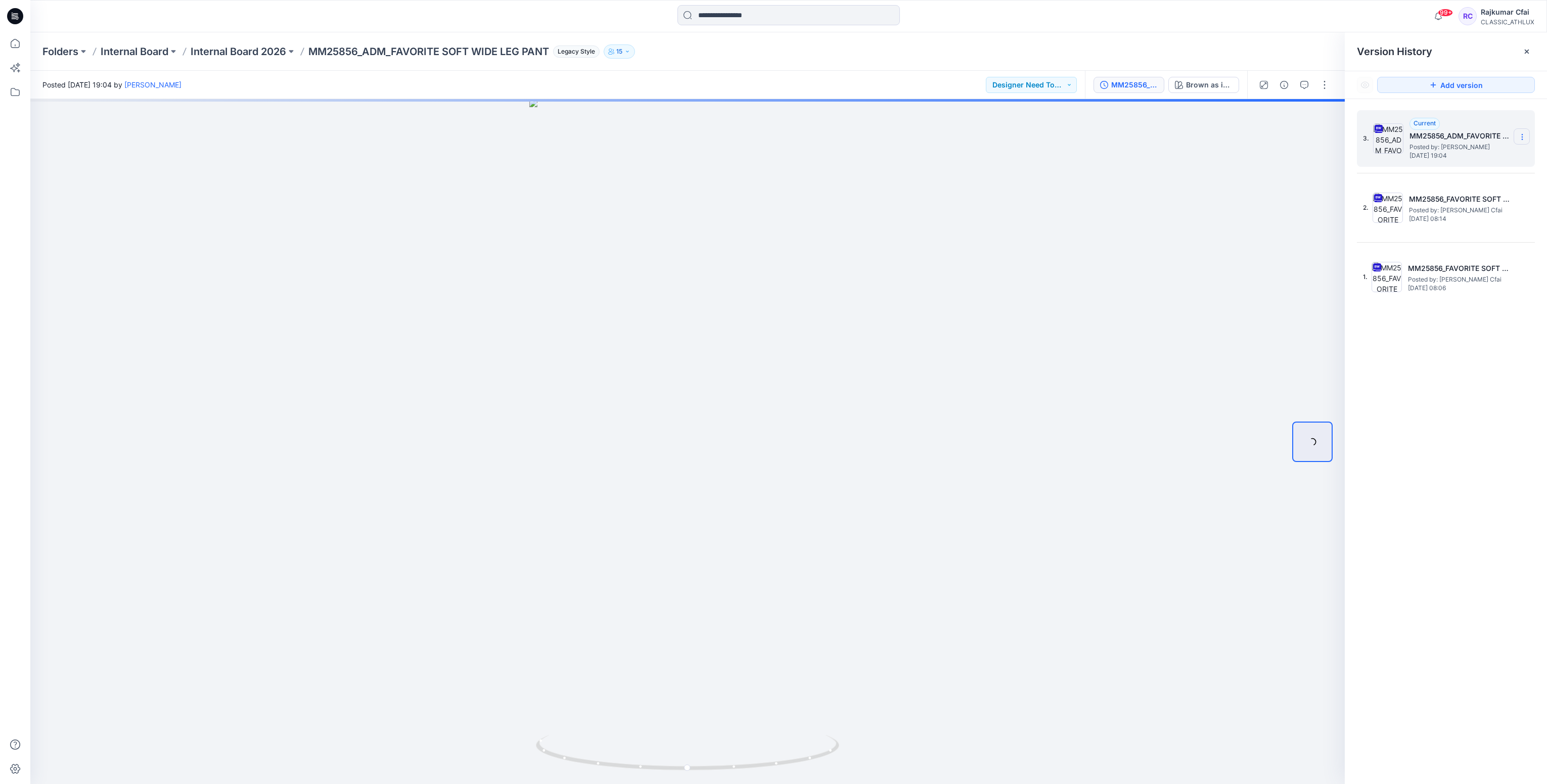
click at [1522, 137] on icon at bounding box center [1522, 137] width 1 height 1
click at [1476, 157] on span "Download Source BW File" at bounding box center [1471, 157] width 85 height 12
click at [1092, 334] on div at bounding box center [688, 441] width 1315 height 685
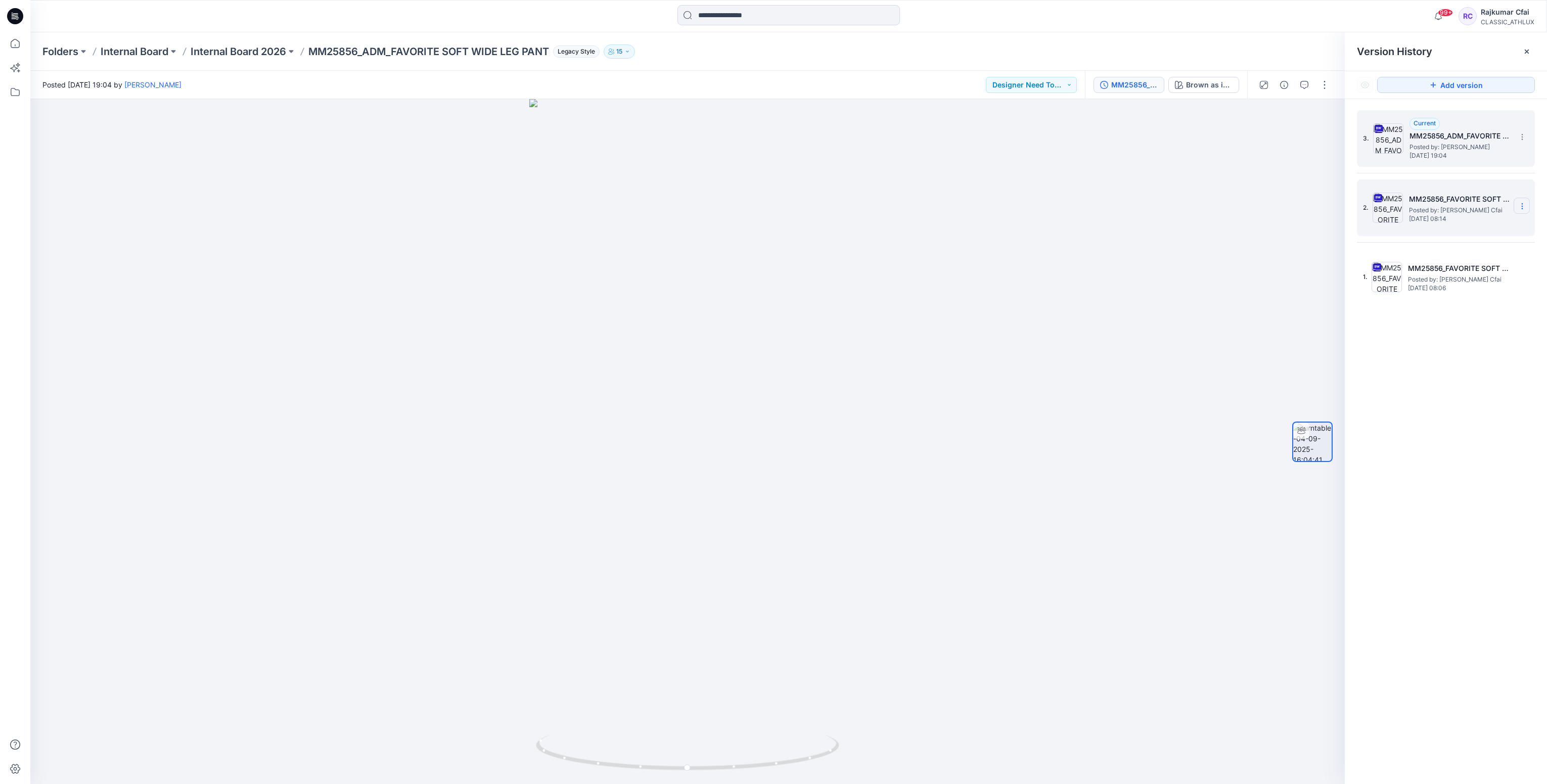
click at [1525, 208] on icon at bounding box center [1522, 206] width 8 height 8
click at [1446, 229] on span "Download Source BW File" at bounding box center [1471, 226] width 85 height 12
drag, startPoint x: 923, startPoint y: 252, endPoint x: 1079, endPoint y: 282, distance: 158.9
click at [1079, 282] on div at bounding box center [688, 441] width 1315 height 685
